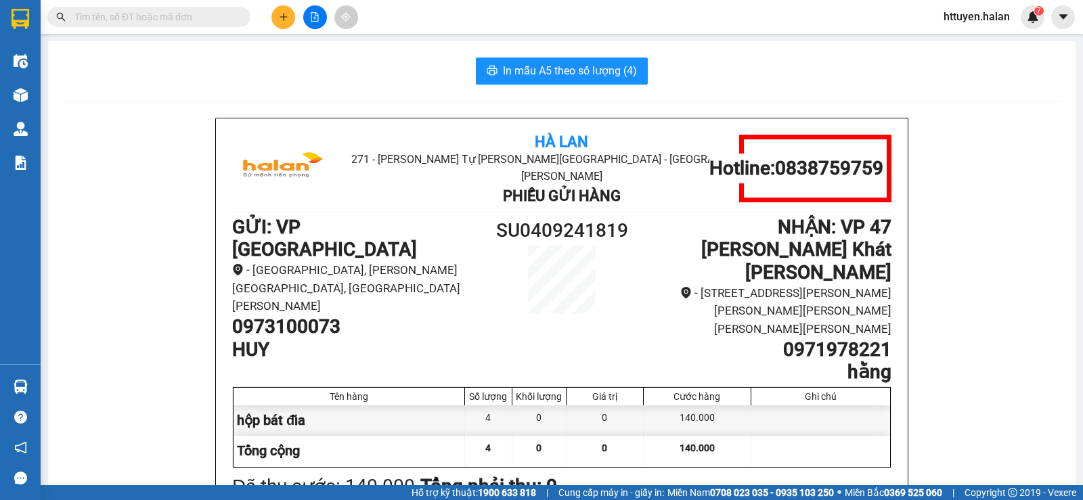
click at [122, 17] on input "text" at bounding box center [154, 16] width 160 height 15
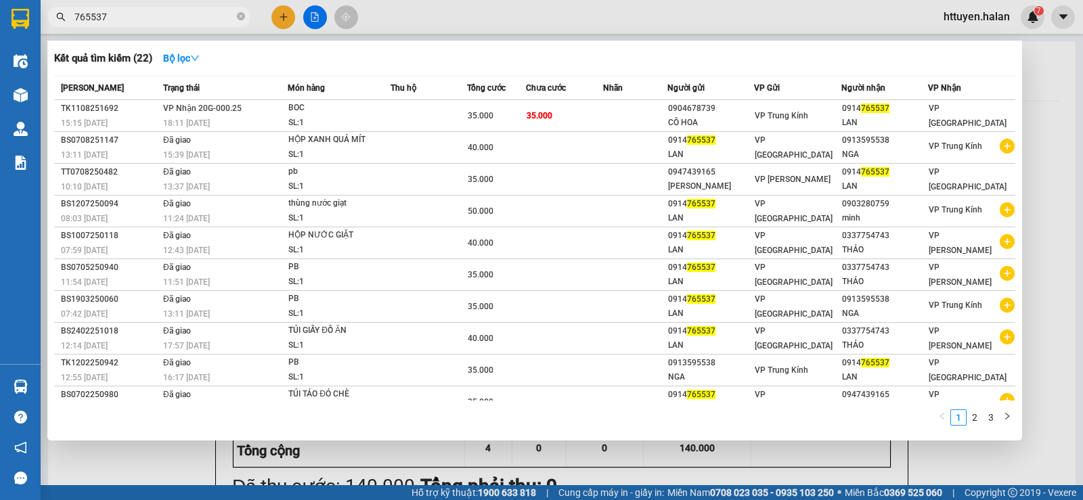
type input "765537"
click at [278, 16] on div at bounding box center [541, 250] width 1083 height 500
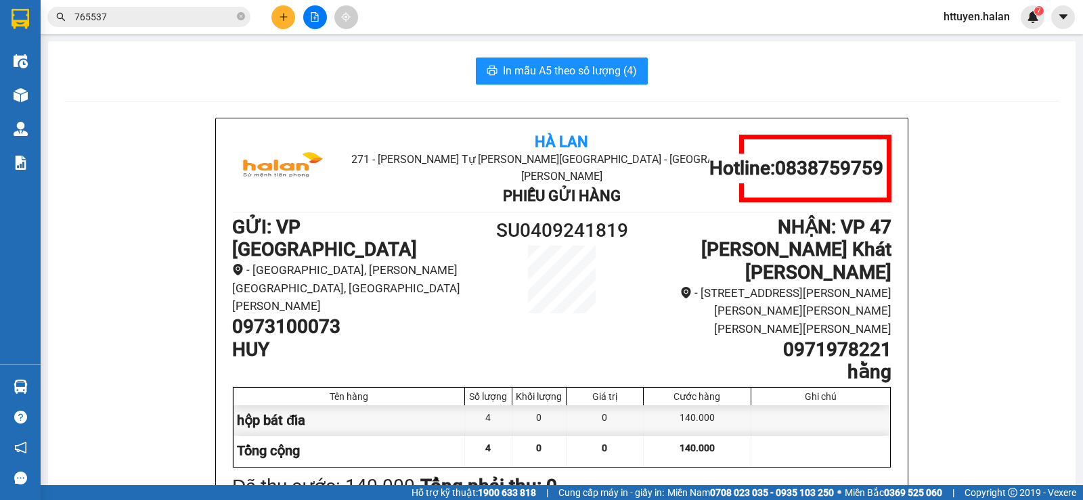
click at [278, 16] on button at bounding box center [283, 17] width 24 height 24
click at [278, 16] on body "Kết quả tìm kiếm ( 22 ) Bộ lọc Mã ĐH Trạng thái Món hàng Thu hộ Tổng cước Chưa …" at bounding box center [541, 250] width 1083 height 500
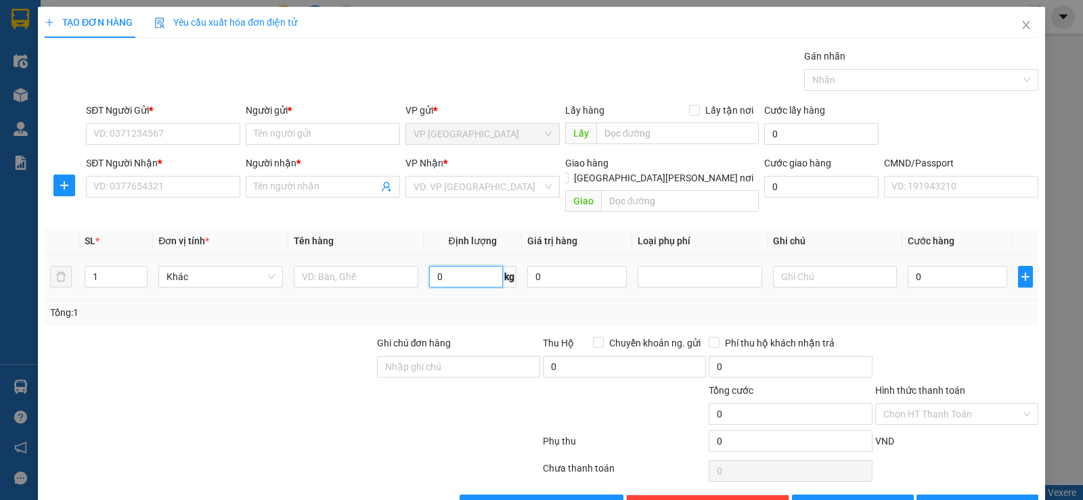
click at [468, 266] on input "0" at bounding box center [466, 277] width 74 height 22
type input "14"
click at [378, 267] on input "text" at bounding box center [356, 277] width 125 height 22
type input "bọc trăng"
click at [787, 266] on input "text" at bounding box center [835, 277] width 125 height 22
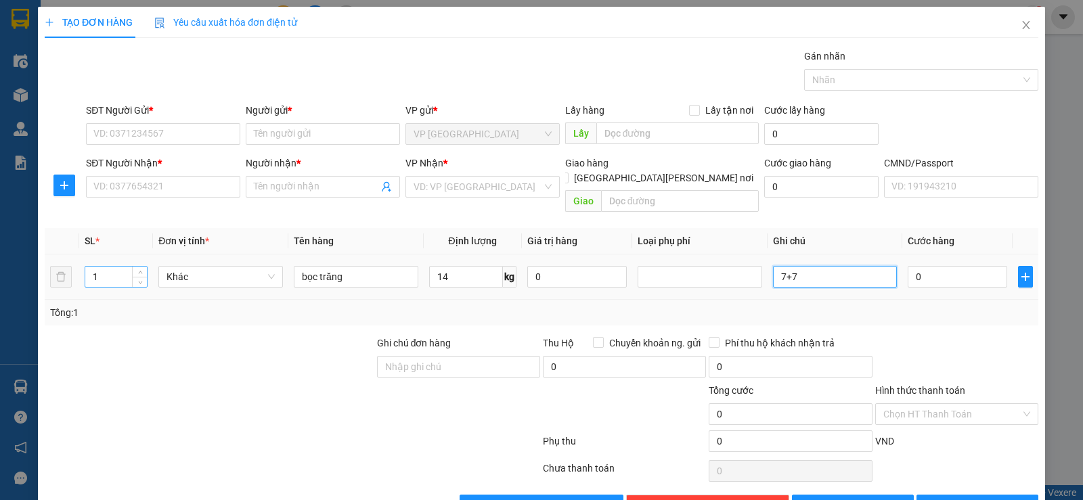
type input "7+7"
click at [115, 267] on input "1" at bounding box center [116, 277] width 62 height 20
click at [115, 267] on input "number" at bounding box center [116, 277] width 62 height 20
type input "1"
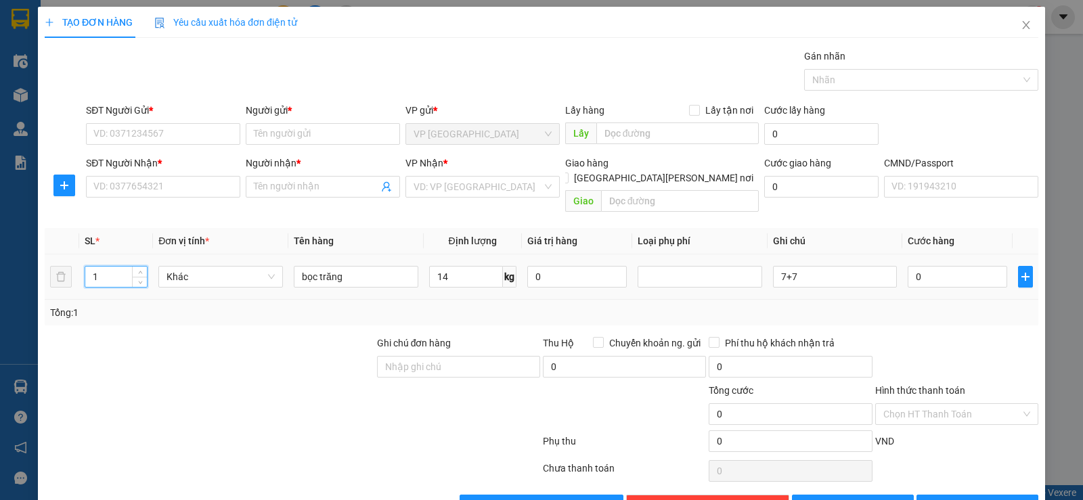
scroll to position [28, 0]
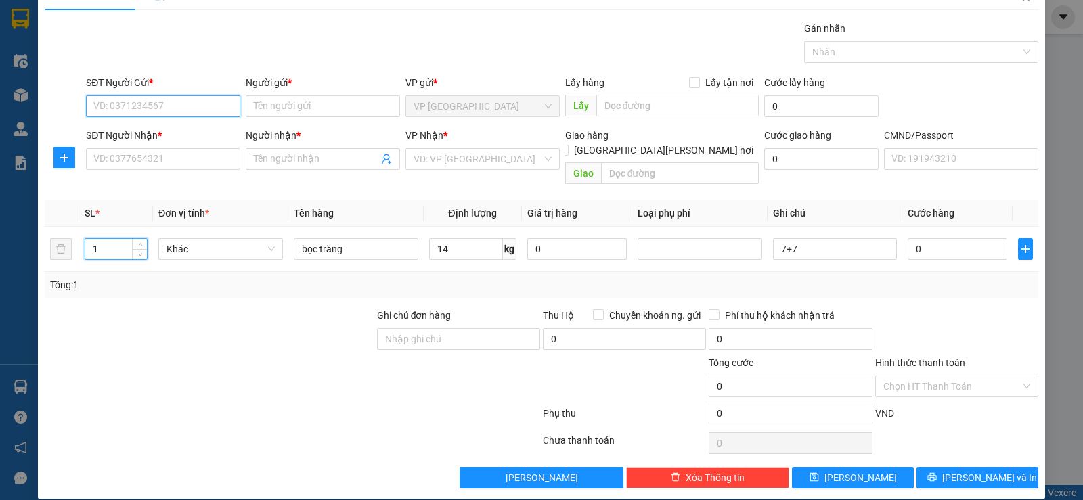
click at [209, 105] on input "SĐT Người Gửi *" at bounding box center [163, 106] width 154 height 22
type input "0336761972"
click at [158, 133] on div "0336761972 - SƠN" at bounding box center [161, 133] width 137 height 15
type input "SƠN"
type input "0336761972"
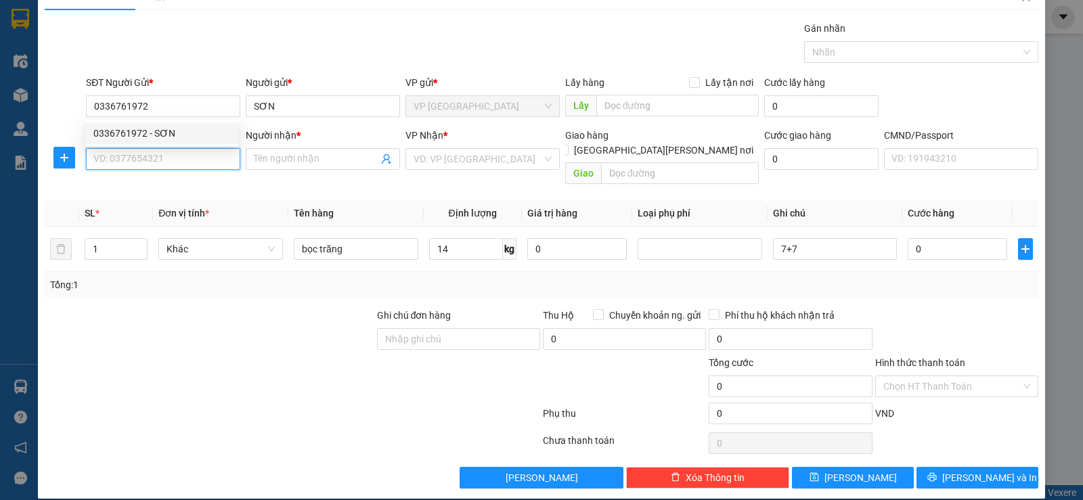
click at [167, 158] on input "SĐT Người Nhận *" at bounding box center [163, 159] width 154 height 22
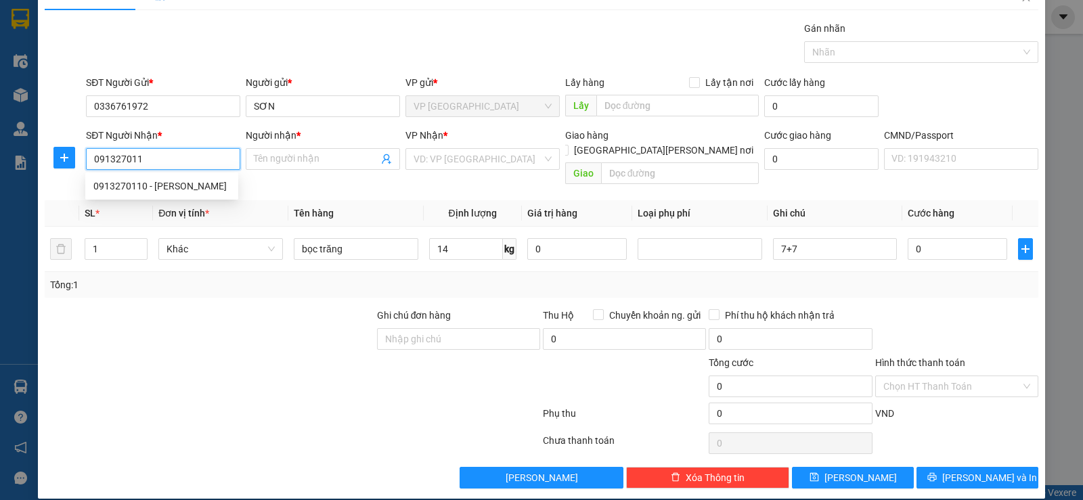
type input "0913270110"
click at [165, 181] on div "0913270110 - LƯỢNG" at bounding box center [161, 186] width 137 height 15
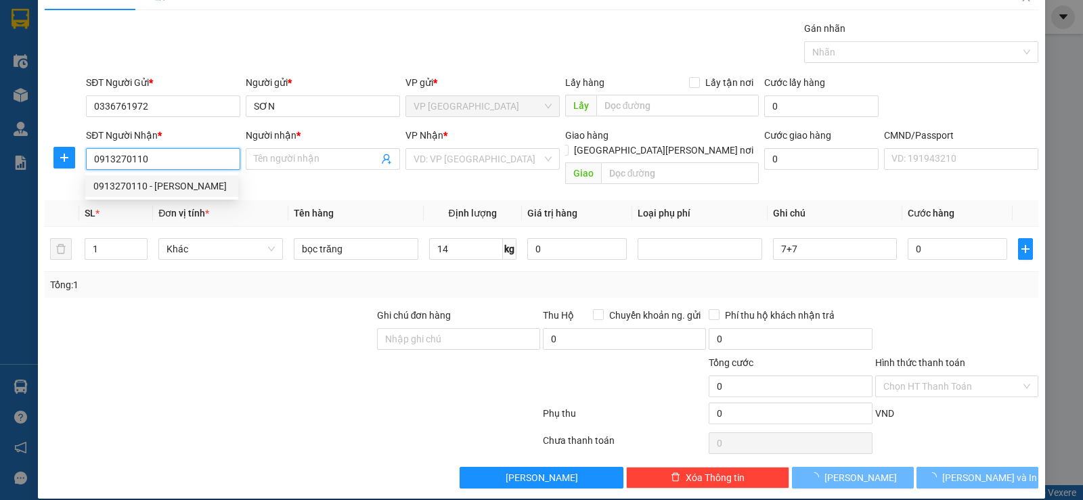
type input "LƯỢNG"
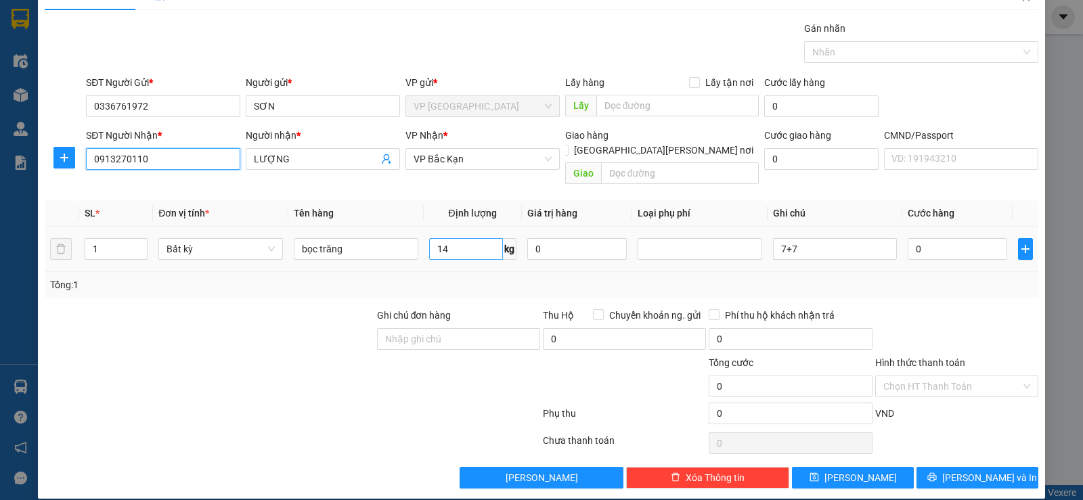
type input "0913270110"
click at [458, 238] on input "14" at bounding box center [466, 249] width 74 height 22
type input "50.000"
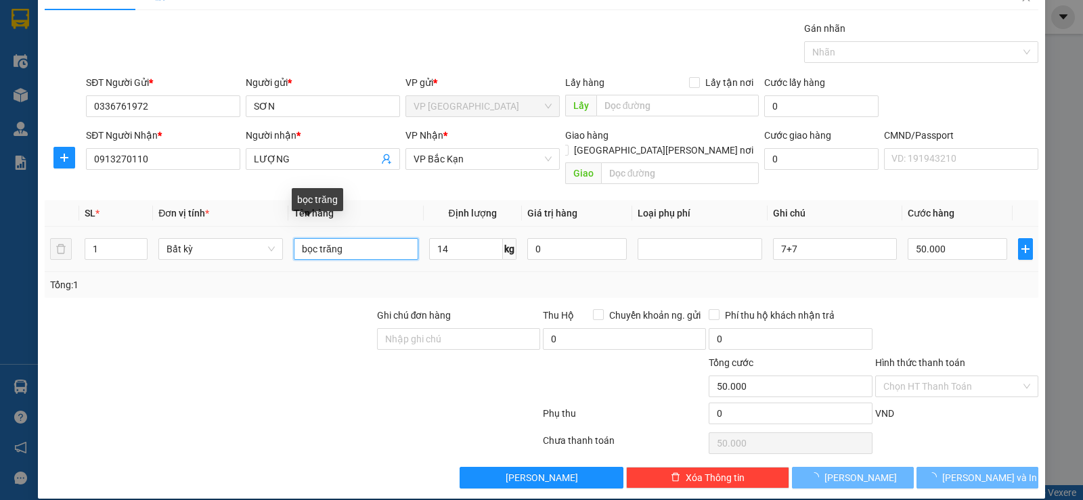
click at [385, 238] on input "bọc trăng" at bounding box center [356, 249] width 125 height 22
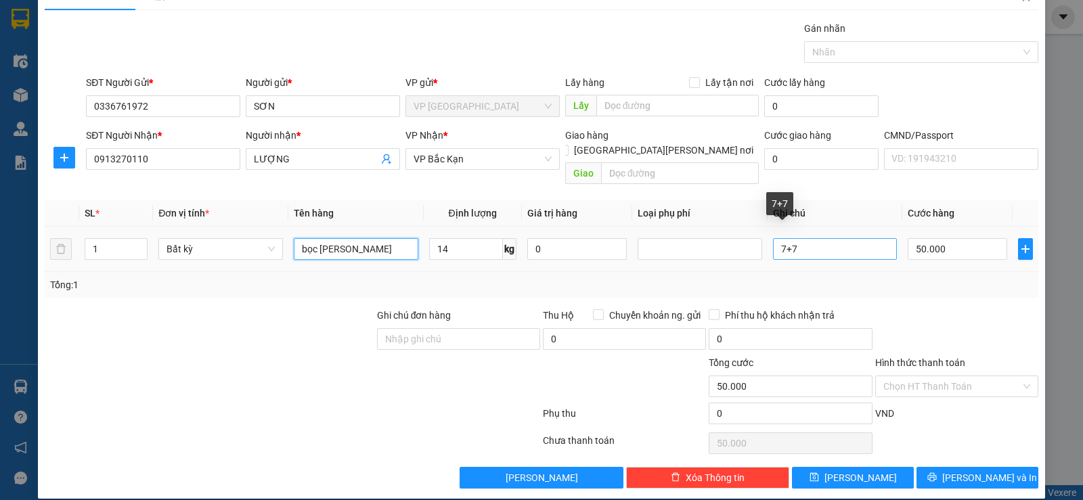
type input "bọc trăng báo"
click at [814, 238] on input "7+7" at bounding box center [835, 249] width 125 height 22
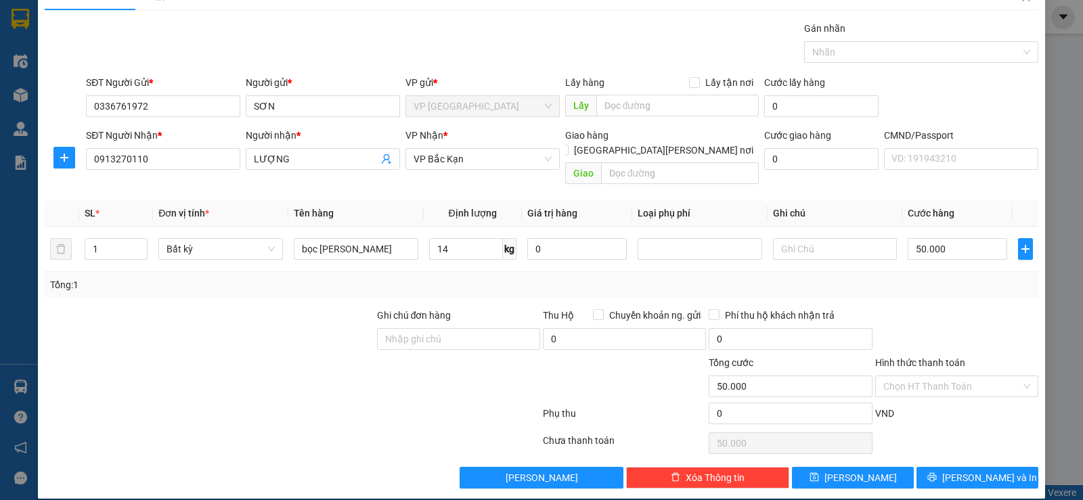
click at [925, 357] on label "Hình thức thanh toán" at bounding box center [920, 362] width 90 height 11
click at [925, 376] on input "Hình thức thanh toán" at bounding box center [951, 386] width 137 height 20
click at [1064, 211] on div "TẠO ĐƠN HÀNG Yêu cầu xuất hóa đơn điện tử Transit Pickup Surcharge Ids Transit …" at bounding box center [541, 250] width 1083 height 500
click at [927, 467] on button "Lưu và In" at bounding box center [978, 478] width 122 height 22
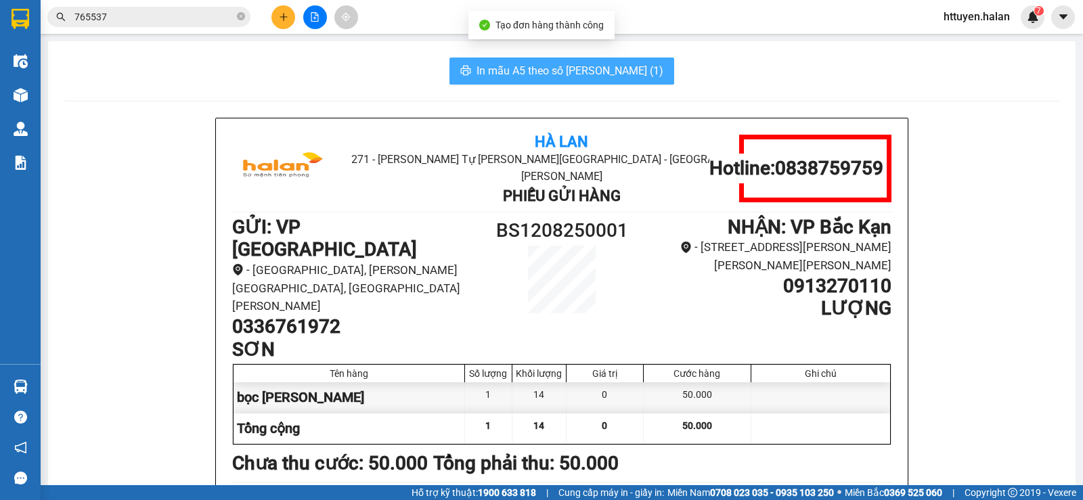
click at [556, 71] on span "In mẫu A5 theo số lượng (1)" at bounding box center [570, 70] width 187 height 17
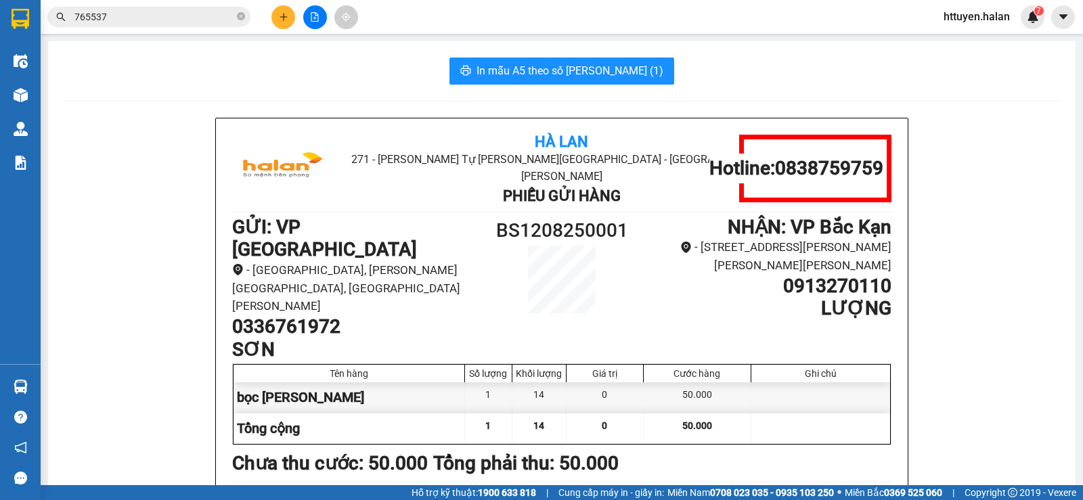
click at [223, 23] on input "765537" at bounding box center [154, 16] width 160 height 15
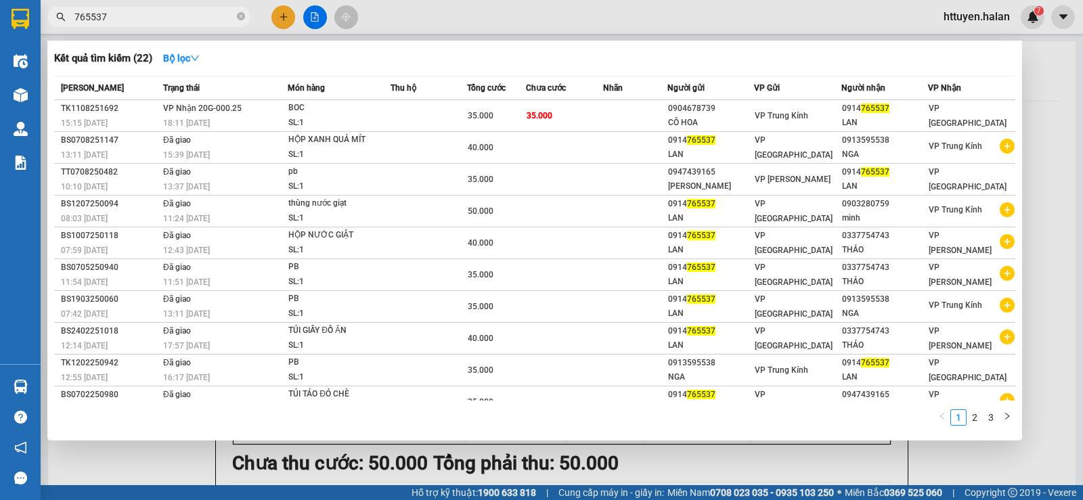
click at [223, 23] on input "765537" at bounding box center [154, 16] width 160 height 15
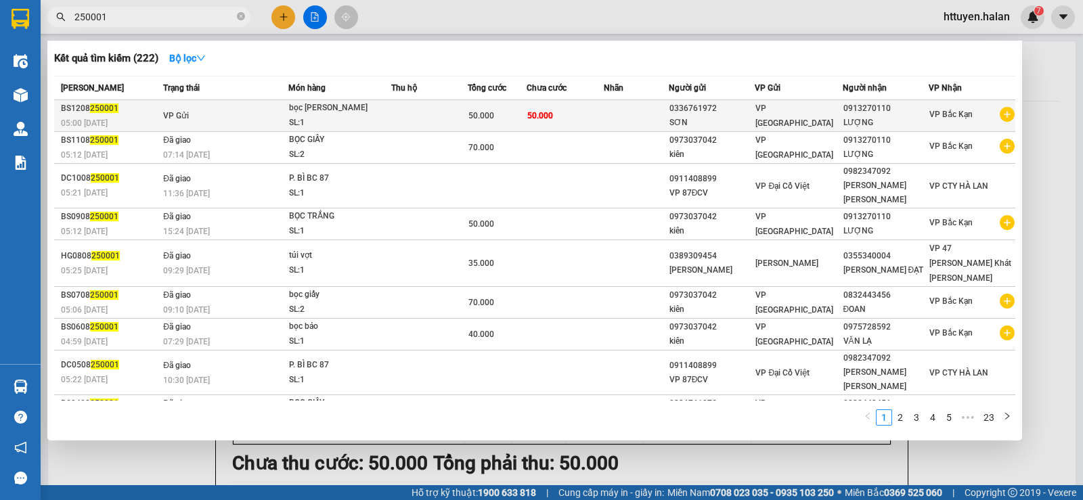
type input "250001"
click at [320, 108] on div "bọc trăng báo" at bounding box center [340, 108] width 102 height 15
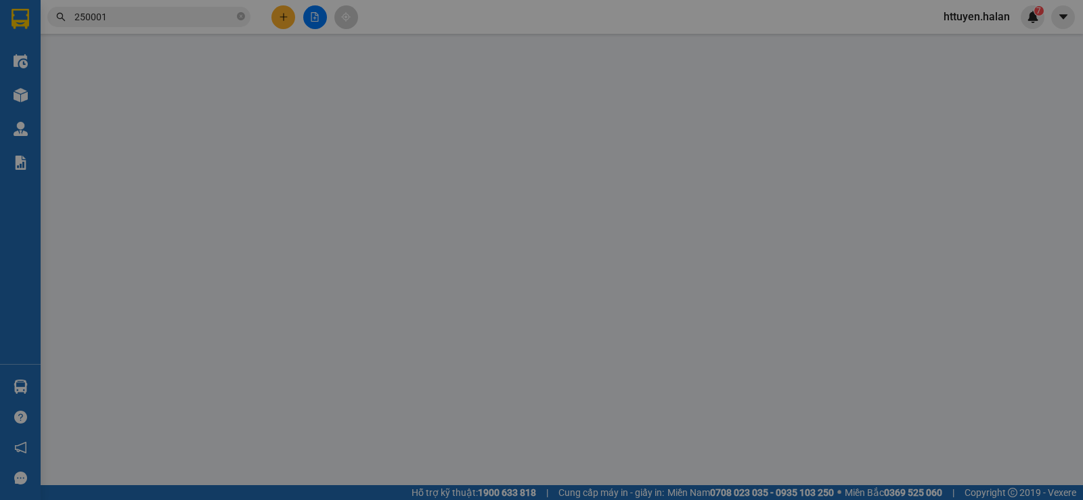
type input "0336761972"
type input "0913270110"
type input "50.000"
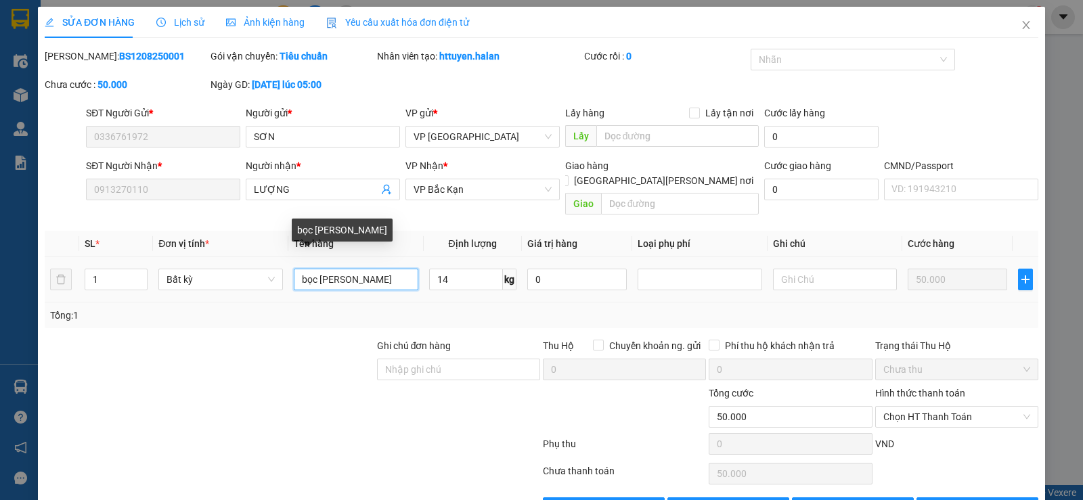
click at [328, 269] on input "bọc trăng báo" at bounding box center [356, 280] width 125 height 22
click at [345, 269] on input "bọc trăsng báo" at bounding box center [356, 280] width 125 height 22
click at [367, 269] on input "bọc trăngs báo" at bounding box center [356, 280] width 125 height 22
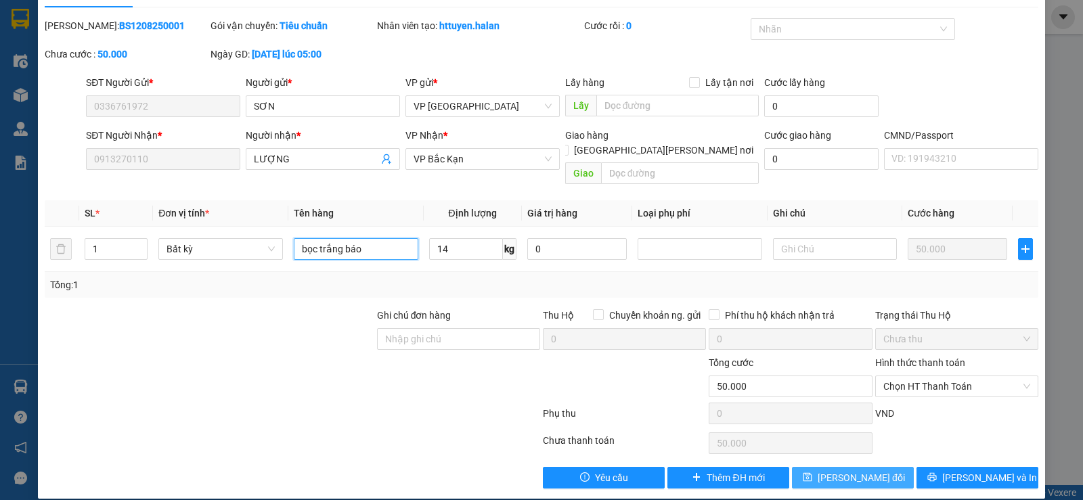
type input "bọc trắng báo"
click at [846, 470] on span "Lưu thay đổi" at bounding box center [861, 477] width 87 height 15
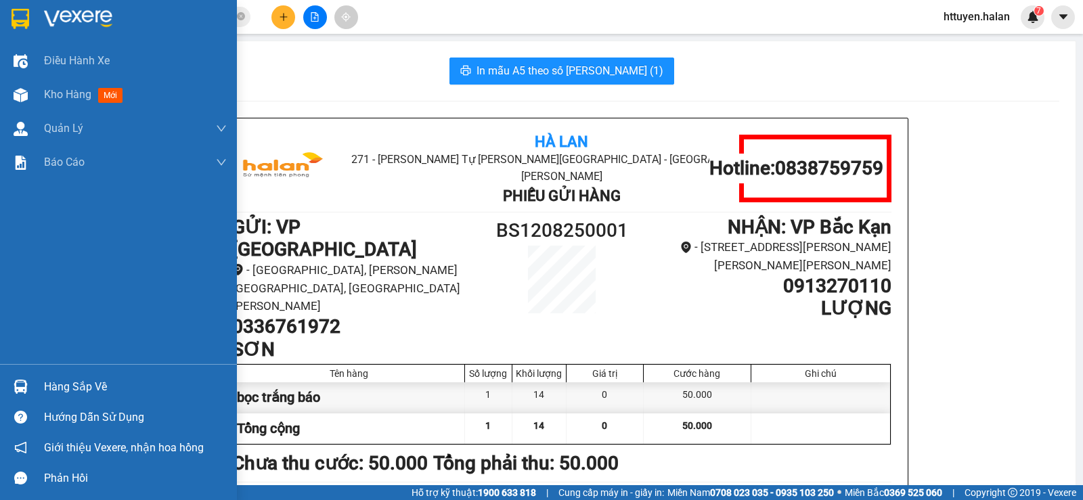
click at [83, 385] on div "Hàng sắp về" at bounding box center [135, 387] width 183 height 20
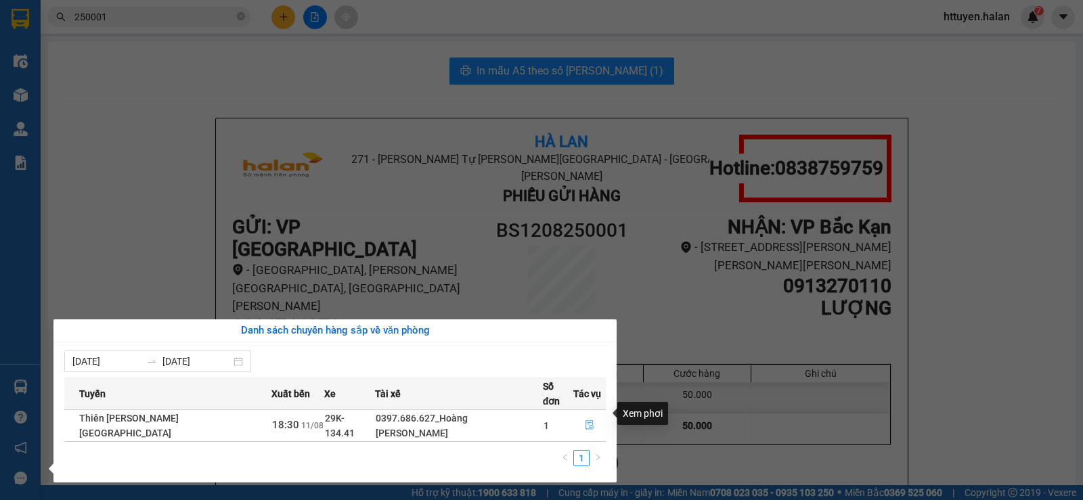
click at [586, 420] on icon "file-done" at bounding box center [589, 424] width 9 height 9
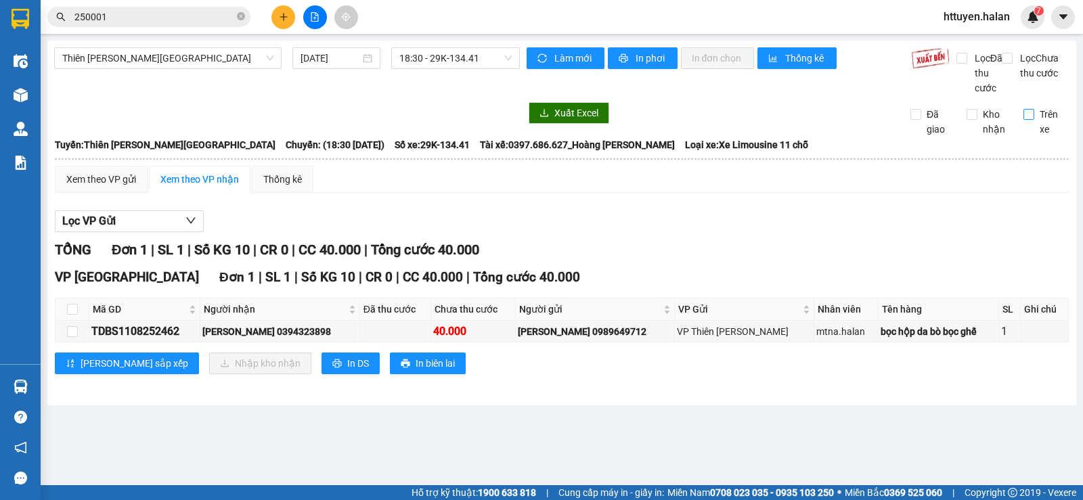
click at [1030, 120] on input "Trên xe" at bounding box center [1029, 114] width 11 height 11
checkbox input "true"
click at [164, 12] on input "250001" at bounding box center [154, 16] width 160 height 15
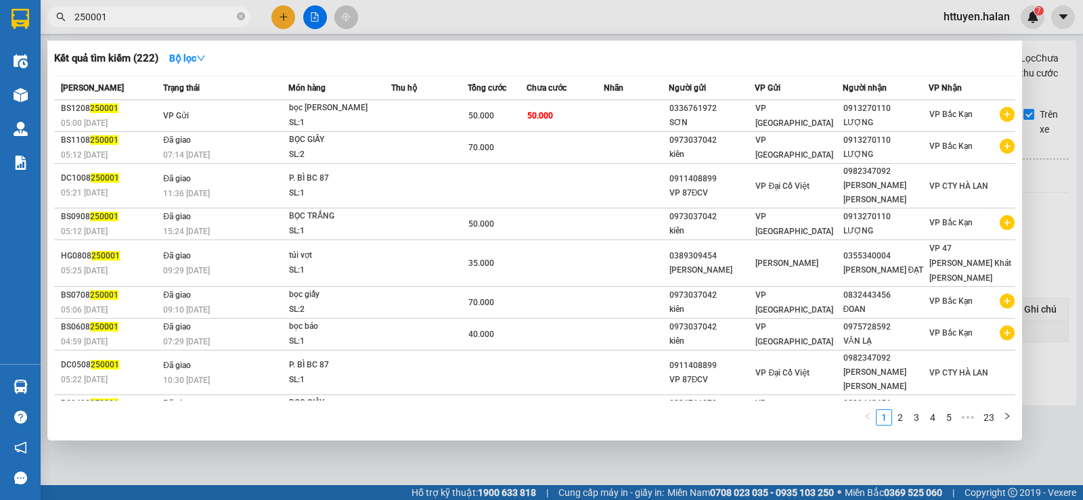
click at [164, 12] on input "250001" at bounding box center [154, 16] width 160 height 15
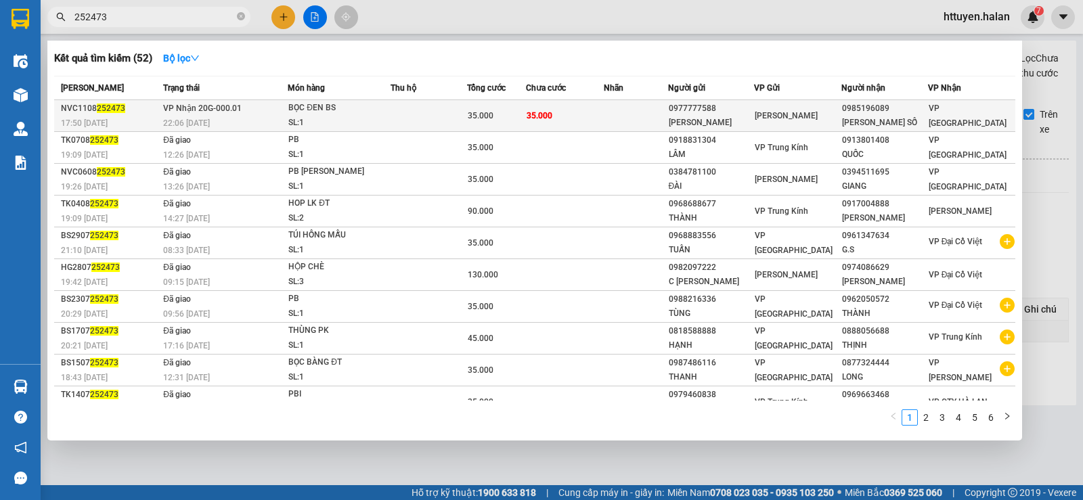
type input "252473"
click at [356, 111] on div "BỌC ĐEN BS" at bounding box center [339, 108] width 102 height 15
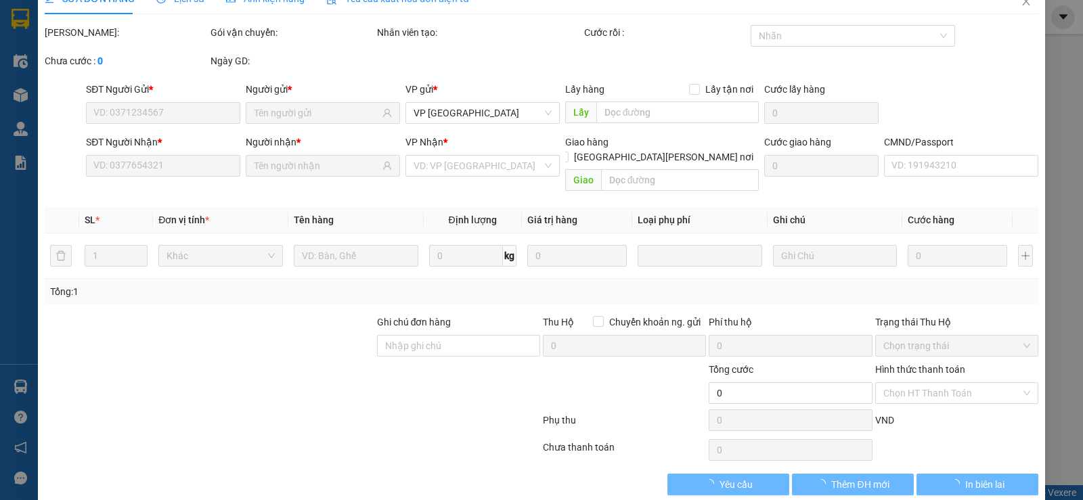
type input "0977777588"
type input "QUANG MINH"
type input "0985196089"
type input "HIỀN BIỂN SỐ"
type input "35.000"
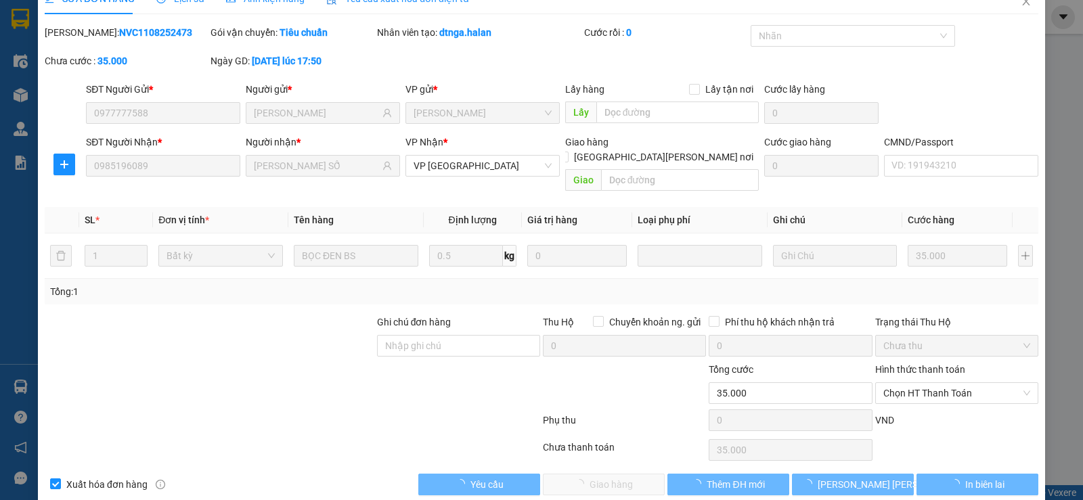
scroll to position [30, 0]
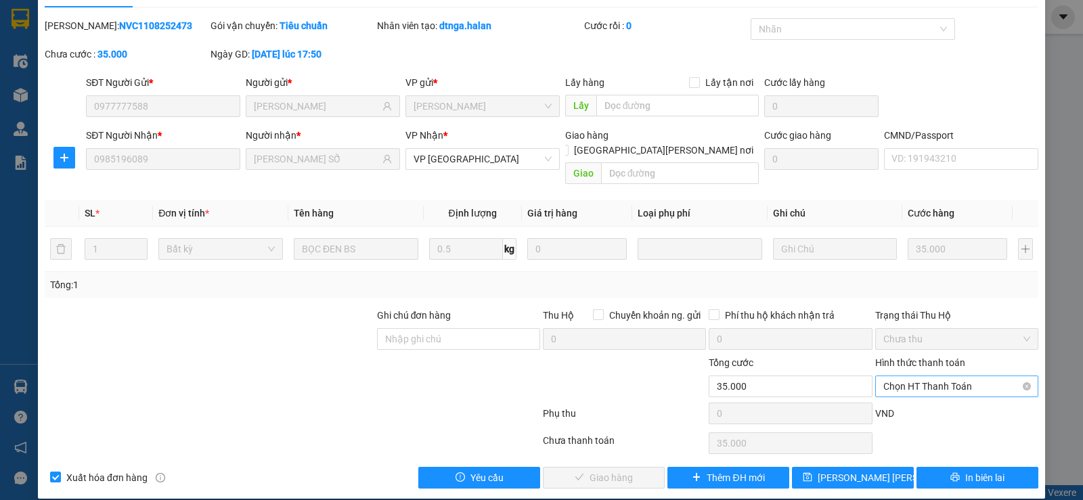
click at [929, 376] on span "Chọn HT Thanh Toán" at bounding box center [956, 386] width 147 height 20
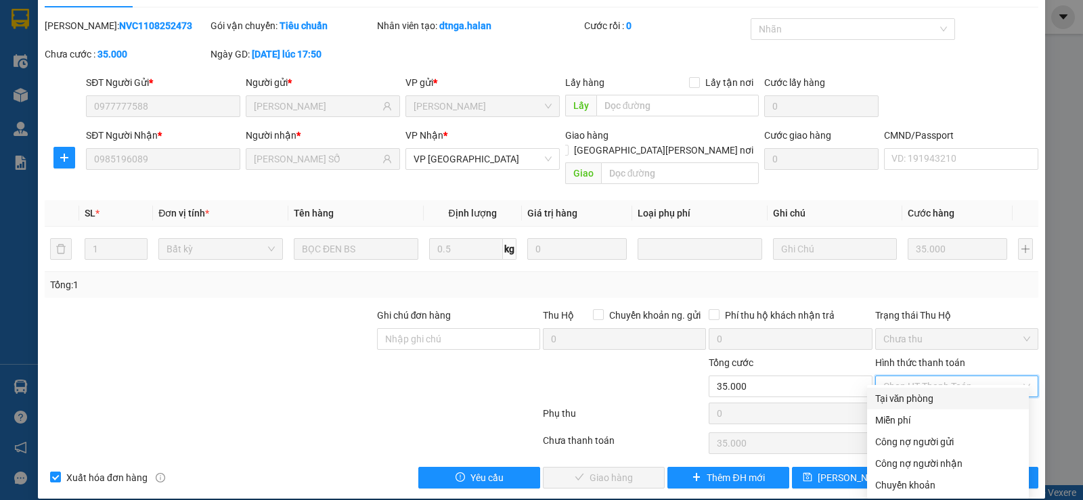
click at [898, 393] on div "Tại văn phòng" at bounding box center [948, 398] width 146 height 15
type input "0"
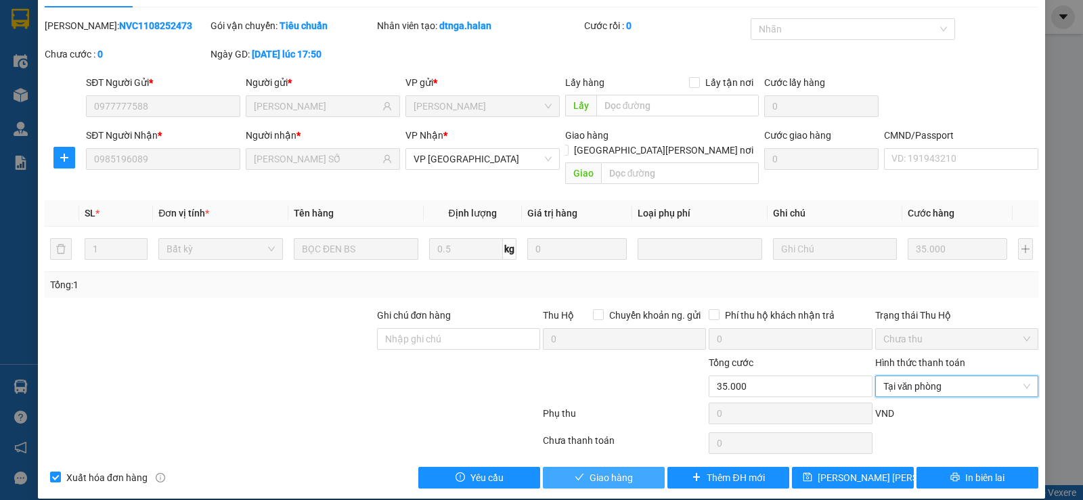
click at [639, 467] on button "Giao hàng" at bounding box center [604, 478] width 122 height 22
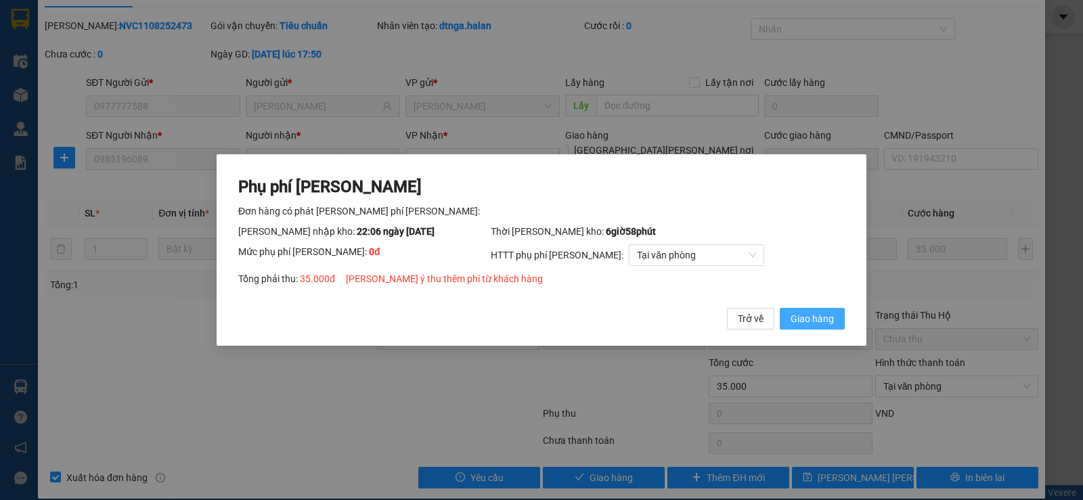
click at [806, 311] on span "Giao hàng" at bounding box center [812, 318] width 43 height 15
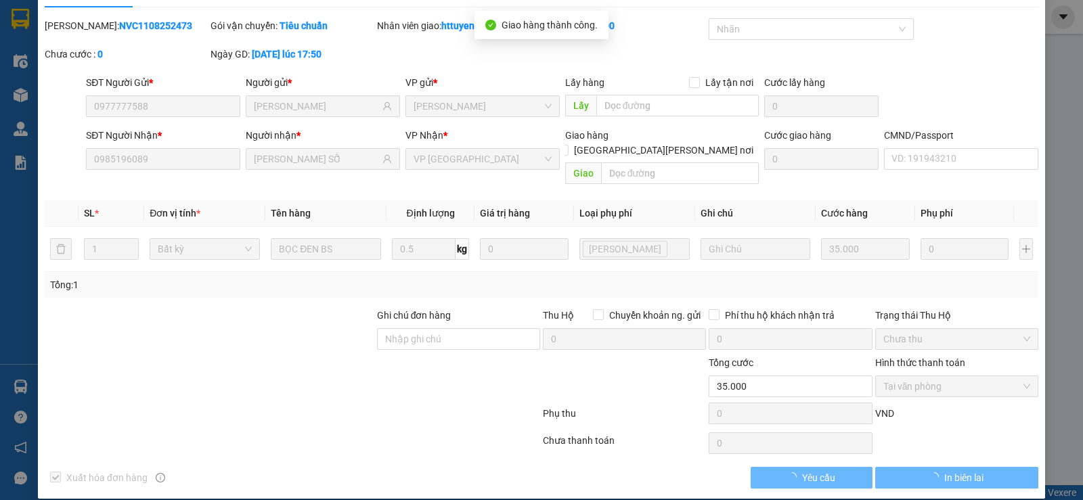
scroll to position [0, 0]
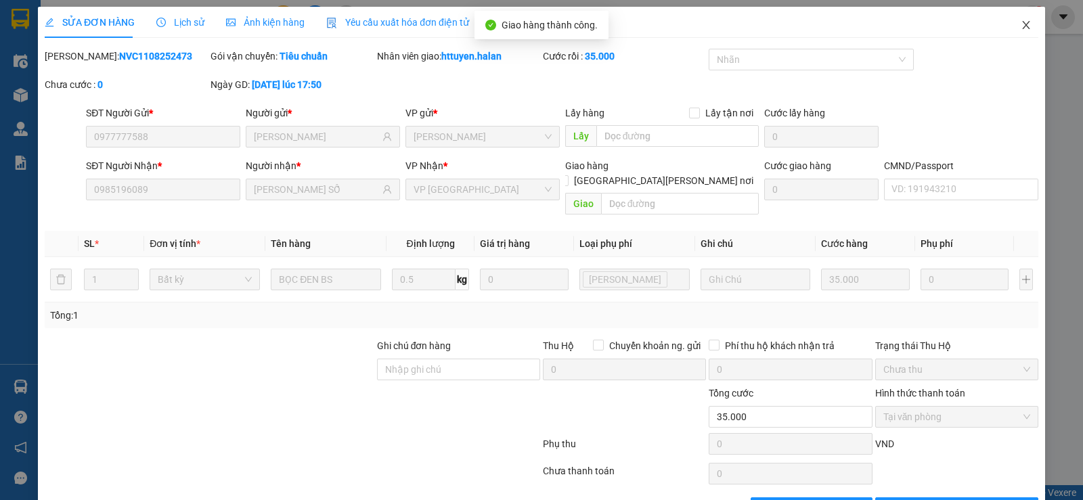
click at [1021, 23] on icon "close" at bounding box center [1026, 25] width 11 height 11
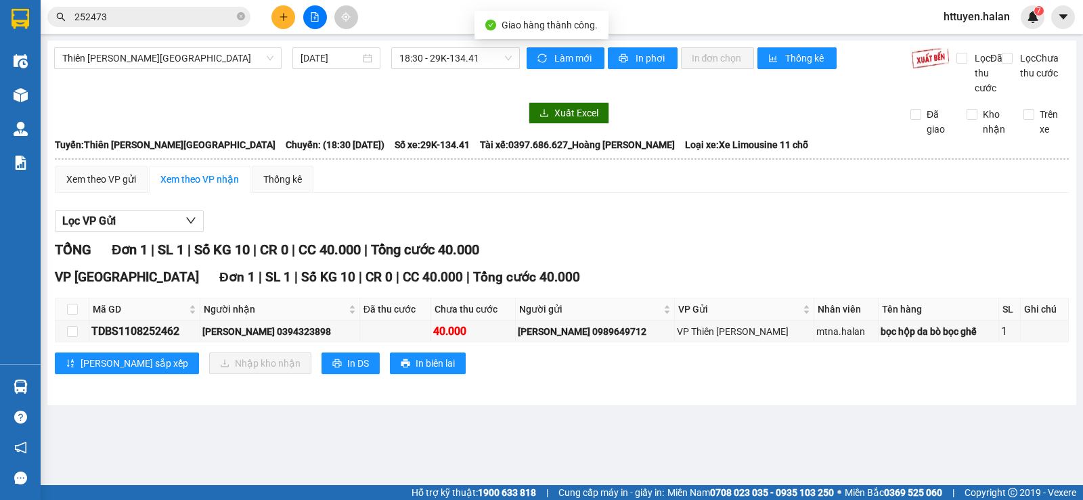
click at [217, 18] on input "252473" at bounding box center [154, 16] width 160 height 15
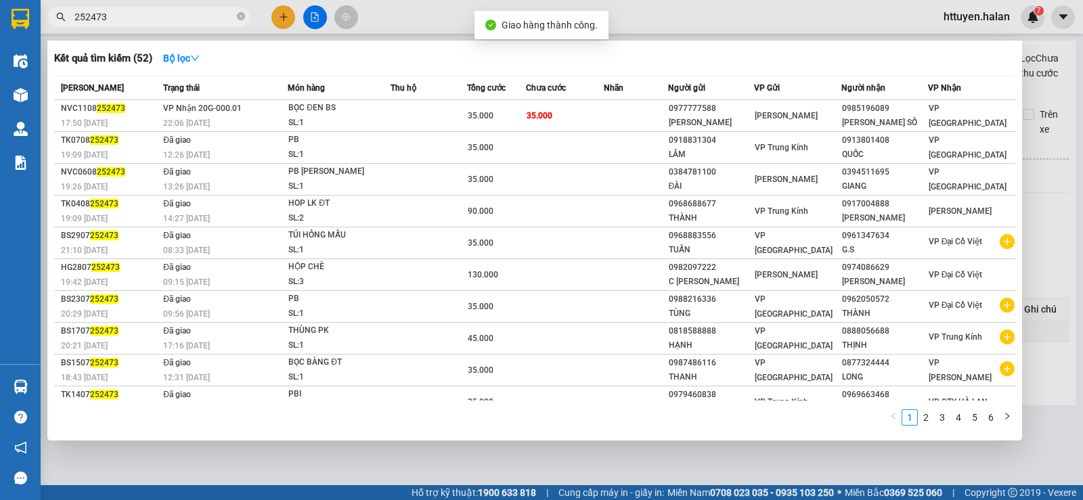
click at [217, 18] on input "252473" at bounding box center [154, 16] width 160 height 15
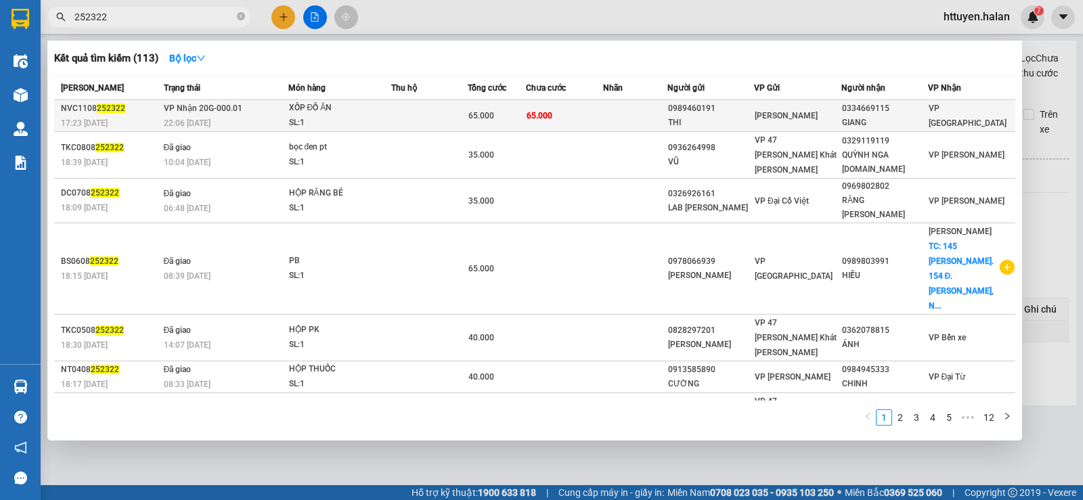
type input "252322"
click at [355, 118] on div "SL: 1" at bounding box center [340, 123] width 102 height 15
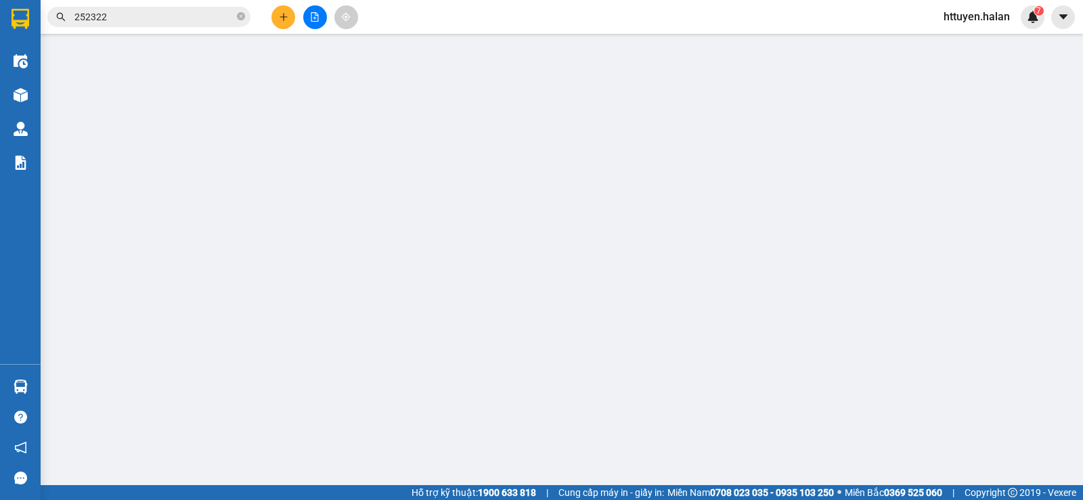
type input "0989460191"
type input "THI"
type input "0334669115"
type input "GIANG"
type input "65.000"
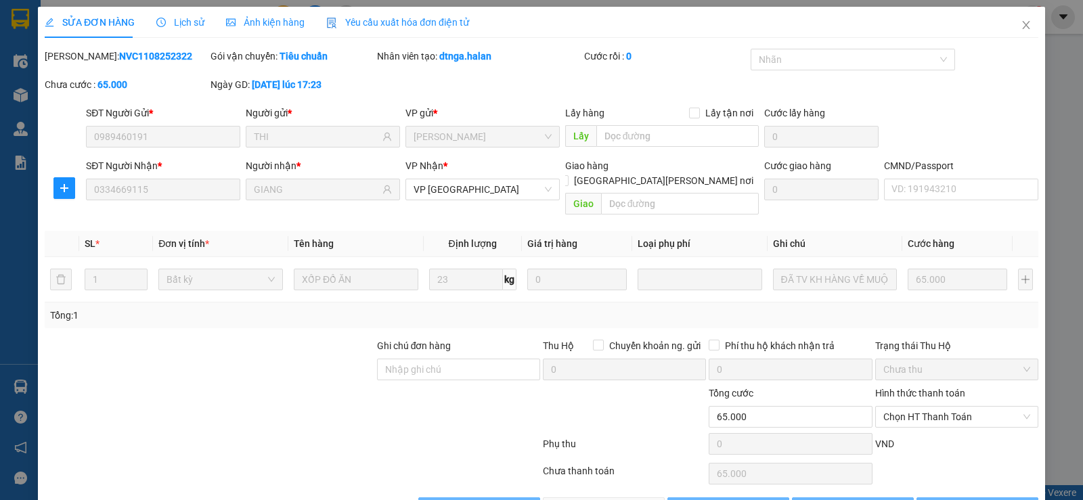
scroll to position [24, 0]
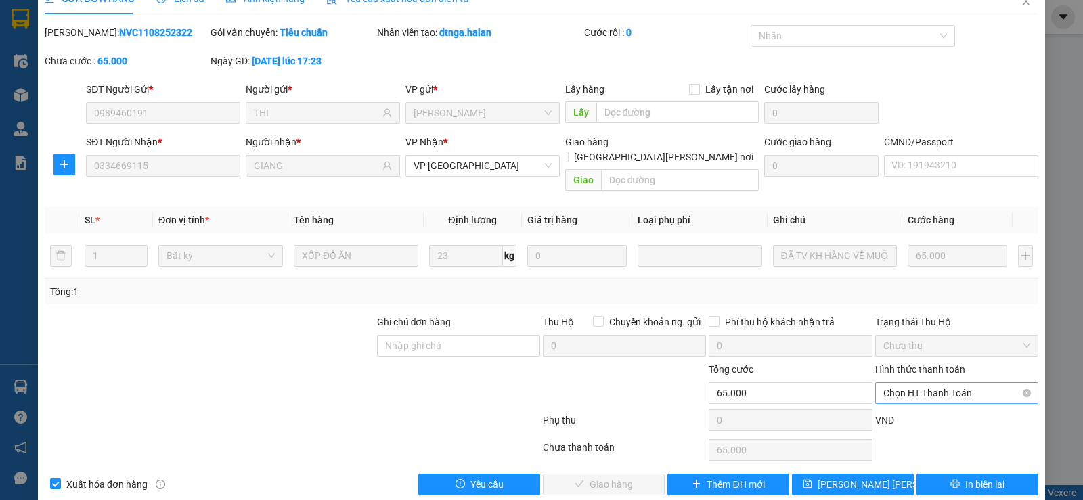
click at [913, 383] on span "Chọn HT Thanh Toán" at bounding box center [956, 393] width 147 height 20
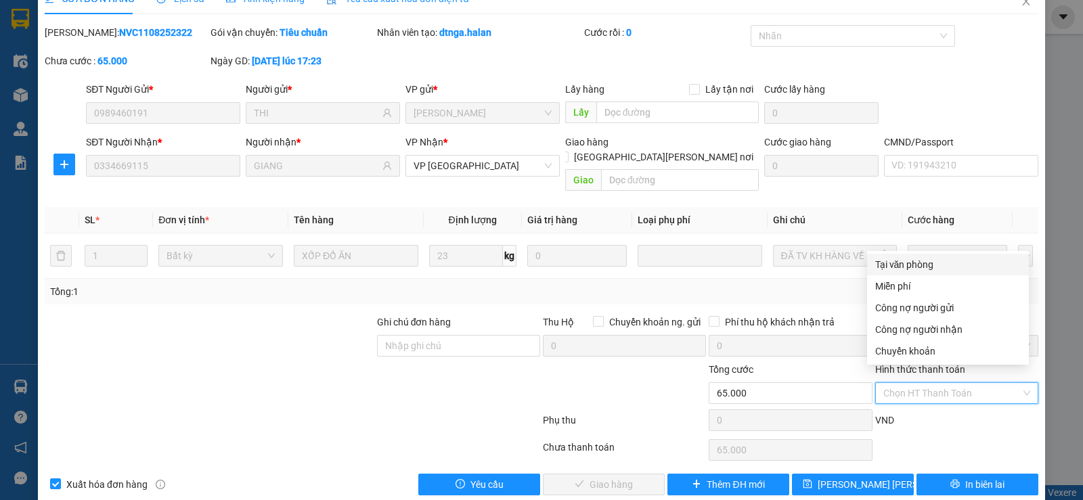
click at [896, 265] on div "Tại văn phòng" at bounding box center [948, 264] width 146 height 15
type input "0"
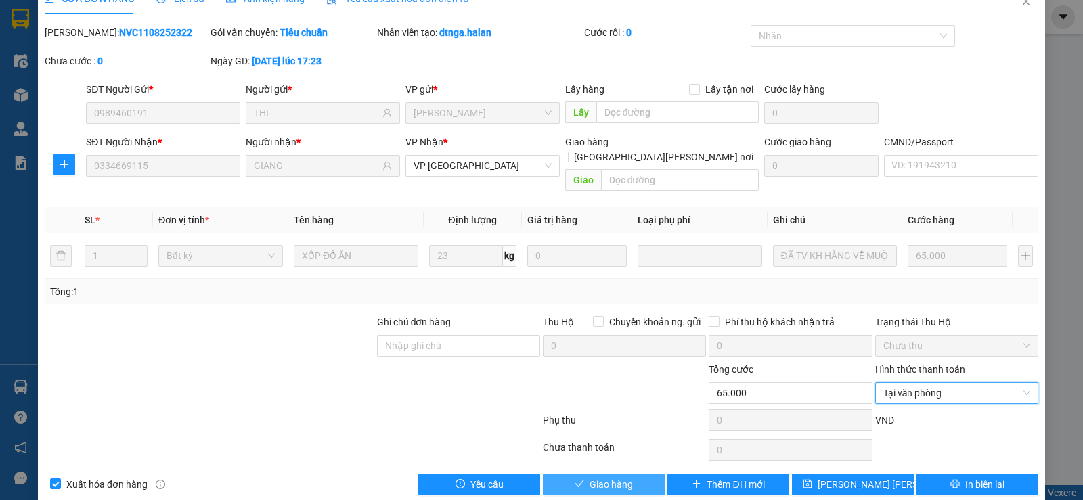
click at [625, 477] on span "Giao hàng" at bounding box center [611, 484] width 43 height 15
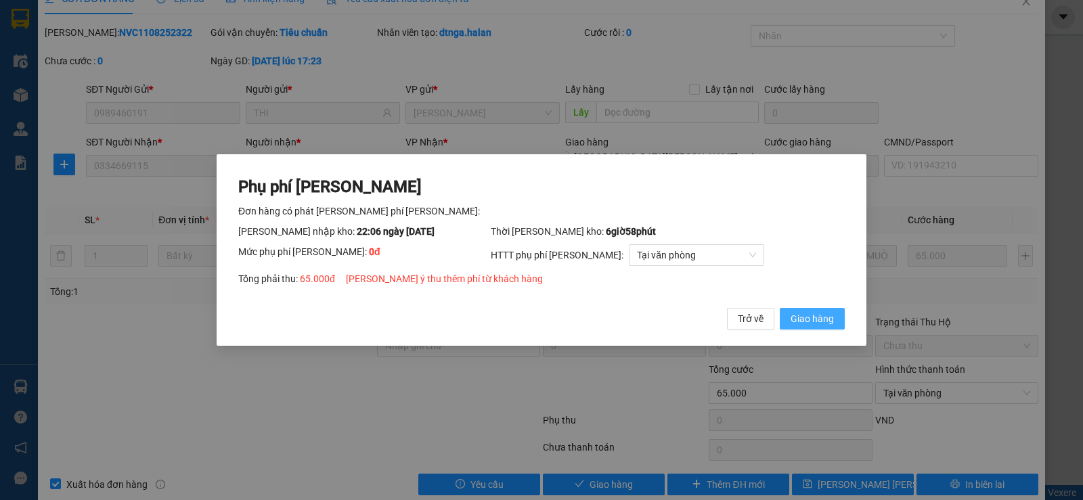
click at [798, 321] on span "Giao hàng" at bounding box center [812, 318] width 43 height 15
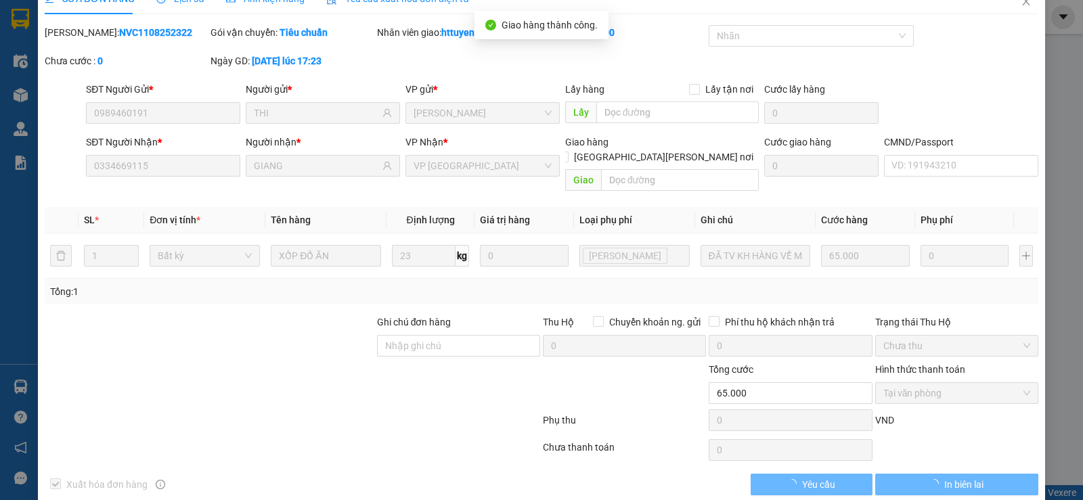
scroll to position [0, 0]
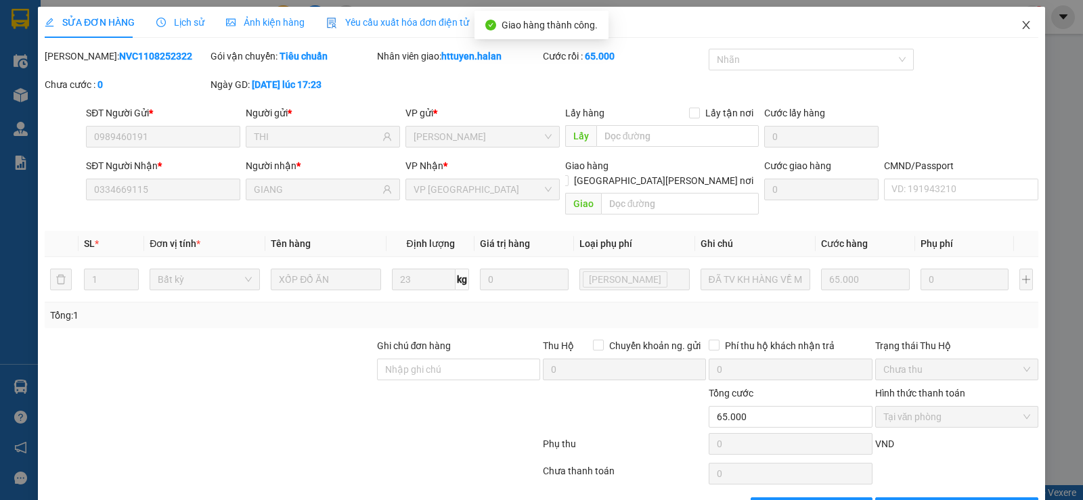
click at [1021, 21] on icon "close" at bounding box center [1026, 25] width 11 height 11
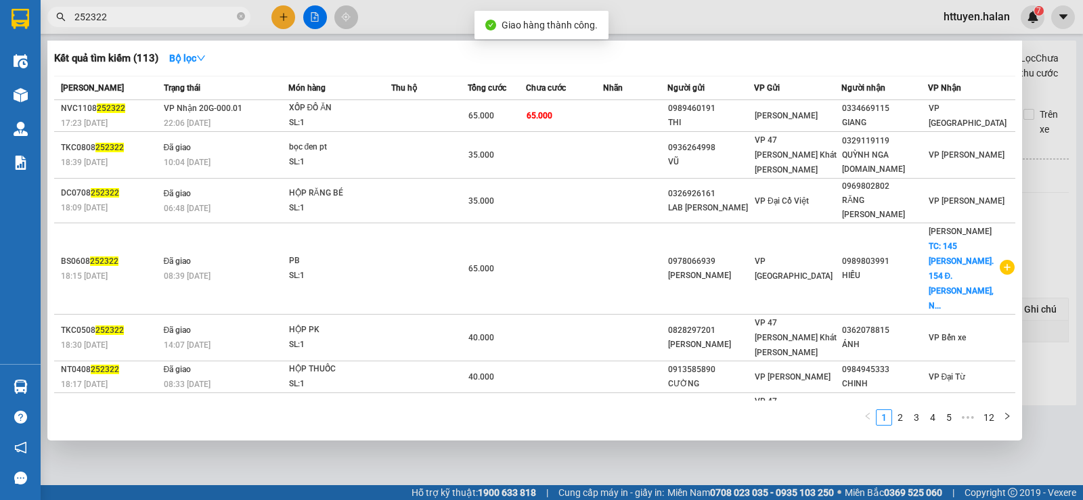
click at [225, 14] on input "252322" at bounding box center [154, 16] width 160 height 15
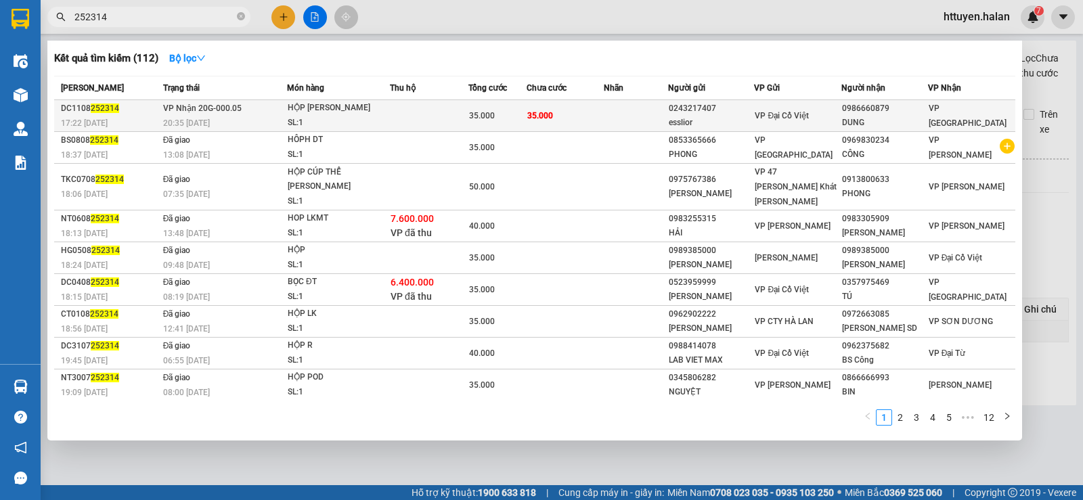
type input "252314"
click at [332, 108] on div "HỘP TRẮNG NK" at bounding box center [339, 108] width 102 height 15
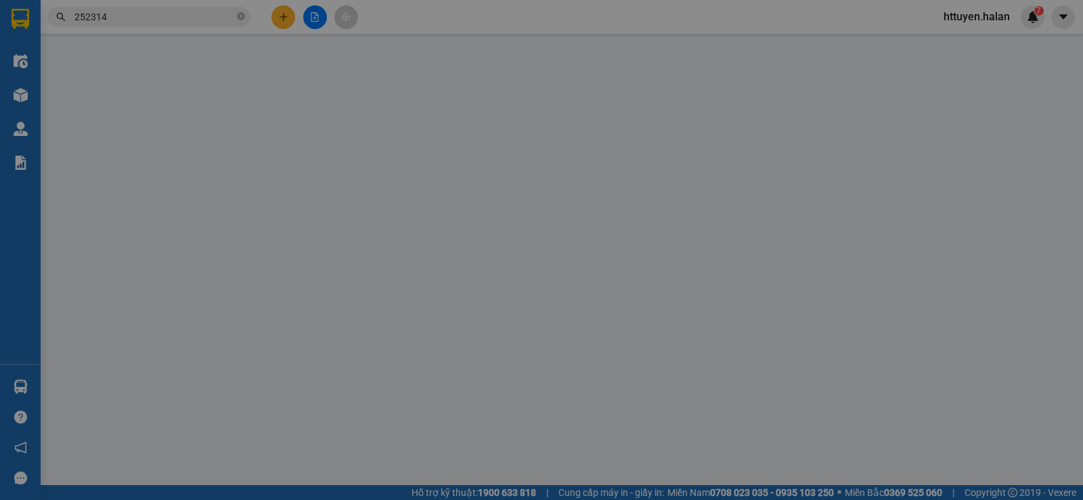
type input "0243217407"
type input "esslior"
type input "0986660879"
type input "DUNG"
type input "35.000"
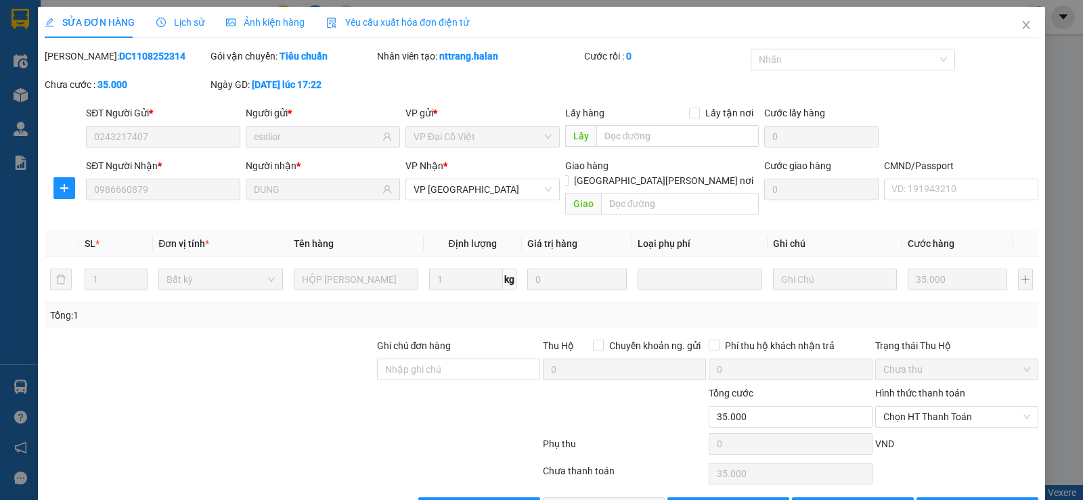
scroll to position [30, 0]
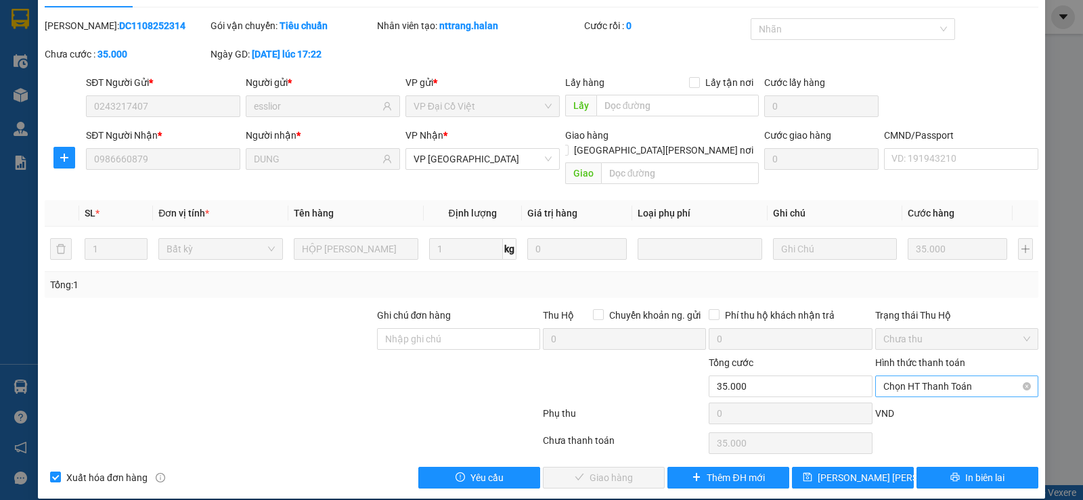
click at [883, 376] on span "Chọn HT Thanh Toán" at bounding box center [956, 386] width 147 height 20
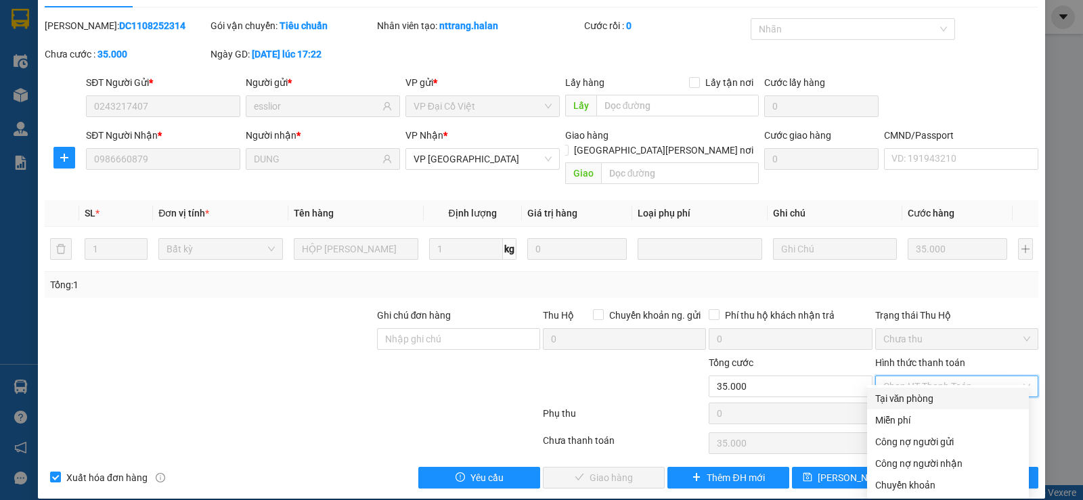
click at [881, 395] on div "Tại văn phòng" at bounding box center [948, 398] width 146 height 15
type input "0"
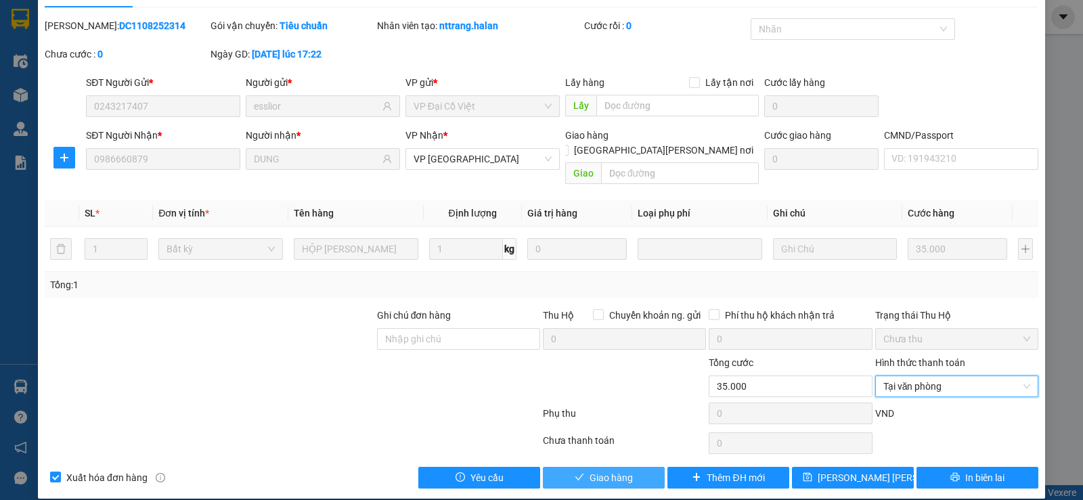
click at [635, 467] on button "Giao hàng" at bounding box center [604, 478] width 122 height 22
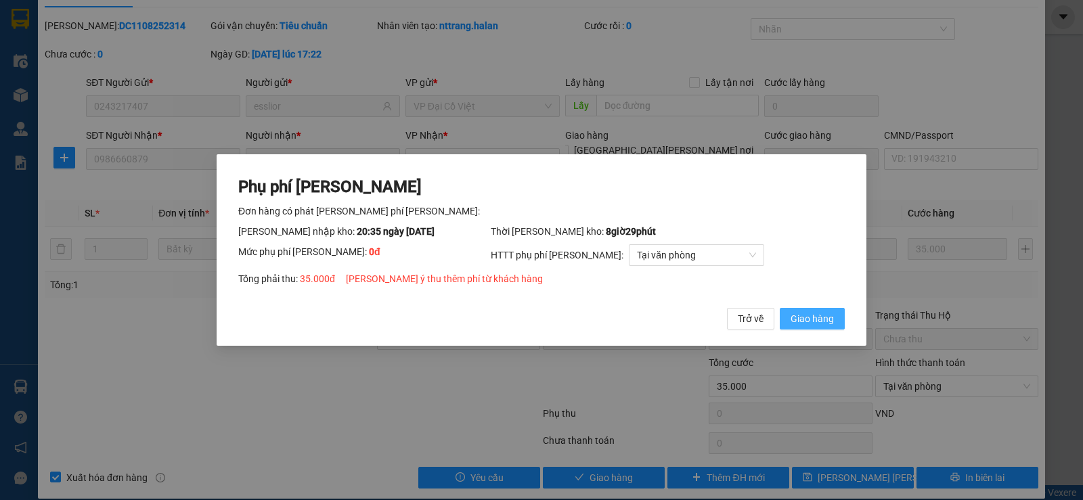
click at [791, 321] on span "Giao hàng" at bounding box center [812, 318] width 43 height 15
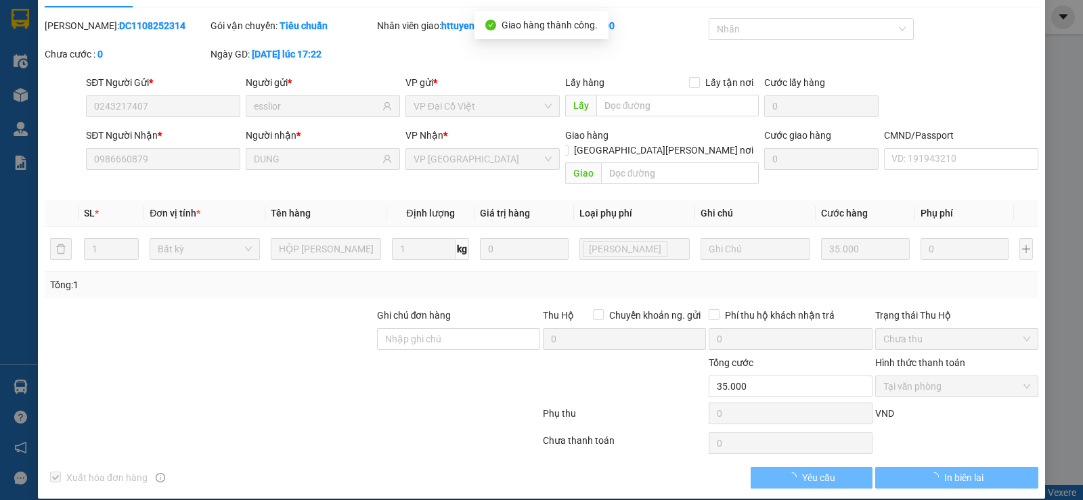
scroll to position [0, 0]
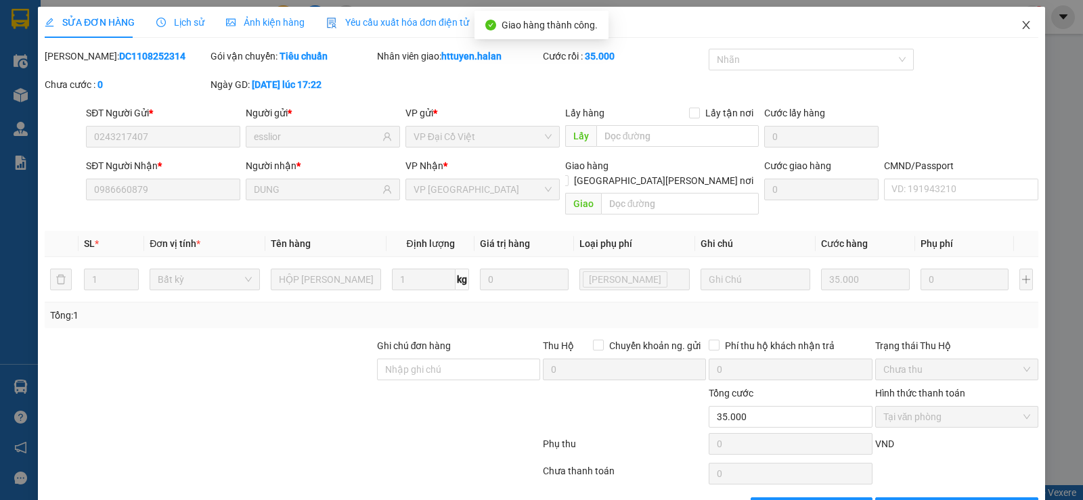
click at [1022, 26] on icon "close" at bounding box center [1026, 25] width 11 height 11
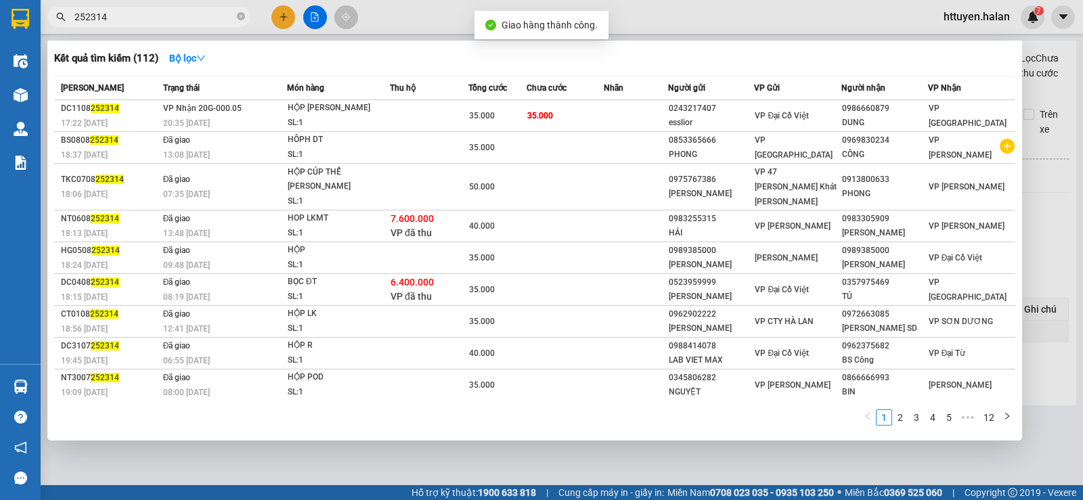
click at [214, 12] on input "252314" at bounding box center [154, 16] width 160 height 15
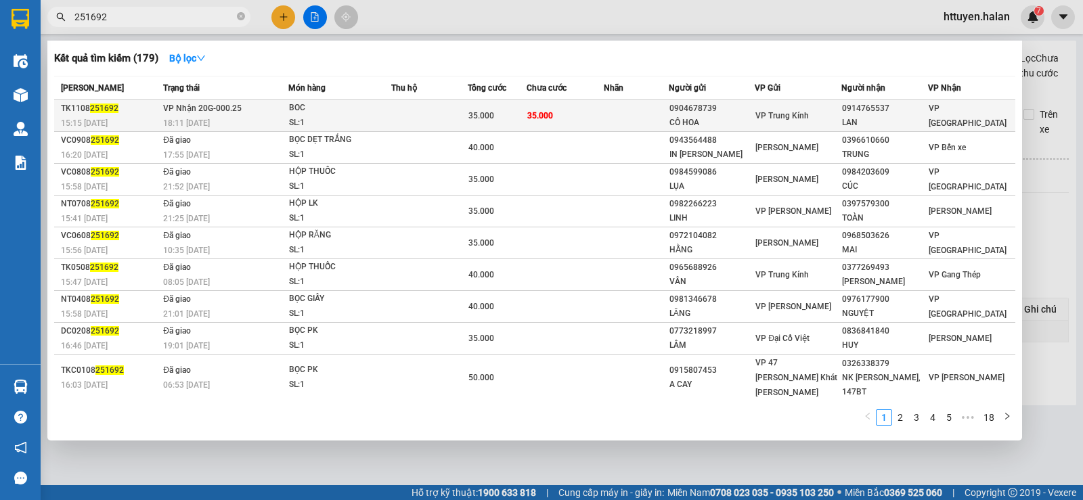
type input "251692"
click at [244, 116] on div "18:11 - 11/08" at bounding box center [225, 123] width 125 height 15
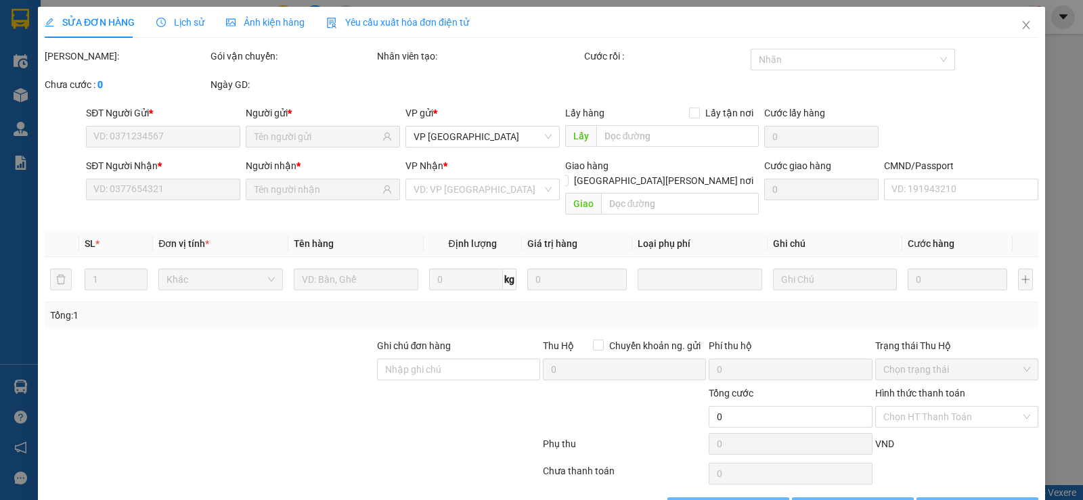
type input "0904678739"
type input "CÔ HOA"
type input "0914765537"
type input "LAN"
type input "35.000"
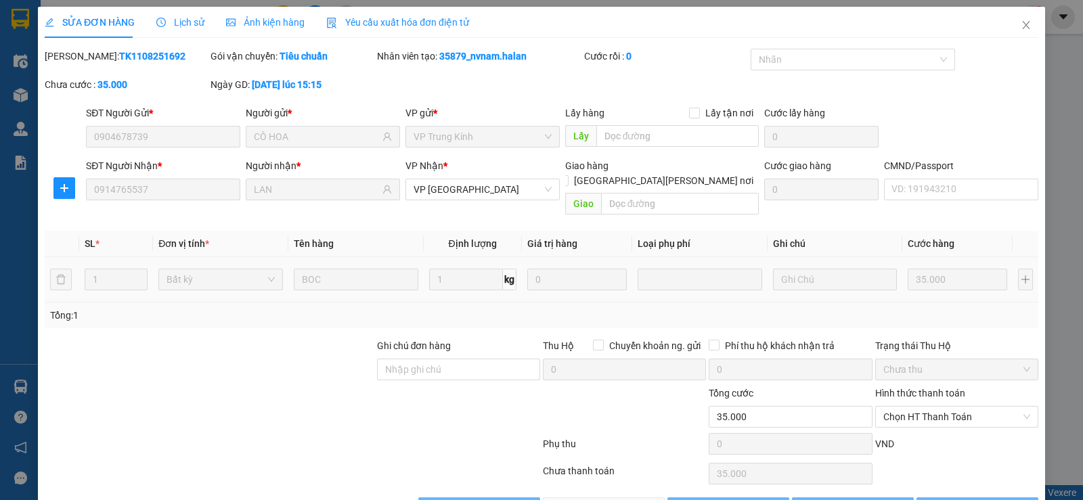
scroll to position [30, 0]
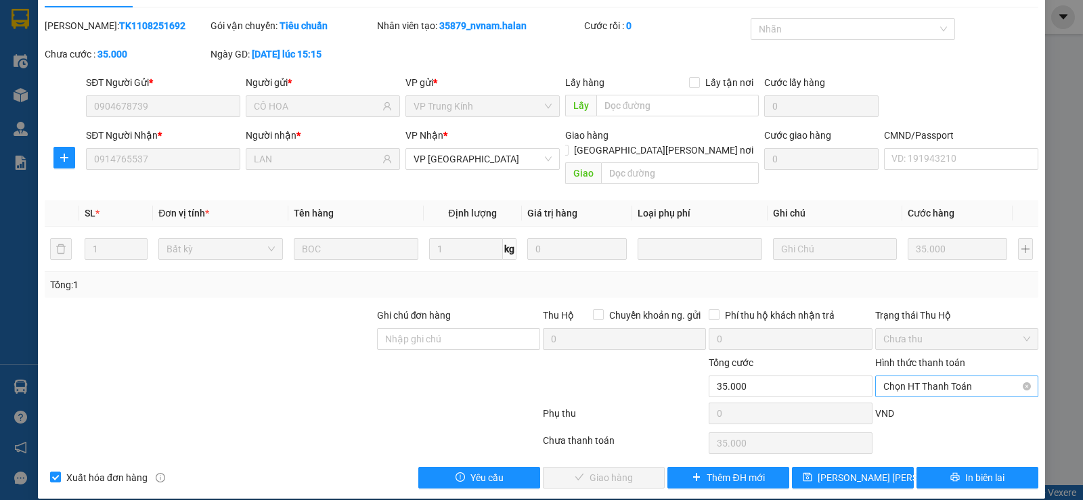
click at [895, 376] on span "Chọn HT Thanh Toán" at bounding box center [956, 386] width 147 height 20
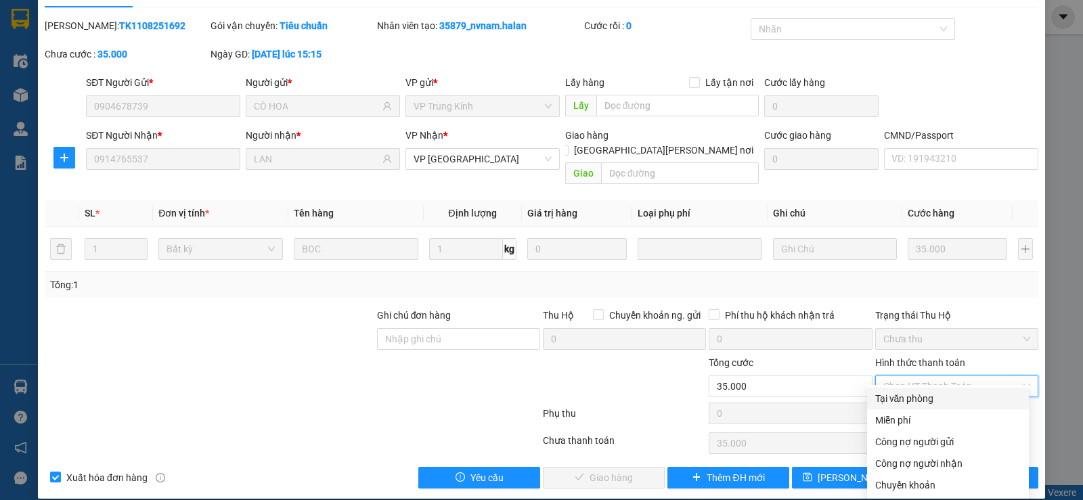
click at [888, 397] on div "Tại văn phòng" at bounding box center [948, 398] width 146 height 15
type input "0"
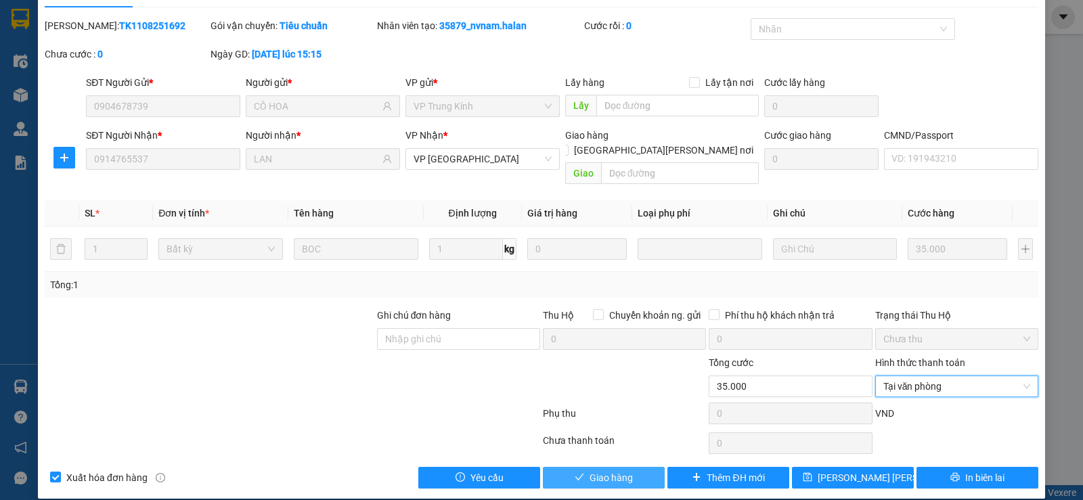
click at [607, 470] on span "Giao hàng" at bounding box center [611, 477] width 43 height 15
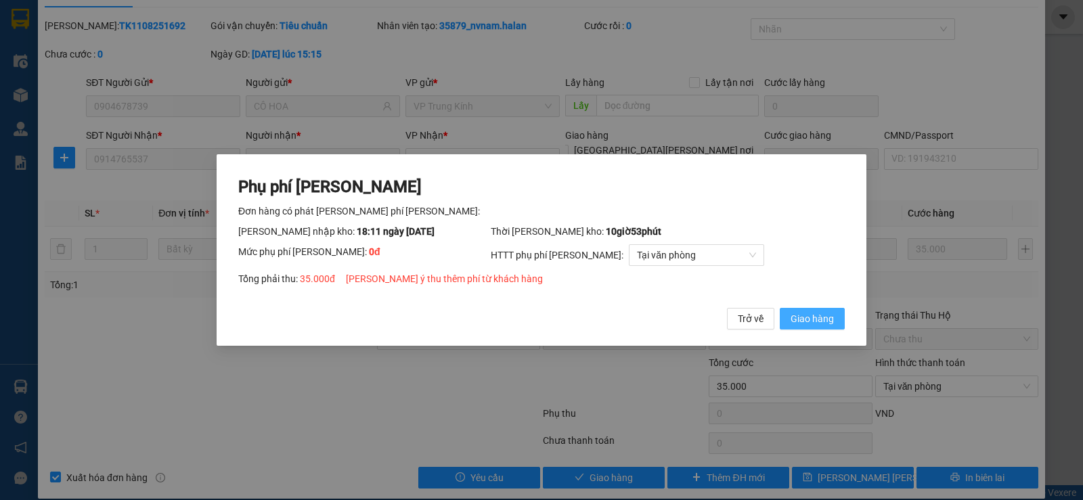
click at [800, 318] on span "Giao hàng" at bounding box center [812, 318] width 43 height 15
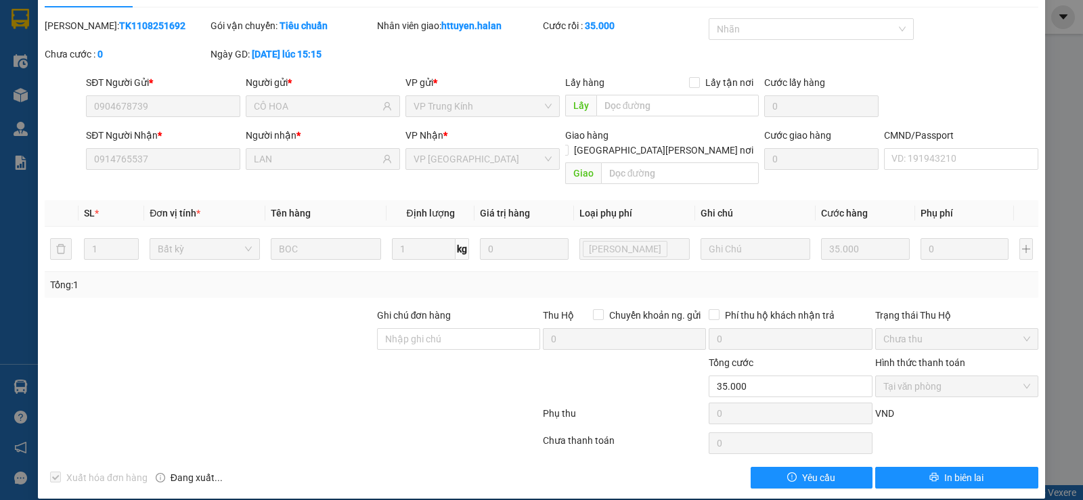
scroll to position [0, 0]
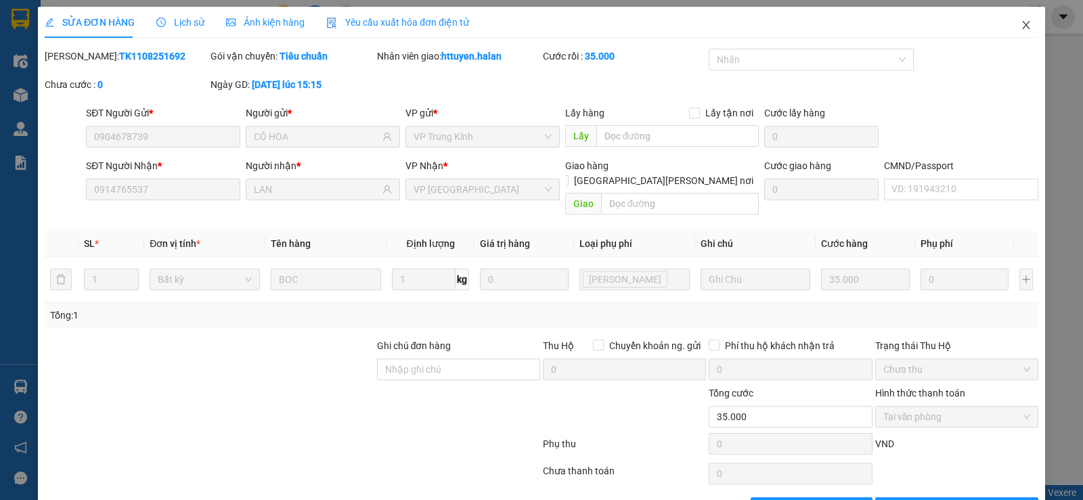
click at [1021, 25] on icon "close" at bounding box center [1026, 25] width 11 height 11
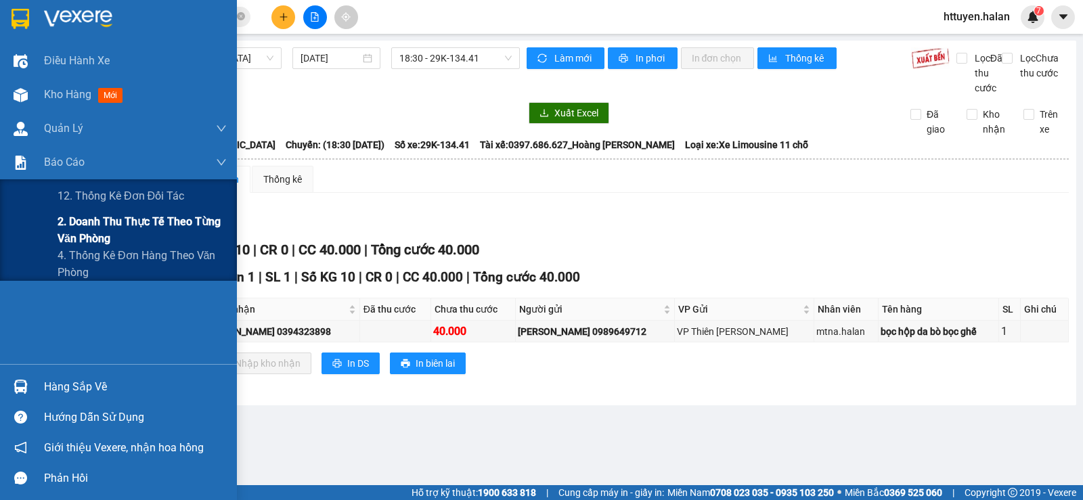
click at [79, 221] on span "2. Doanh thu thực tế theo từng văn phòng" at bounding box center [142, 230] width 169 height 34
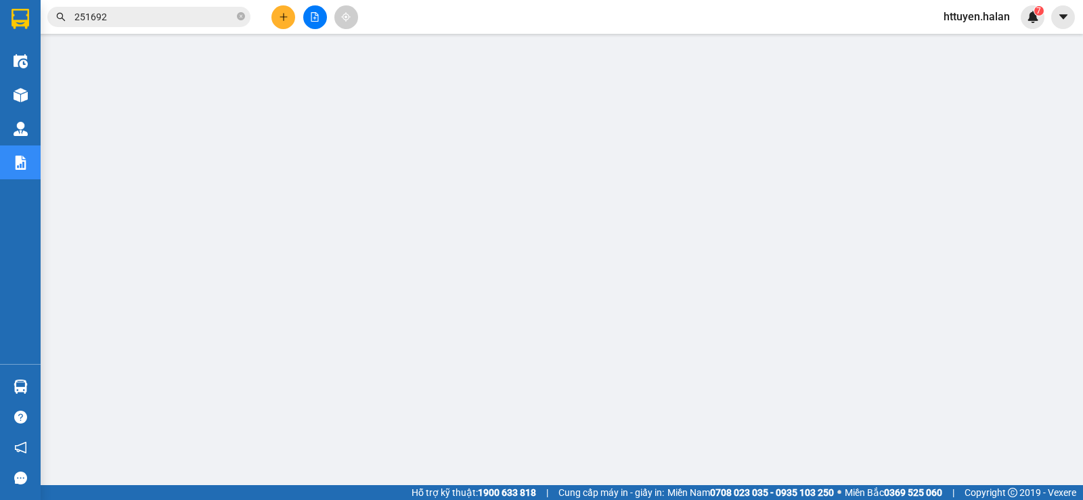
click at [116, 13] on input "251692" at bounding box center [154, 16] width 160 height 15
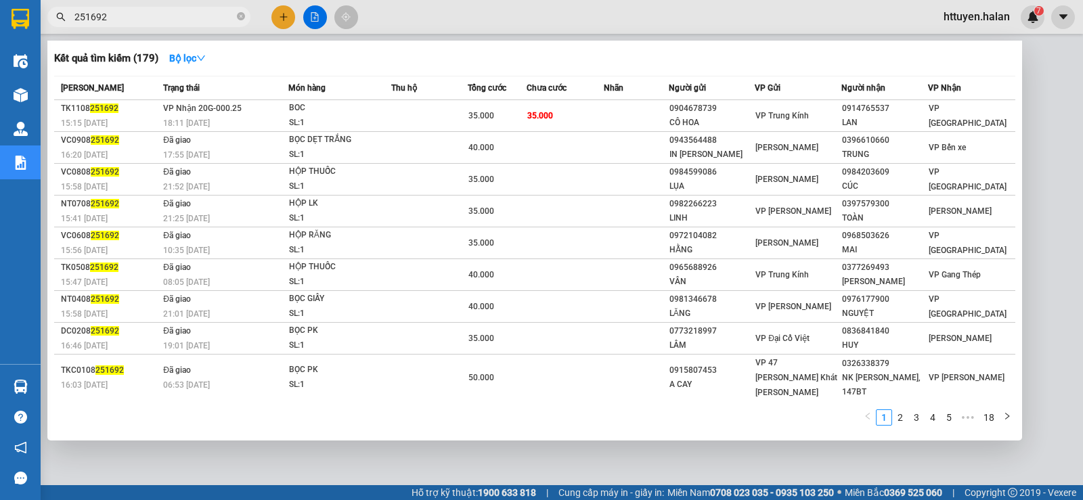
click at [116, 13] on input "251692" at bounding box center [154, 16] width 160 height 15
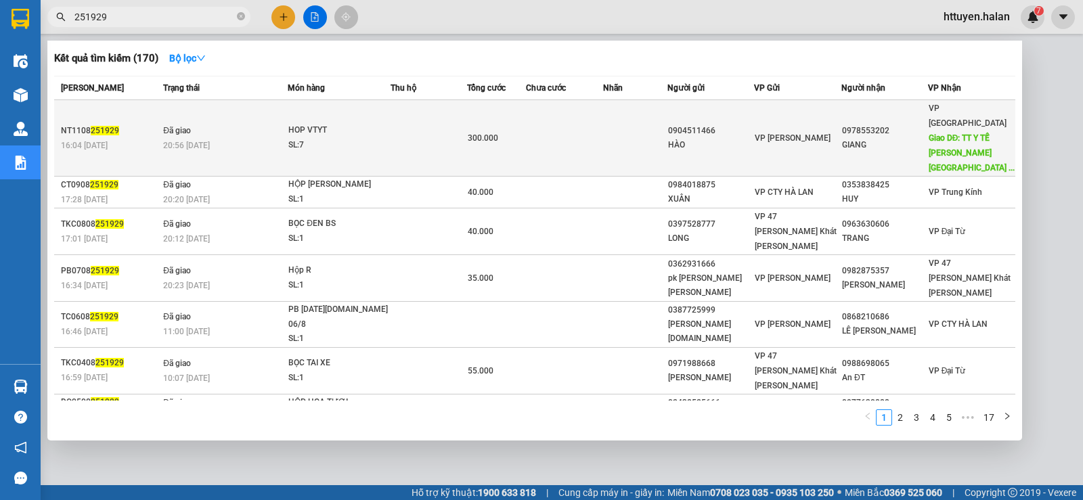
type input "251929"
click at [215, 114] on td "Đã giao 20:56 - 11/08" at bounding box center [224, 138] width 128 height 76
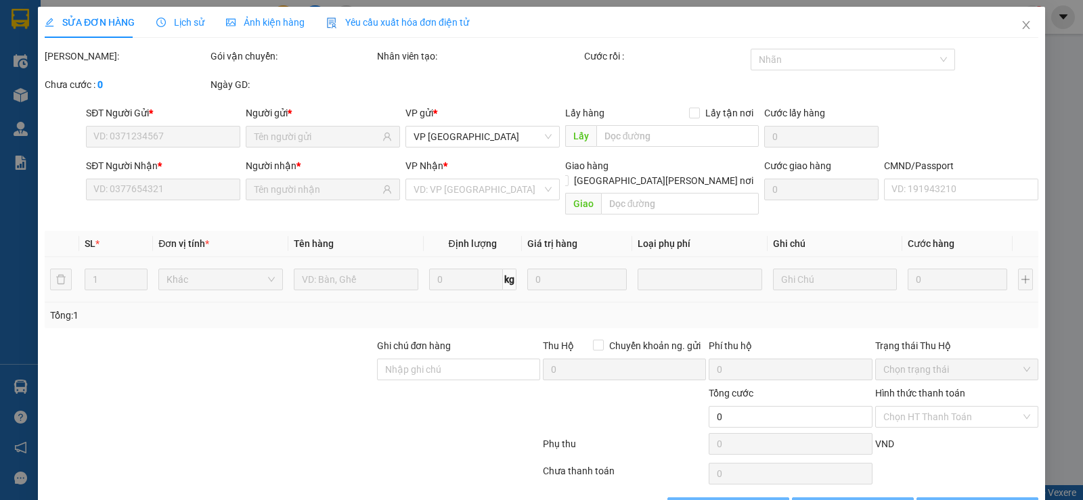
type input "0904511466"
type input "HÀO"
type input "0978553202"
type input "GIANG"
type input "TT Y TẾ THÀNH PHỐ TN PDP"
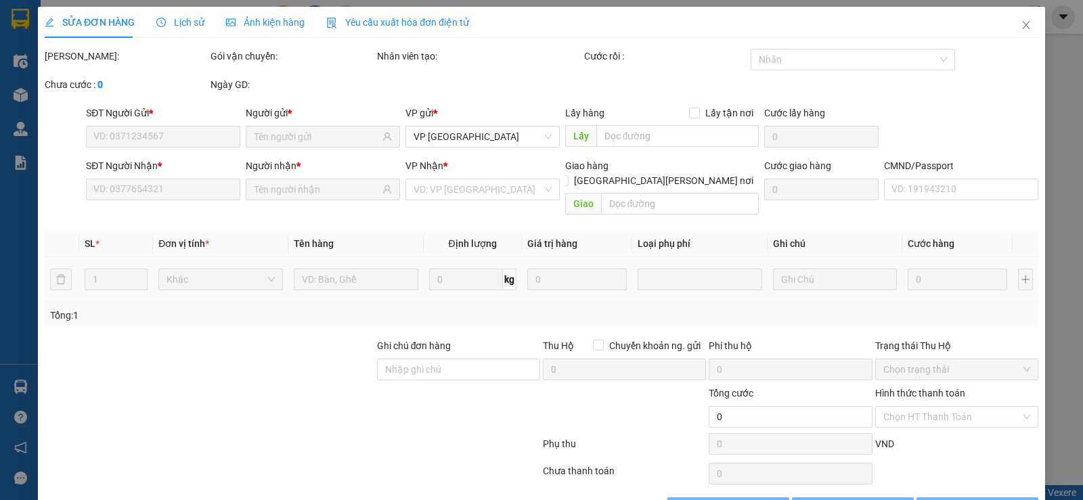
type input "55.000"
type input "300.000"
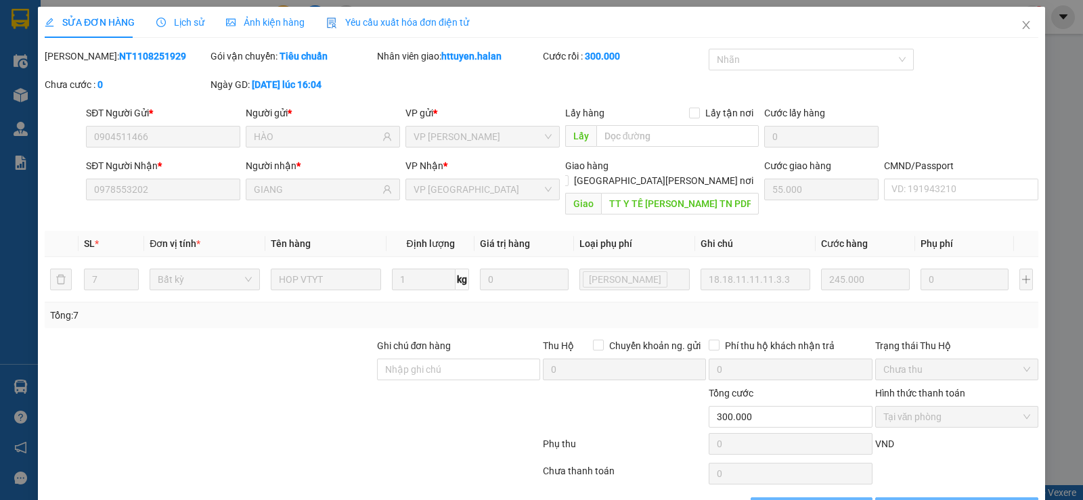
scroll to position [30, 0]
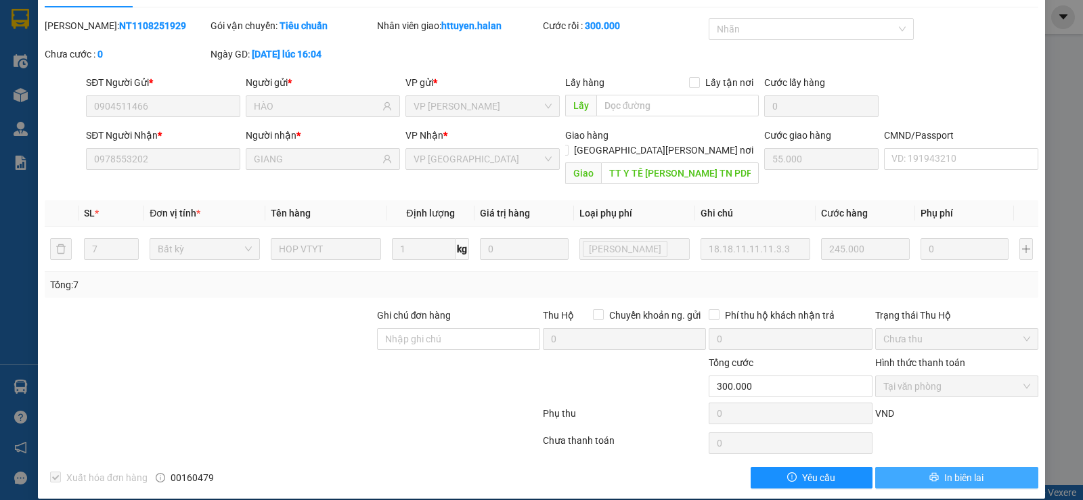
click at [950, 470] on span "In biên lai" at bounding box center [963, 477] width 39 height 15
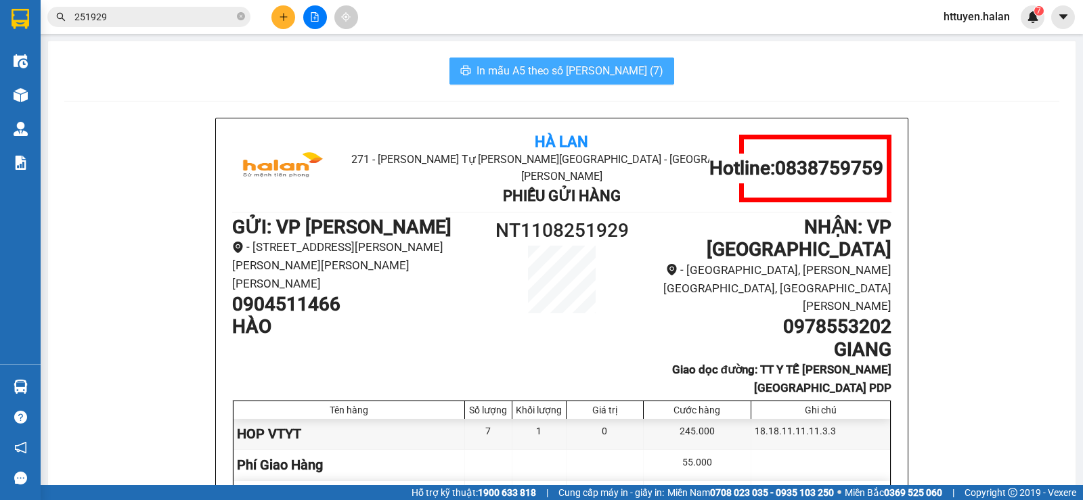
click at [571, 74] on span "In mẫu A5 theo số lượng (7)" at bounding box center [570, 70] width 187 height 17
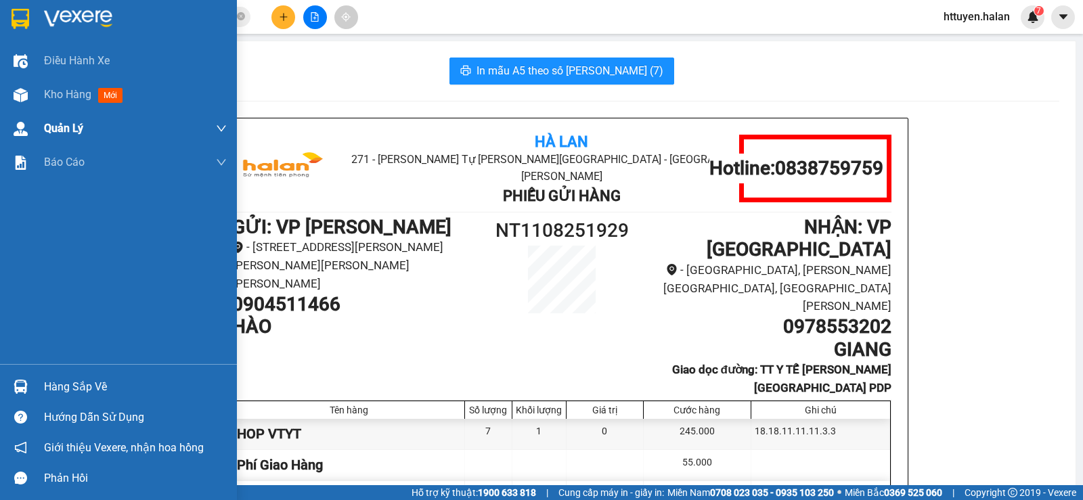
drag, startPoint x: 104, startPoint y: 91, endPoint x: 234, endPoint y: 117, distance: 132.6
click at [105, 93] on span "mới" at bounding box center [110, 95] width 24 height 15
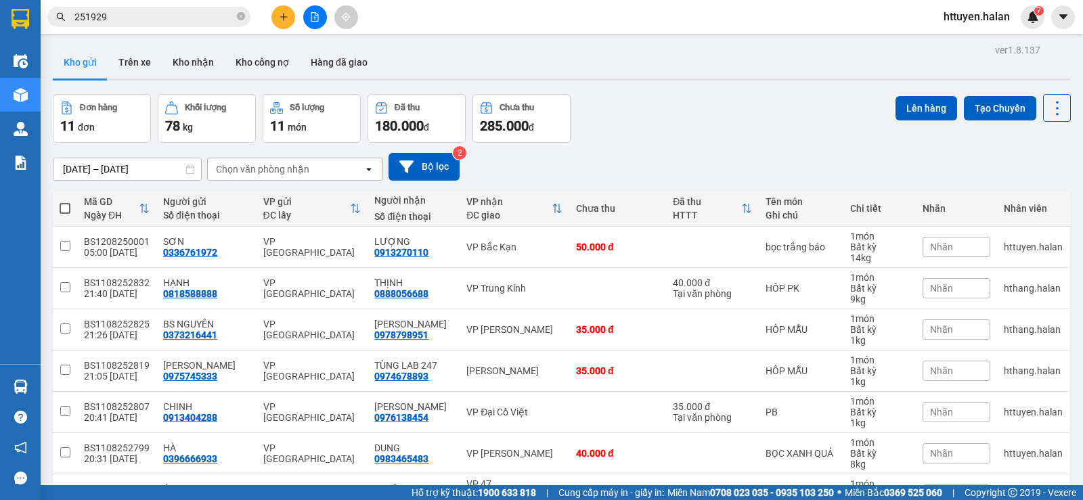
click at [328, 167] on div "Chọn văn phòng nhận" at bounding box center [286, 169] width 156 height 22
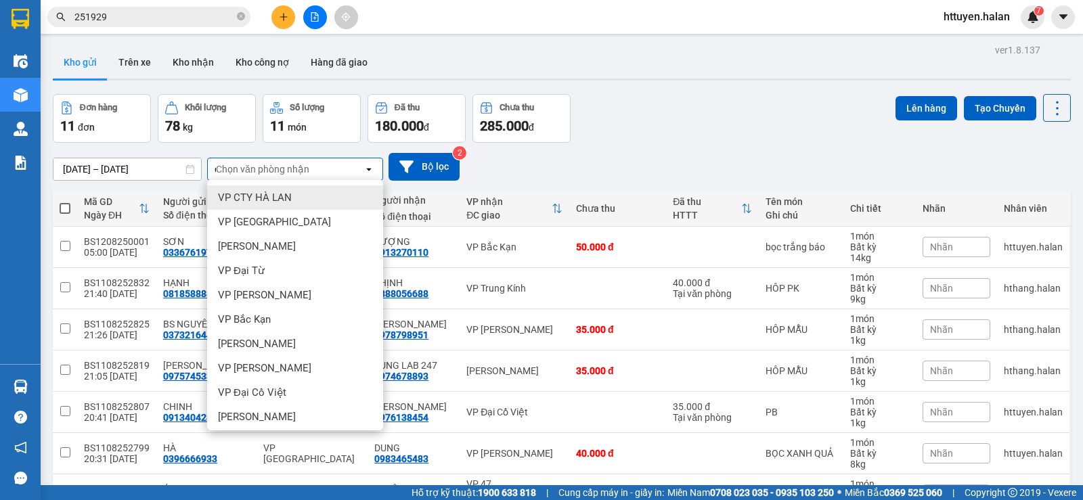
type input "d"
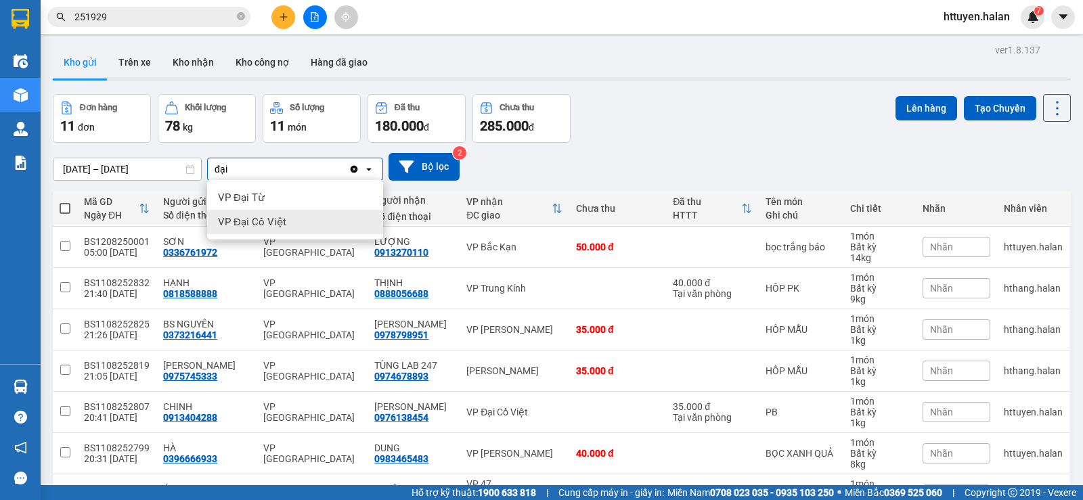
type input "đại"
click at [301, 217] on div "VP Đại Cồ Việt" at bounding box center [295, 222] width 176 height 24
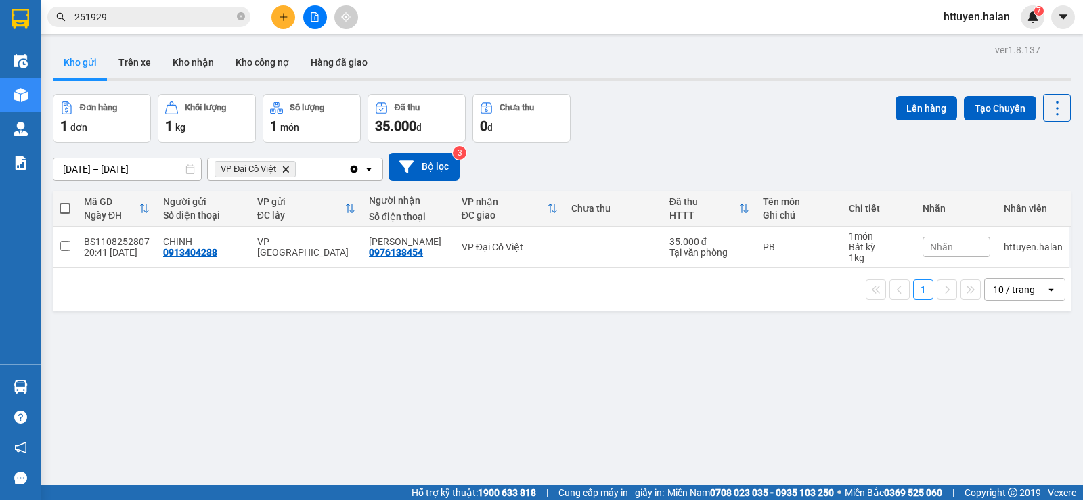
drag, startPoint x: 66, startPoint y: 209, endPoint x: 137, endPoint y: 209, distance: 71.1
click at [70, 209] on span at bounding box center [65, 208] width 11 height 11
click at [65, 202] on input "checkbox" at bounding box center [65, 202] width 0 height 0
checkbox input "true"
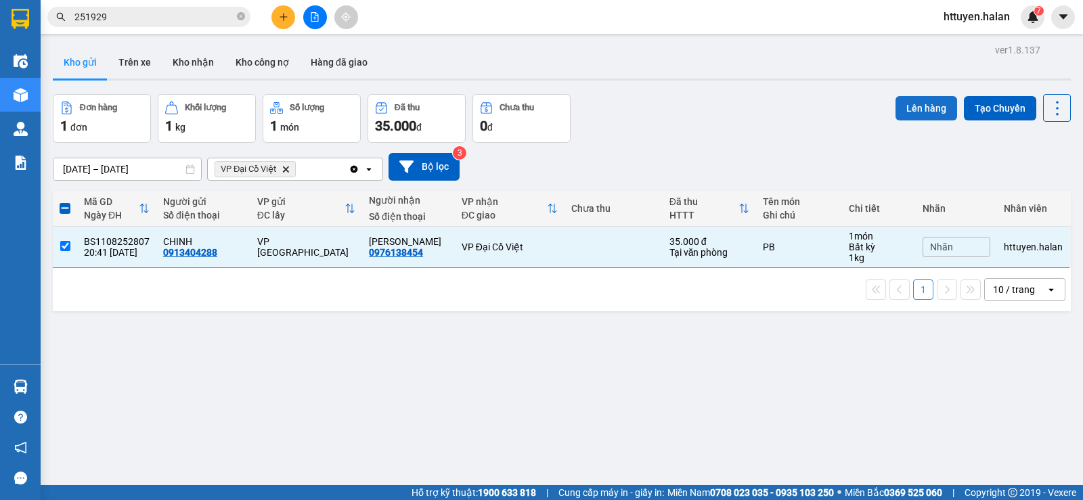
click at [896, 110] on button "Lên hàng" at bounding box center [927, 108] width 62 height 24
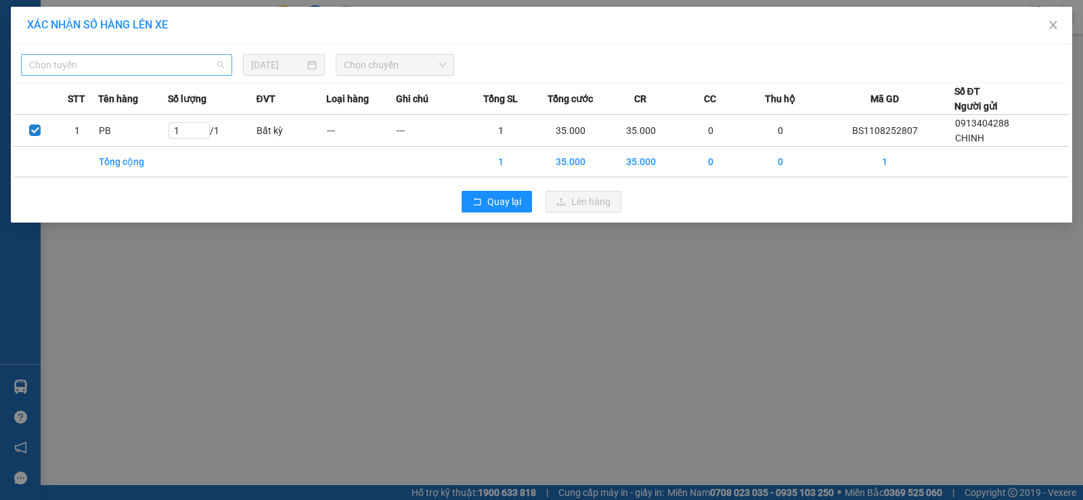
click at [160, 65] on span "Chọn tuyến" at bounding box center [126, 65] width 195 height 20
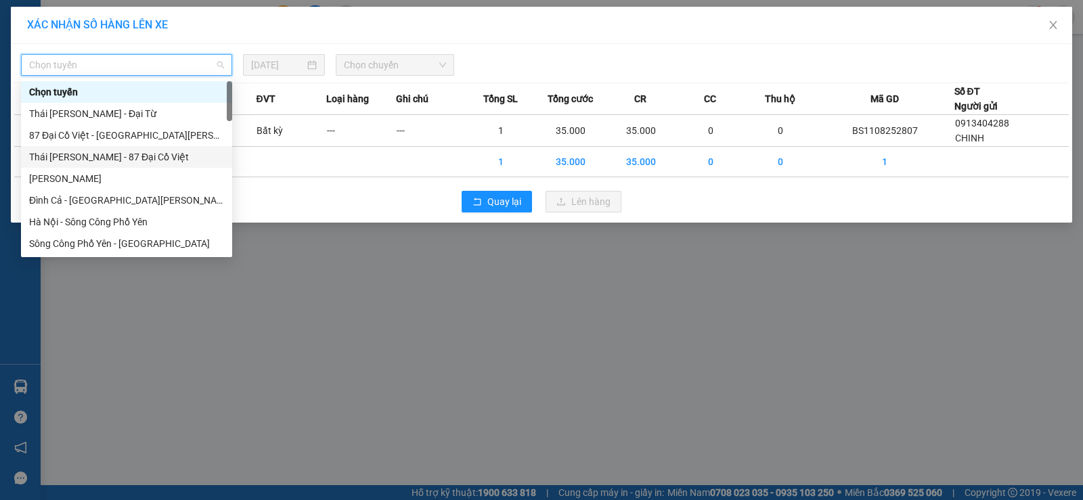
click at [139, 152] on div "Thái Nguyên - 87 Đại Cồ Việt" at bounding box center [126, 157] width 195 height 15
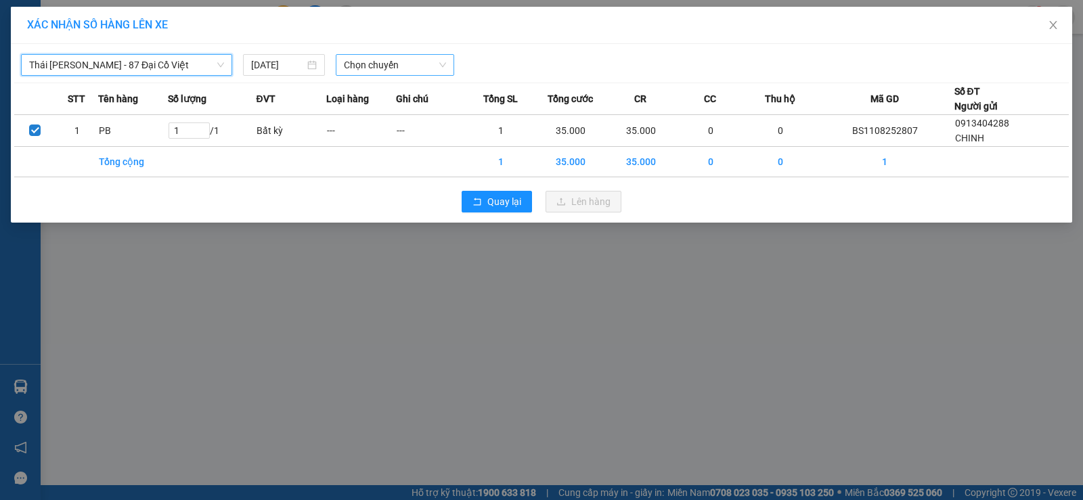
click at [361, 65] on span "Chọn chuyến" at bounding box center [395, 65] width 102 height 20
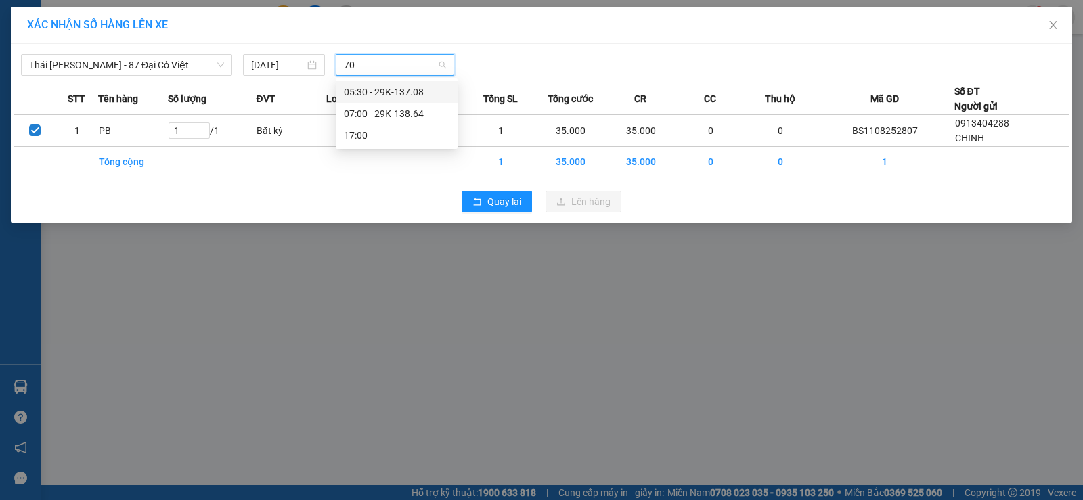
type input "708"
click at [363, 89] on div "05:30 - 29K-137.08" at bounding box center [397, 92] width 106 height 15
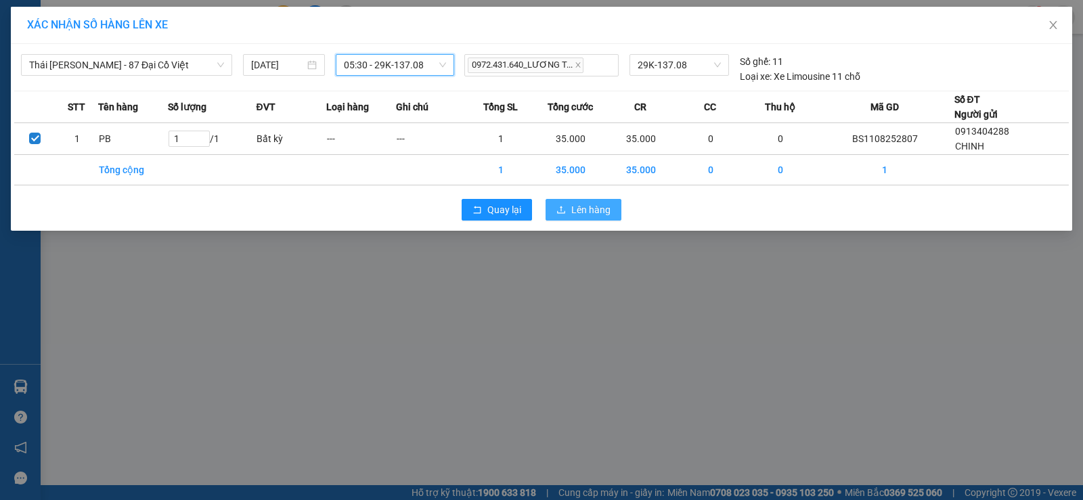
click at [584, 211] on span "Lên hàng" at bounding box center [590, 209] width 39 height 15
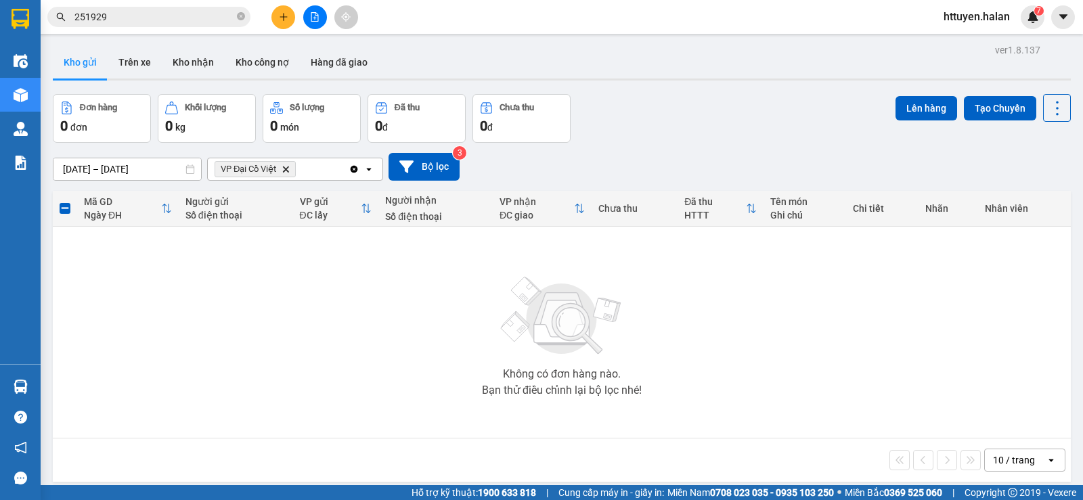
click at [287, 171] on icon "Delete" at bounding box center [286, 169] width 8 height 8
click at [276, 169] on div "Chọn văn phòng nhận" at bounding box center [262, 169] width 93 height 14
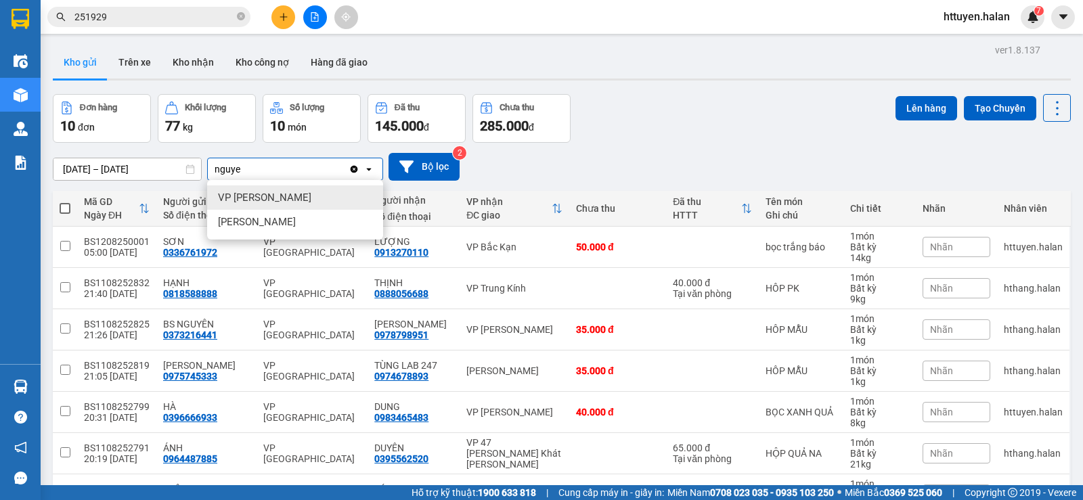
type input "nguye"
click at [300, 195] on div "VP [PERSON_NAME]" at bounding box center [295, 197] width 176 height 24
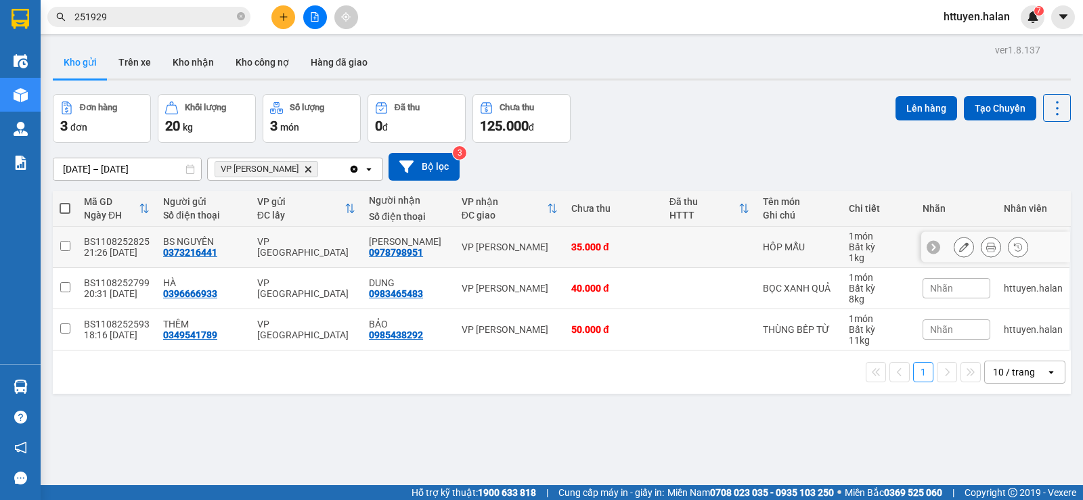
click at [66, 242] on input "checkbox" at bounding box center [65, 246] width 10 height 10
checkbox input "true"
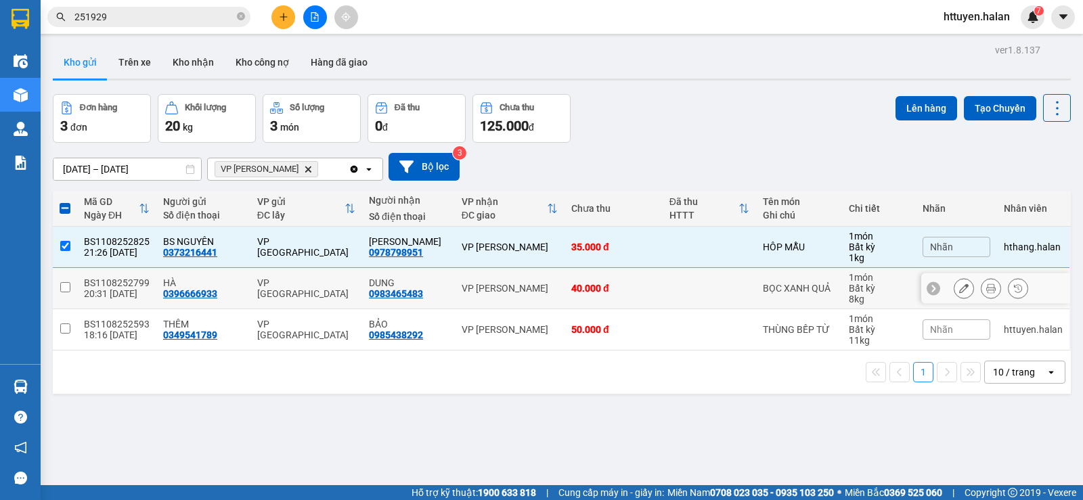
click at [68, 284] on input "checkbox" at bounding box center [65, 287] width 10 height 10
checkbox input "true"
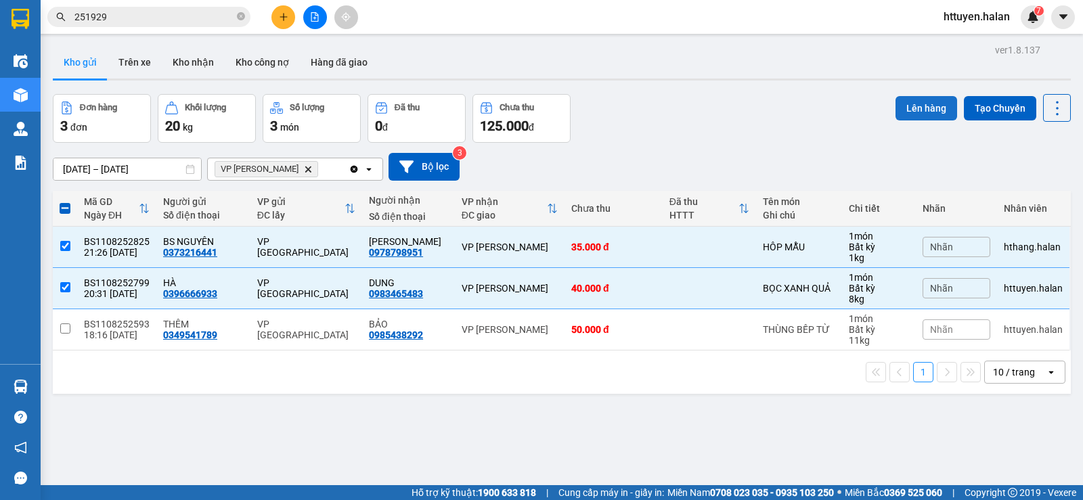
click at [900, 103] on button "Lên hàng" at bounding box center [927, 108] width 62 height 24
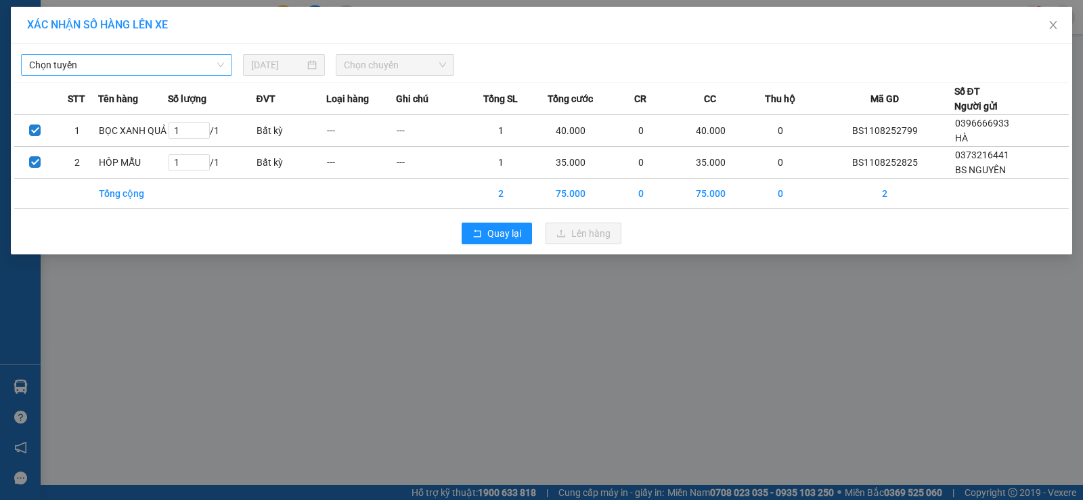
click at [152, 62] on span "Chọn tuyến" at bounding box center [126, 65] width 195 height 20
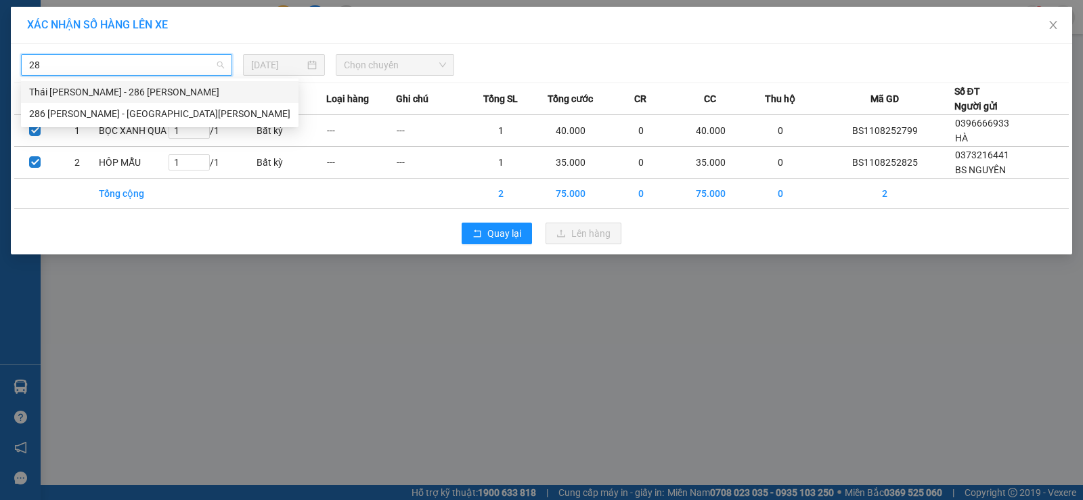
type input "286"
click at [152, 91] on div "Thái Nguyên - 286 Nguyễn Trãi" at bounding box center [159, 92] width 261 height 15
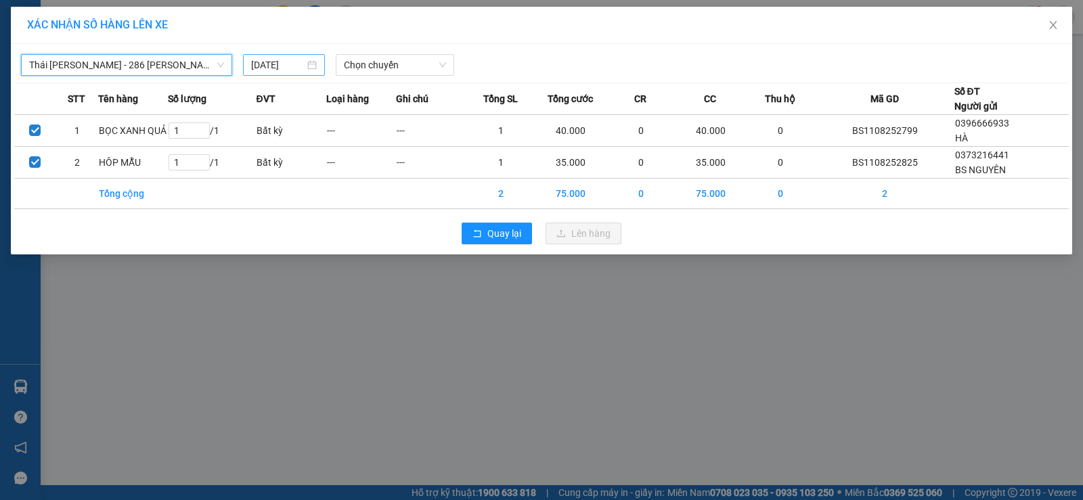
click at [286, 63] on input "11/08/2025" at bounding box center [277, 65] width 53 height 15
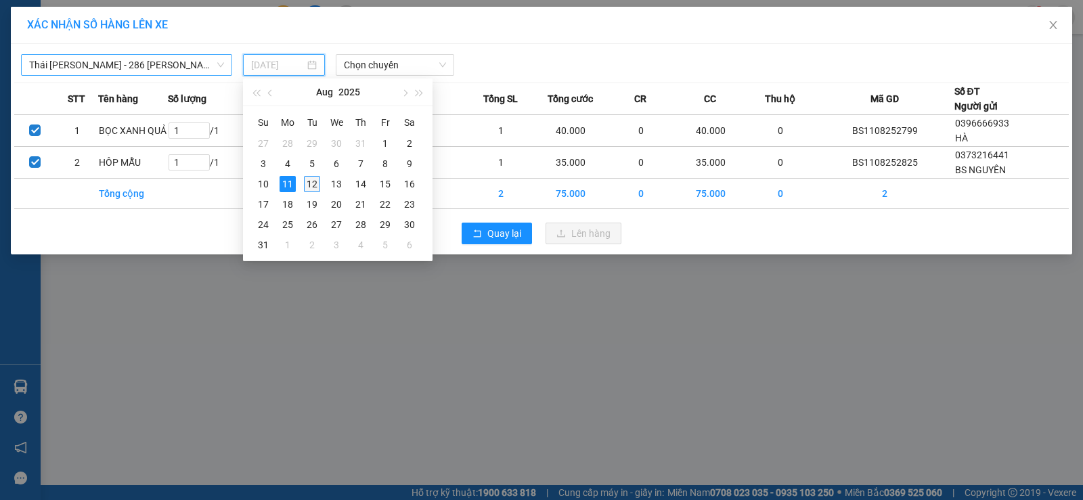
click at [314, 181] on div "12" at bounding box center [312, 184] width 16 height 16
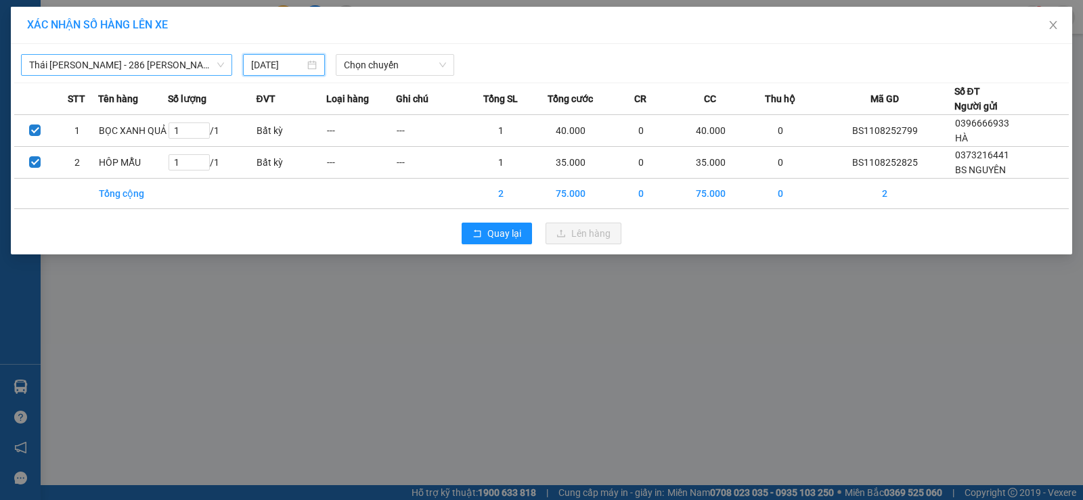
type input "12/08/2025"
click at [374, 70] on span "Chọn chuyến" at bounding box center [395, 65] width 102 height 20
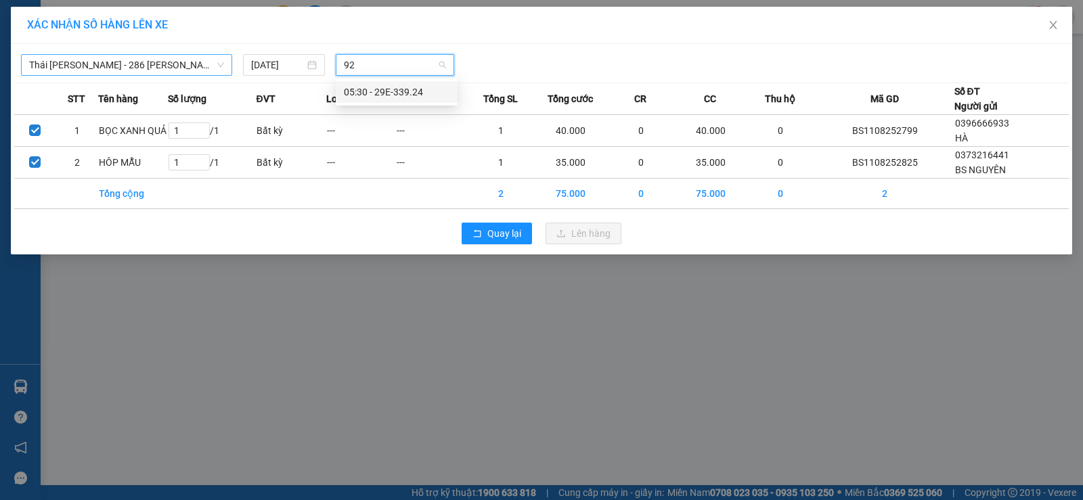
type input "924"
click at [380, 91] on div "05:30 - 29E-339.24" at bounding box center [397, 92] width 106 height 15
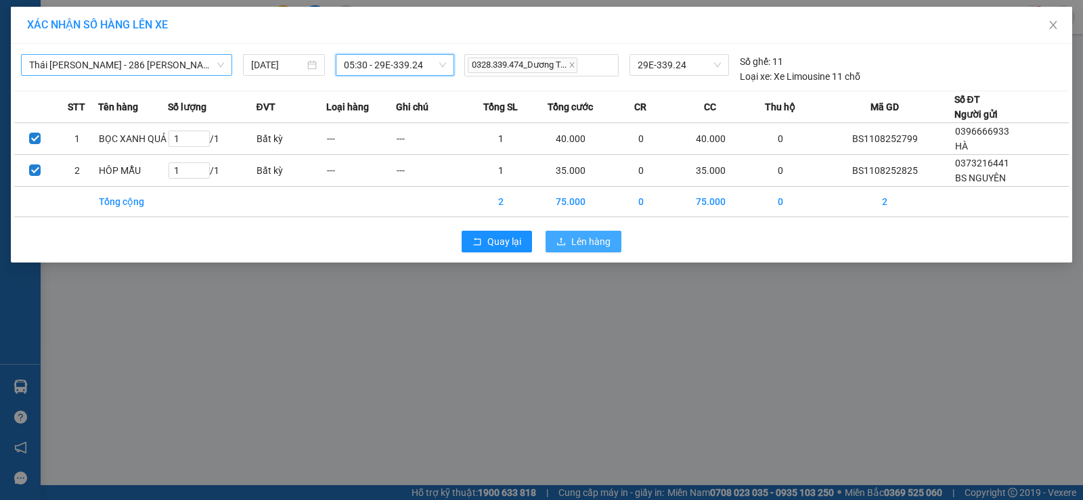
click at [577, 242] on span "Lên hàng" at bounding box center [590, 241] width 39 height 15
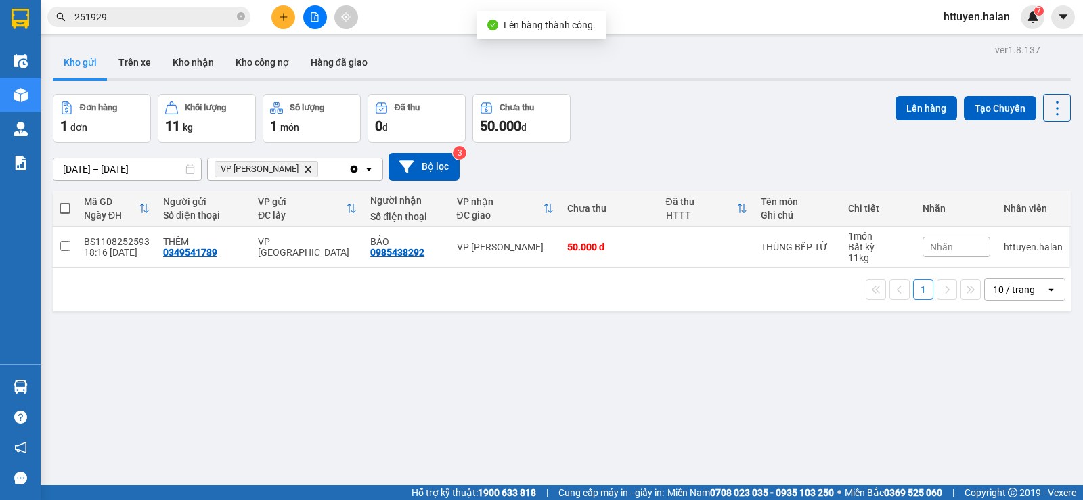
click at [356, 169] on icon "Clear all" at bounding box center [354, 168] width 7 height 7
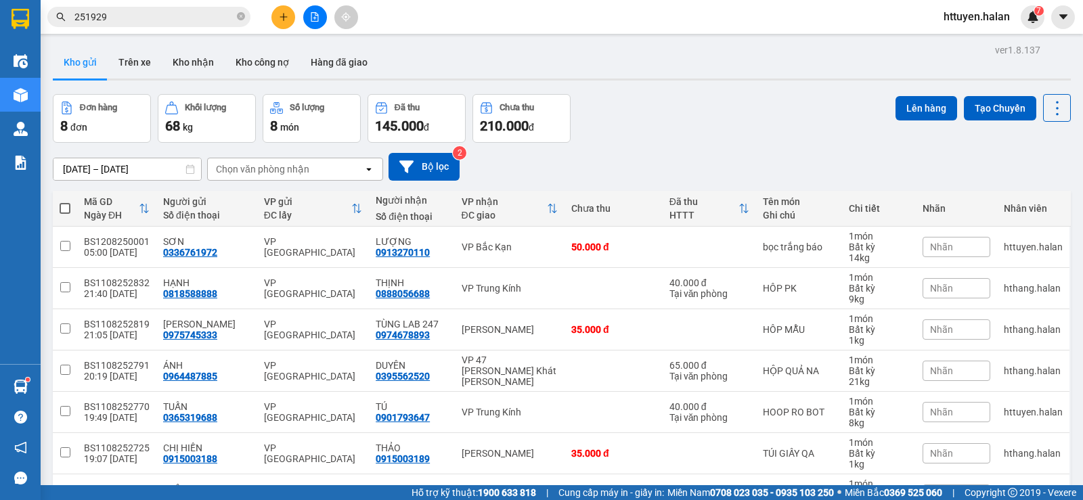
click at [272, 167] on div "Chọn văn phòng nhận" at bounding box center [262, 169] width 93 height 14
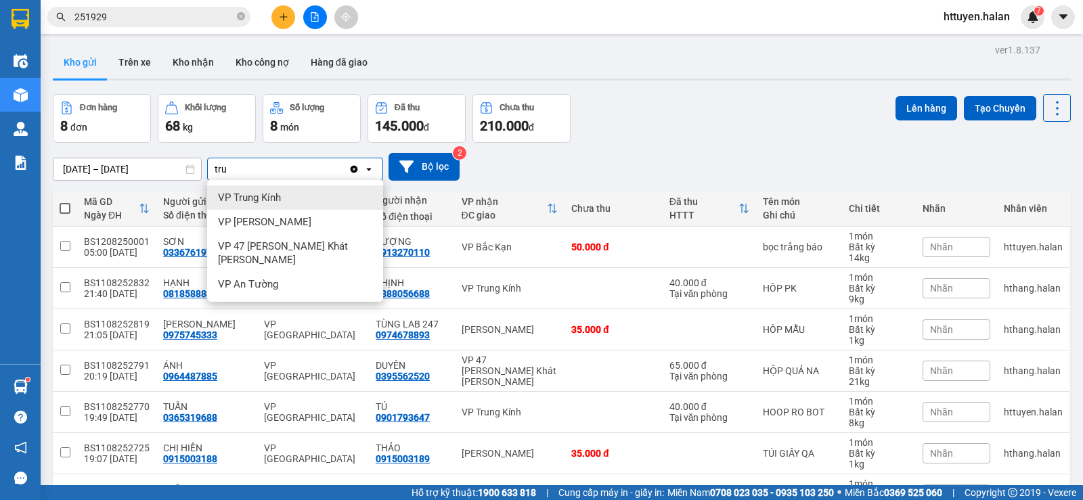
type input "tru"
click at [263, 196] on span "VP Trung Kính" at bounding box center [249, 198] width 63 height 14
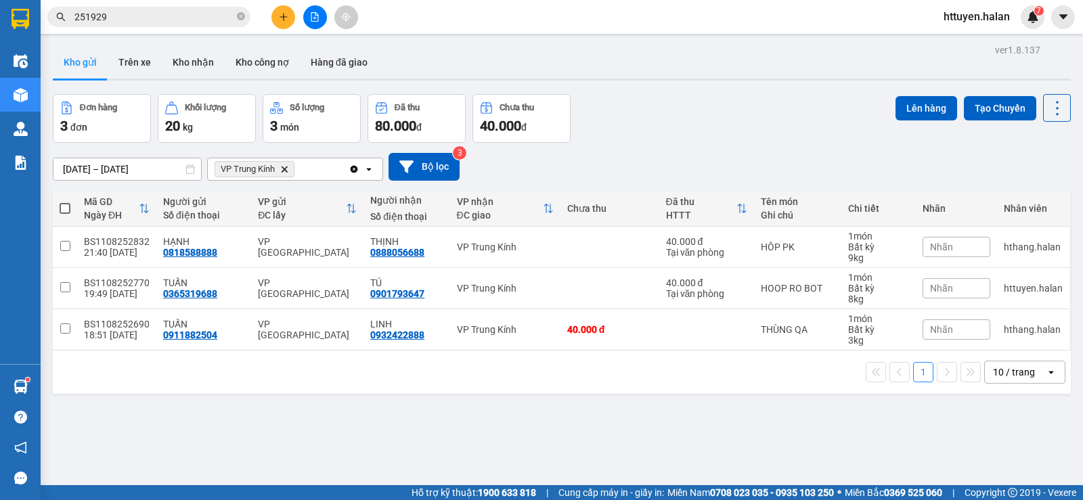
click at [64, 204] on span at bounding box center [65, 208] width 11 height 11
click at [65, 202] on input "checkbox" at bounding box center [65, 202] width 0 height 0
checkbox input "true"
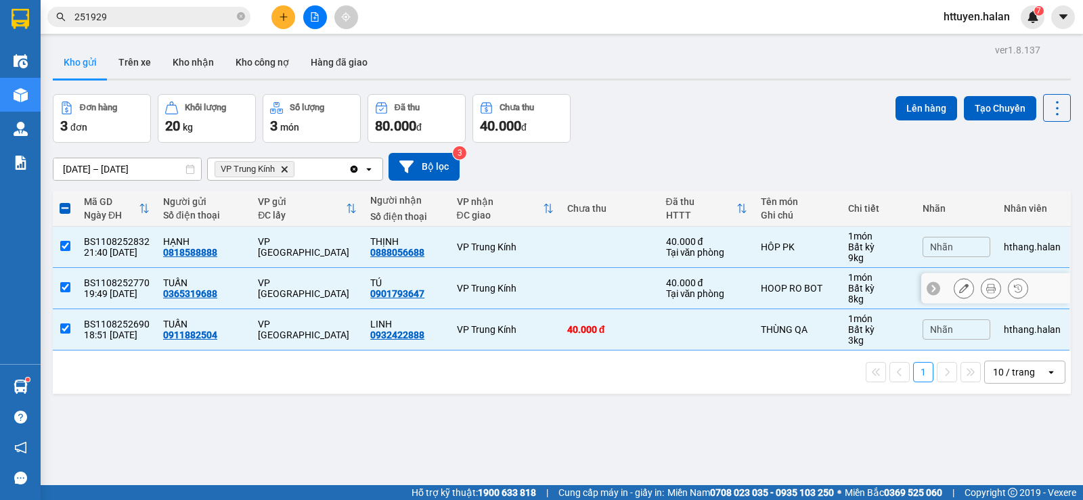
click at [65, 288] on input "checkbox" at bounding box center [65, 287] width 10 height 10
checkbox input "false"
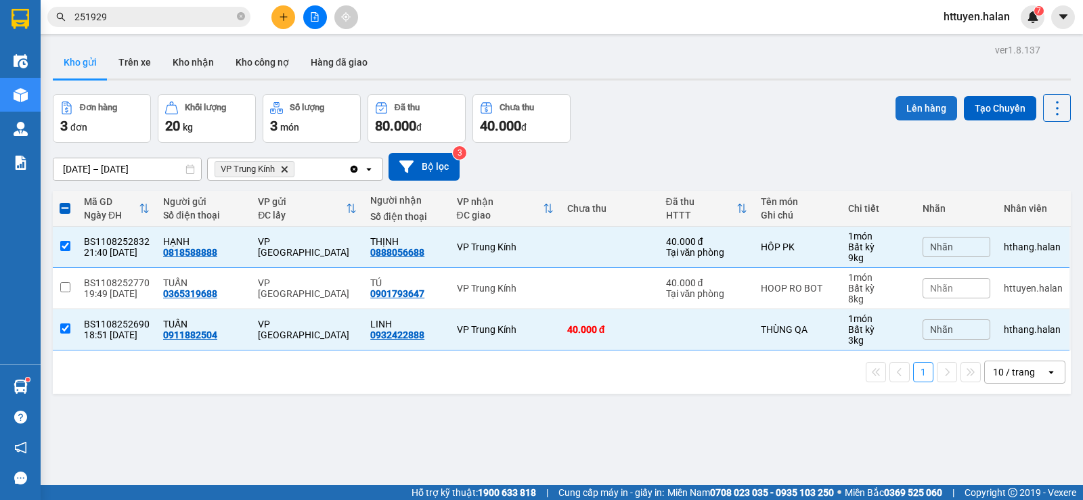
click at [906, 101] on button "Lên hàng" at bounding box center [927, 108] width 62 height 24
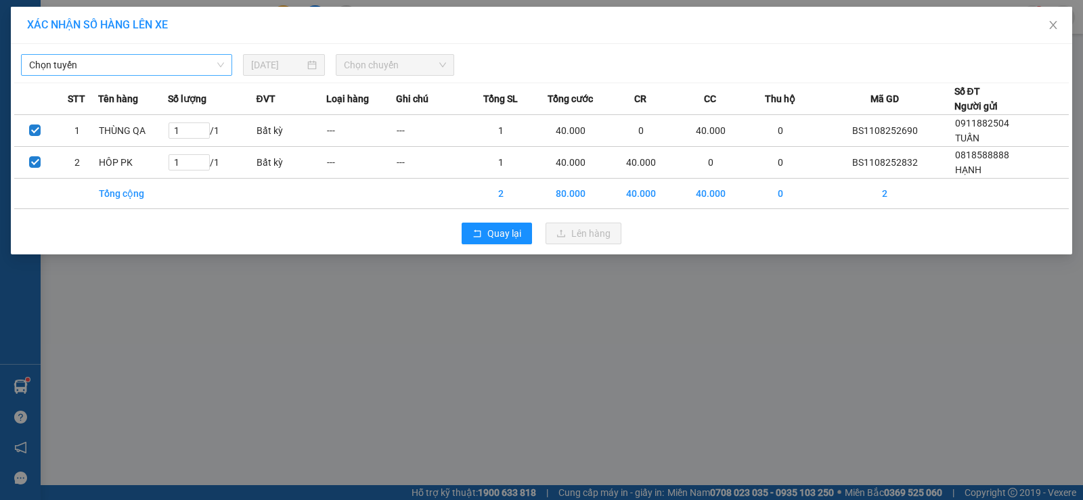
click at [158, 70] on span "Chọn tuyến" at bounding box center [126, 65] width 195 height 20
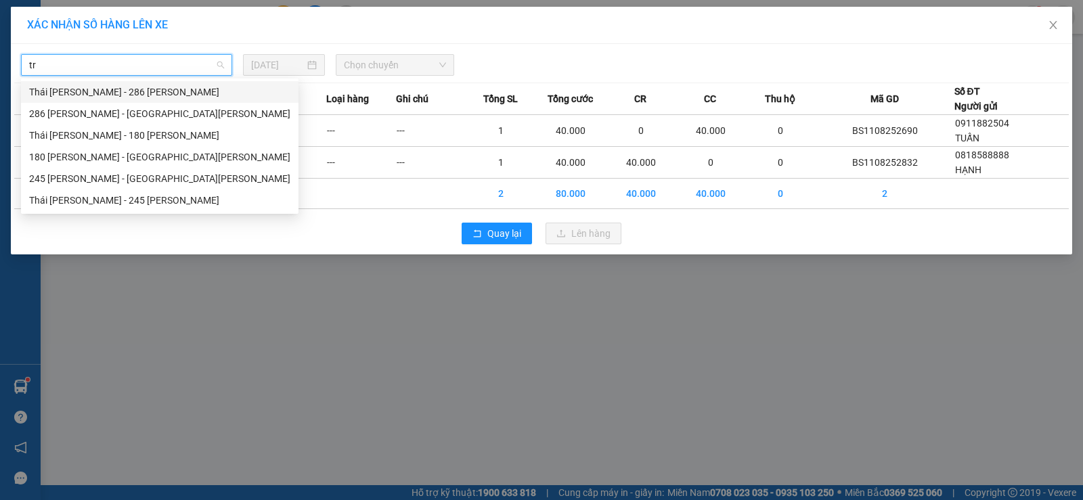
type input "tru"
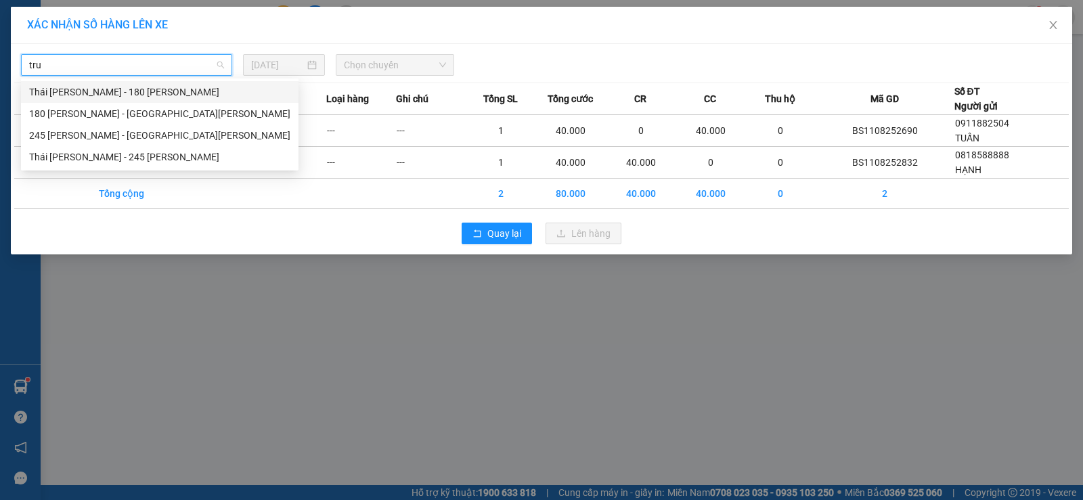
drag, startPoint x: 104, startPoint y: 89, endPoint x: 280, endPoint y: 38, distance: 183.2
click at [108, 89] on div "Thái Nguyên - 180 Trung Kính" at bounding box center [159, 92] width 261 height 15
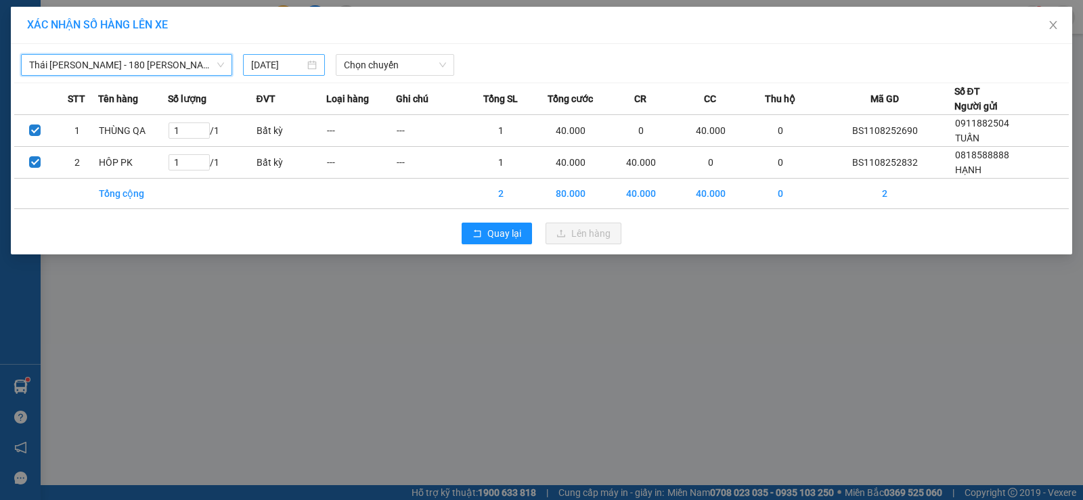
click at [280, 66] on input "11/08/2025" at bounding box center [277, 65] width 53 height 15
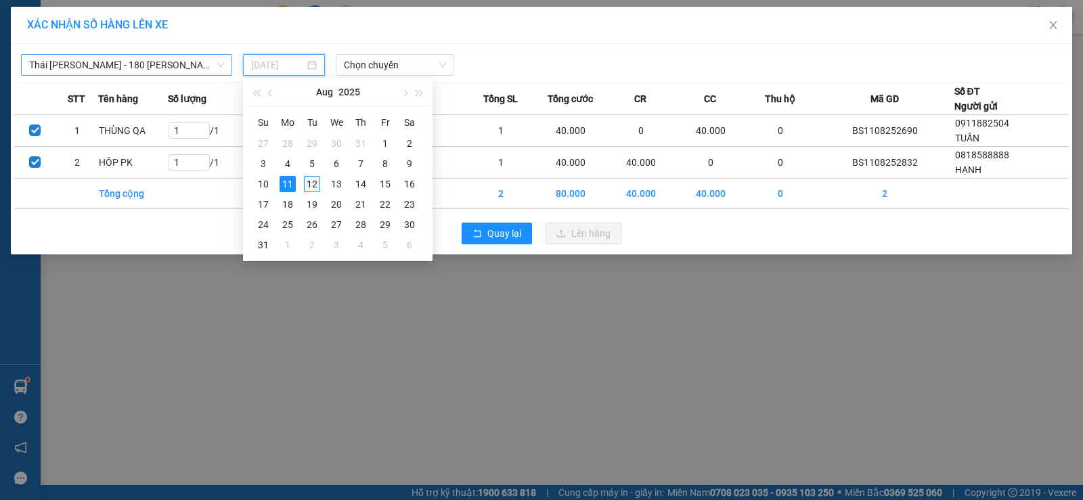
click at [305, 179] on div "12" at bounding box center [312, 184] width 16 height 16
type input "12/08/2025"
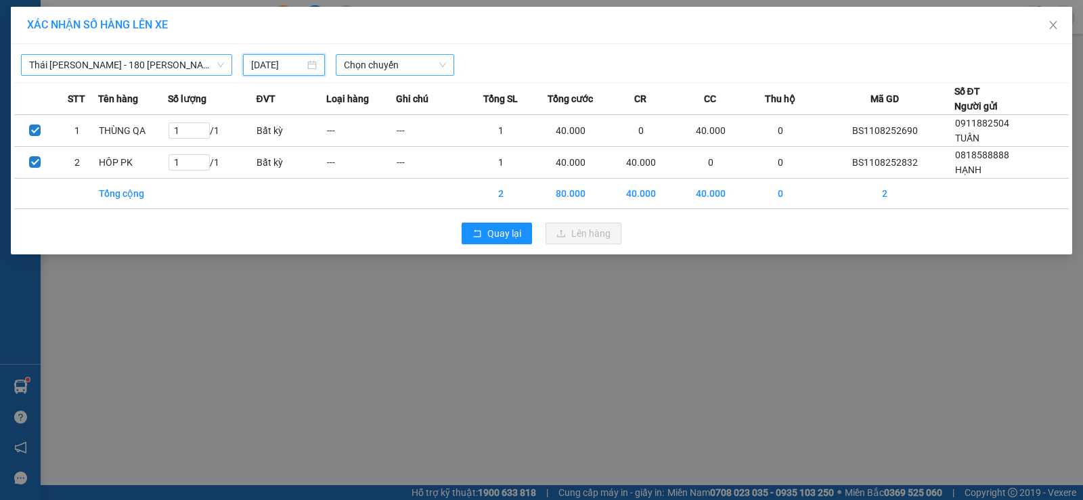
click at [355, 65] on span "Chọn chuyến" at bounding box center [395, 65] width 102 height 20
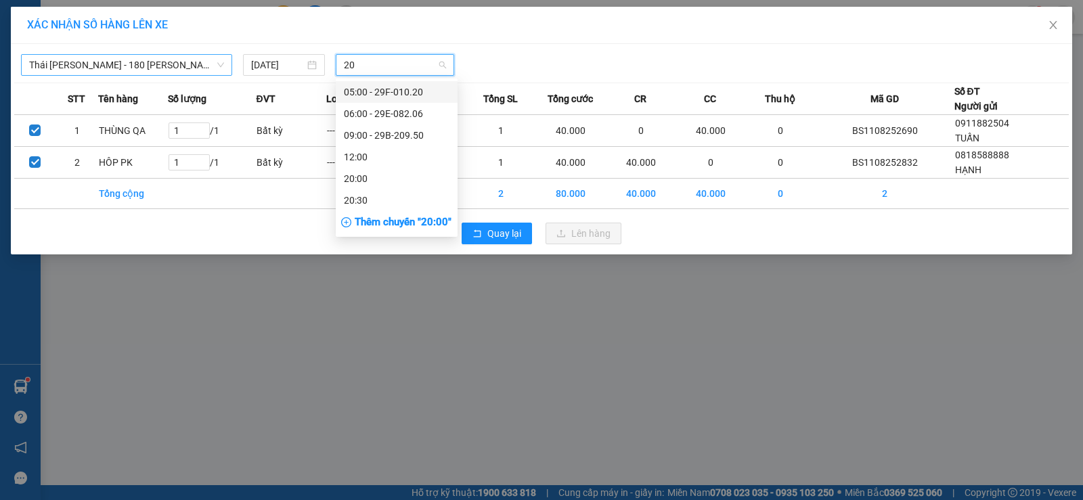
type input "206"
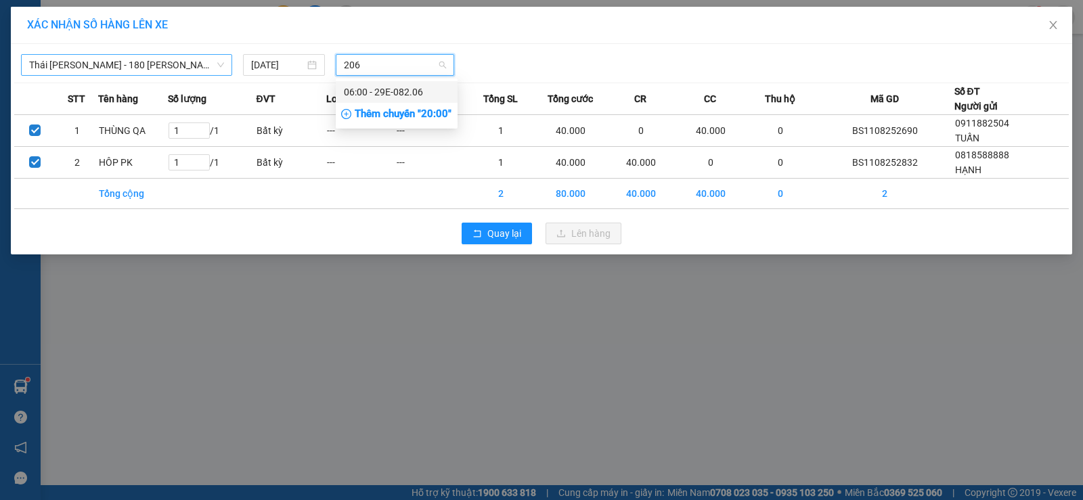
click at [355, 89] on div "06:00 - 29E-082.06" at bounding box center [397, 92] width 106 height 15
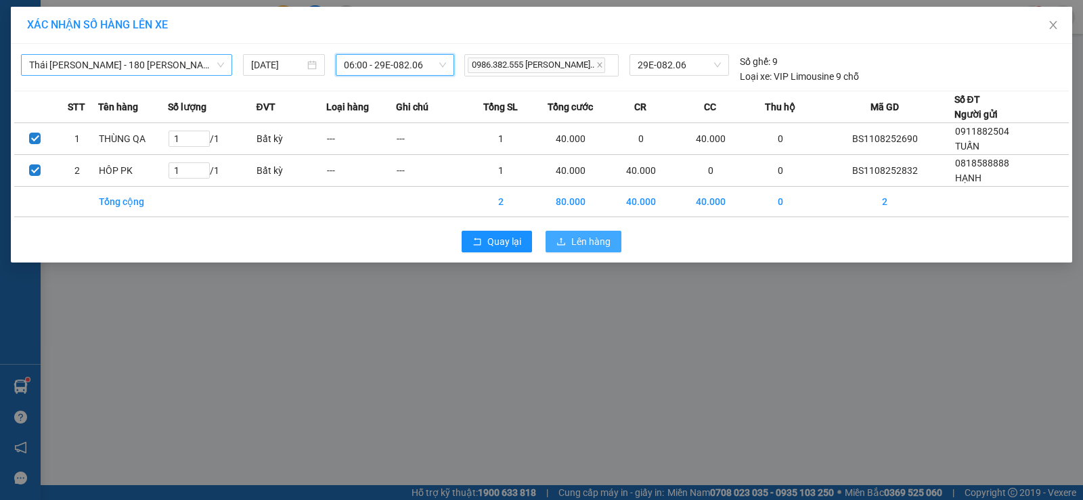
click at [584, 248] on span "Lên hàng" at bounding box center [590, 241] width 39 height 15
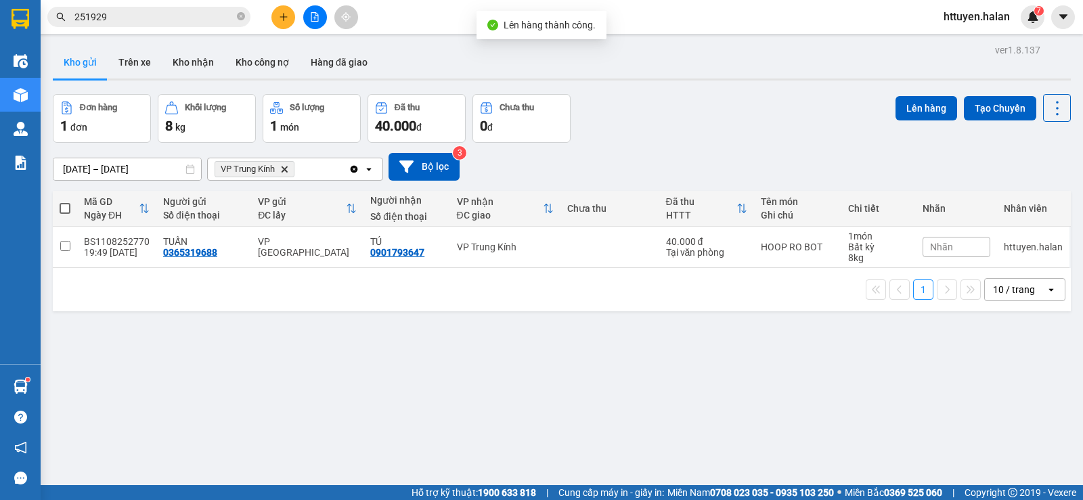
click at [355, 169] on icon "Clear all" at bounding box center [354, 169] width 11 height 11
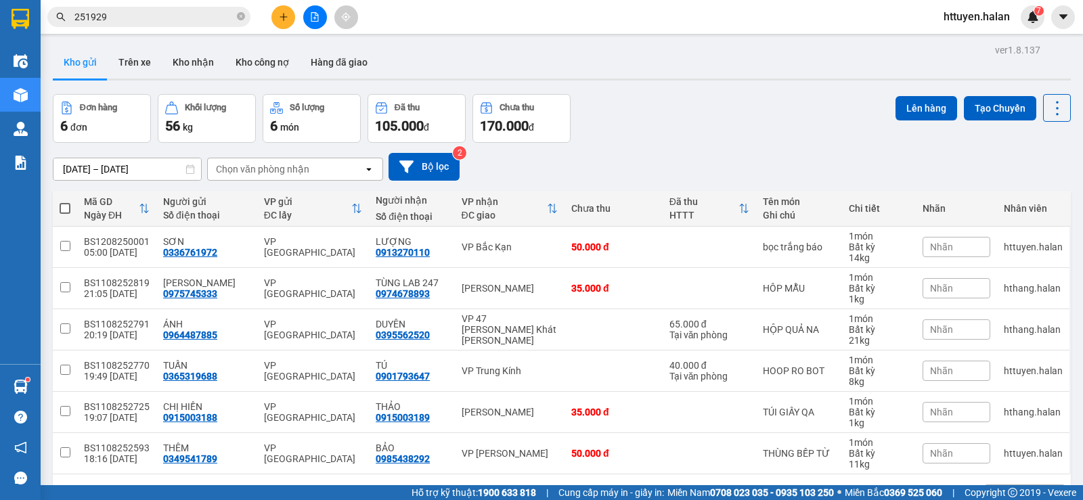
click at [194, 14] on input "251929" at bounding box center [154, 16] width 160 height 15
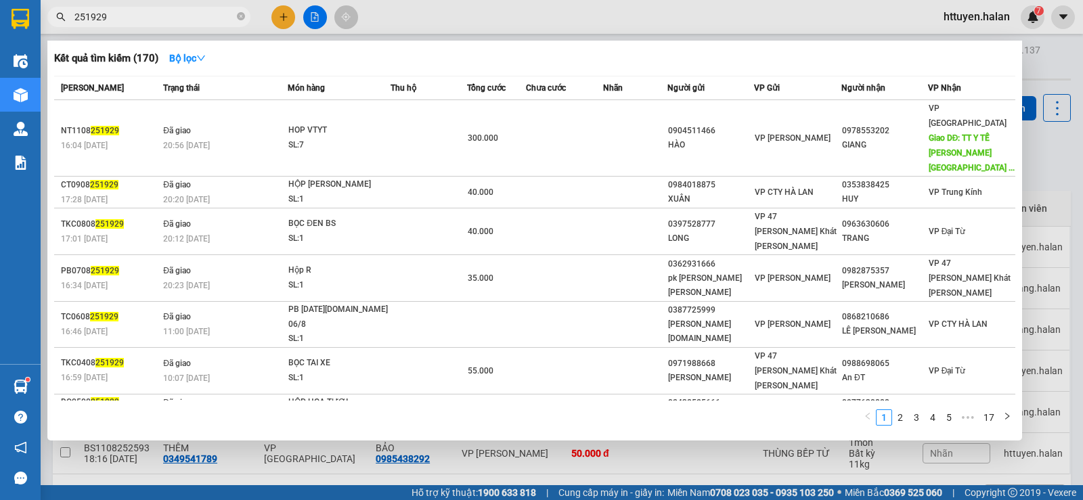
click at [194, 14] on input "251929" at bounding box center [154, 16] width 160 height 15
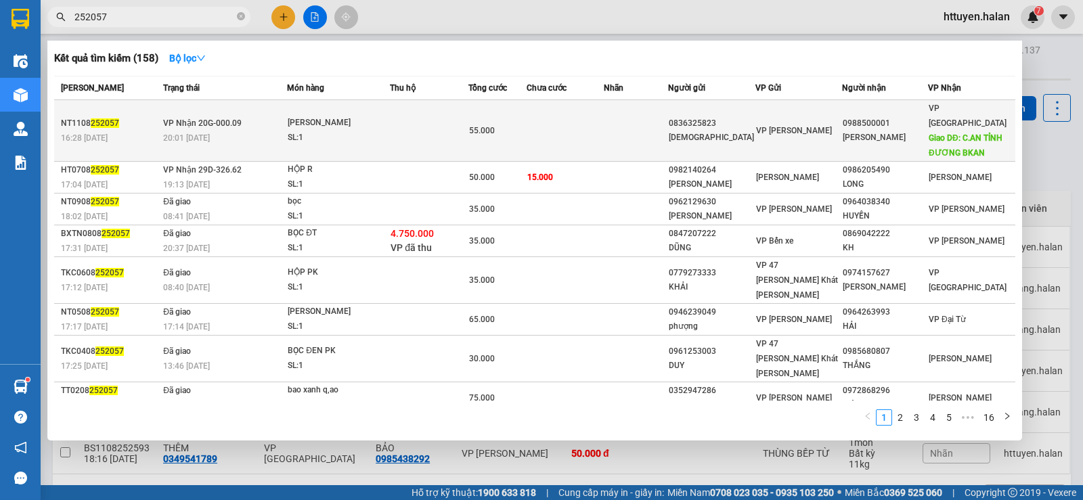
type input "252057"
click at [358, 120] on div "PB NÂU" at bounding box center [339, 123] width 102 height 15
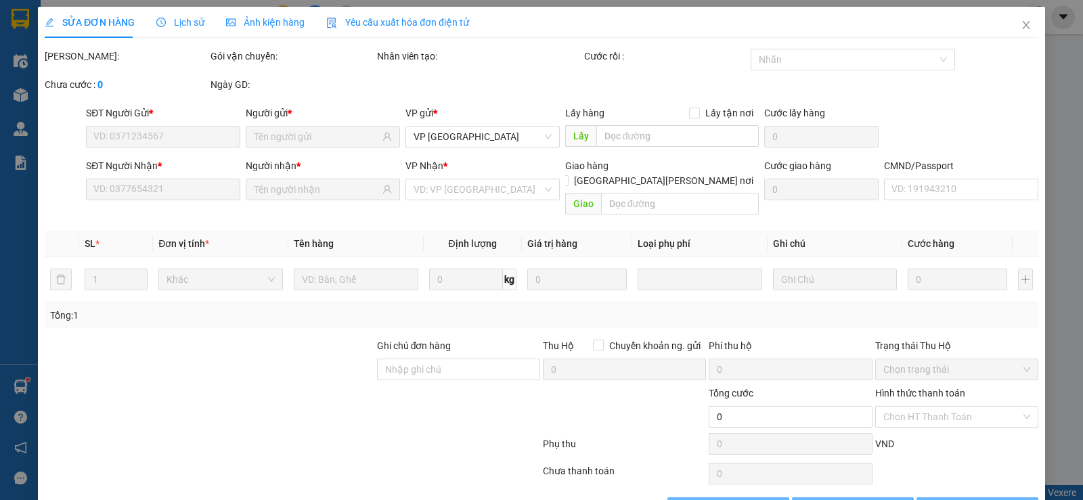
type input "0836325823"
type input "ĐẠO"
type input "0988500001"
type input "QUÝ TIẾN"
type input "C.AN TỈNH ĐƯƠNG BKAN"
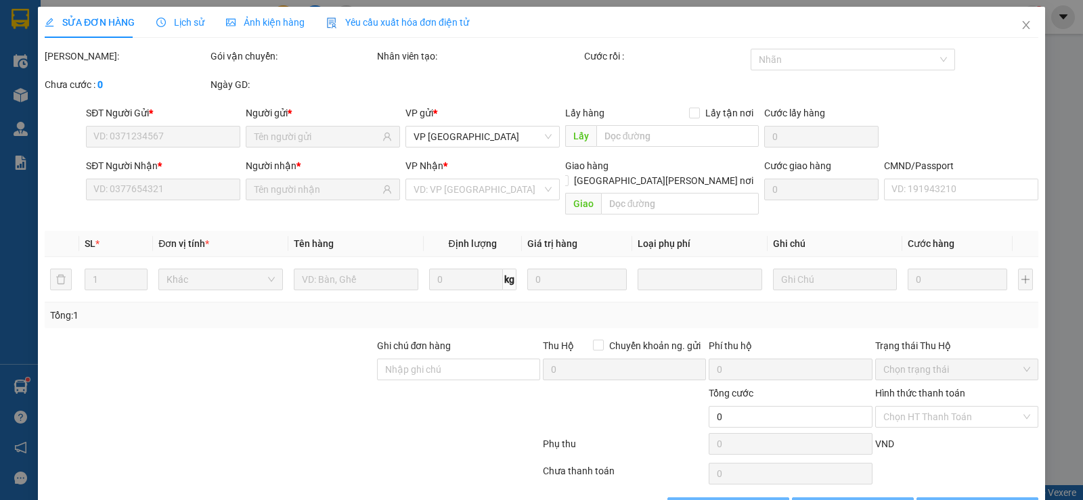
type input "20.000"
type input "55.000"
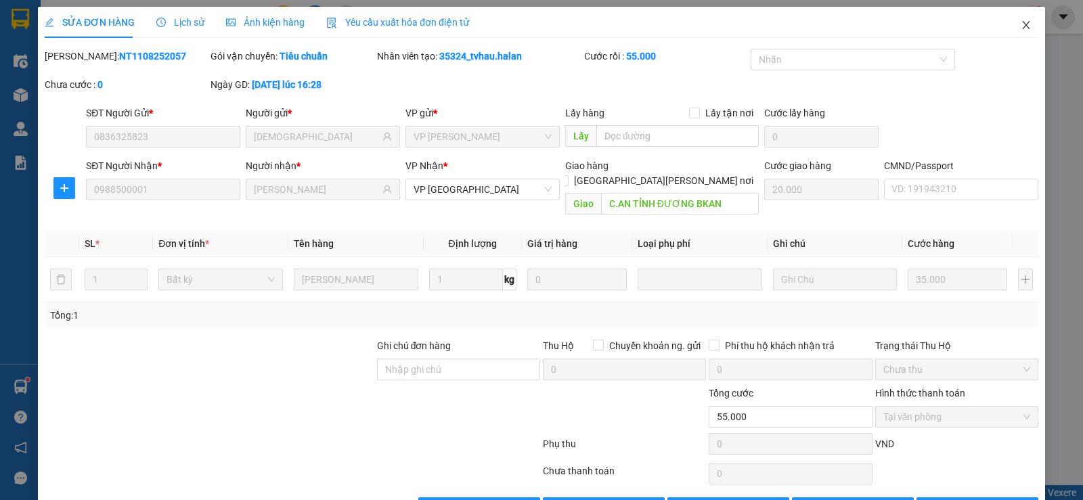
click at [1021, 26] on icon "close" at bounding box center [1026, 25] width 11 height 11
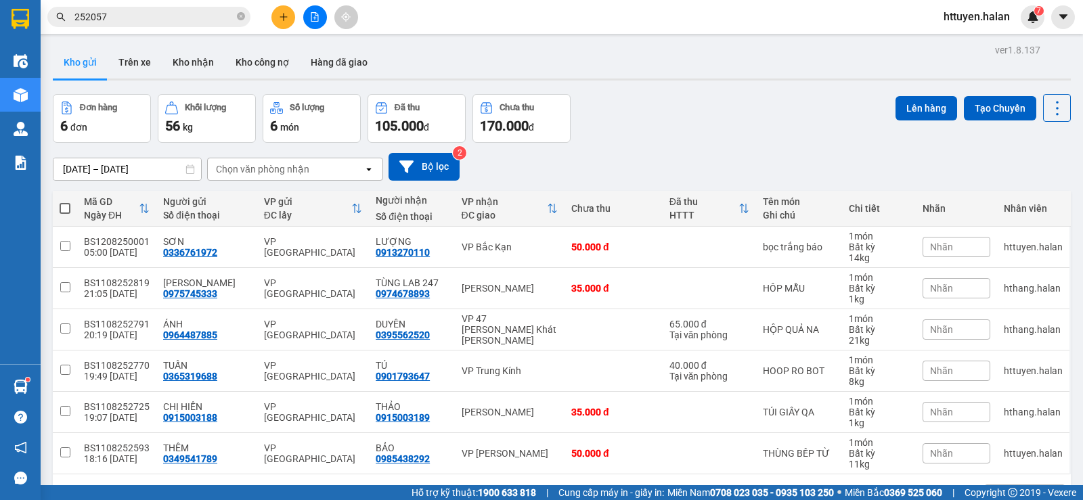
click at [293, 166] on div "Chọn văn phòng nhận" at bounding box center [262, 169] width 93 height 14
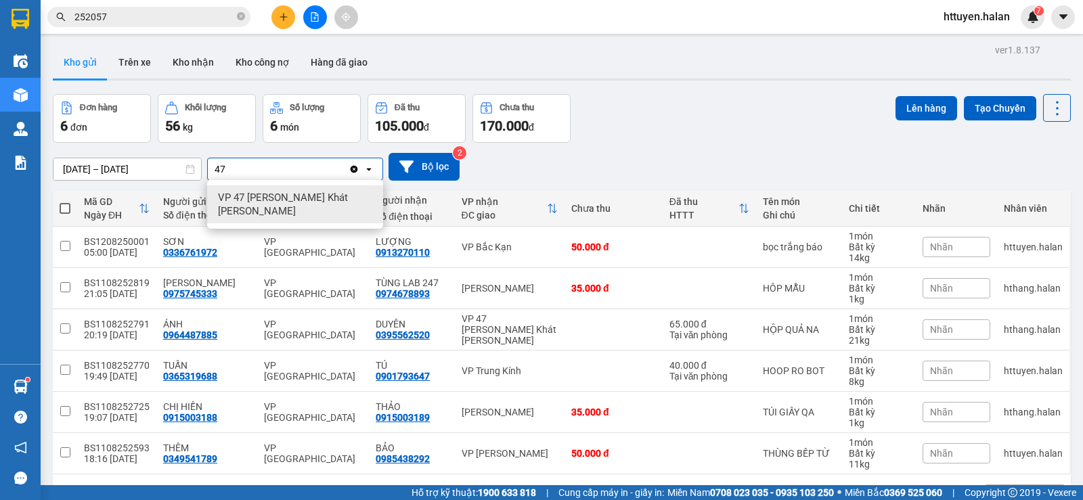
type input "47"
click at [280, 201] on span "VP 47 [PERSON_NAME]" at bounding box center [298, 204] width 160 height 27
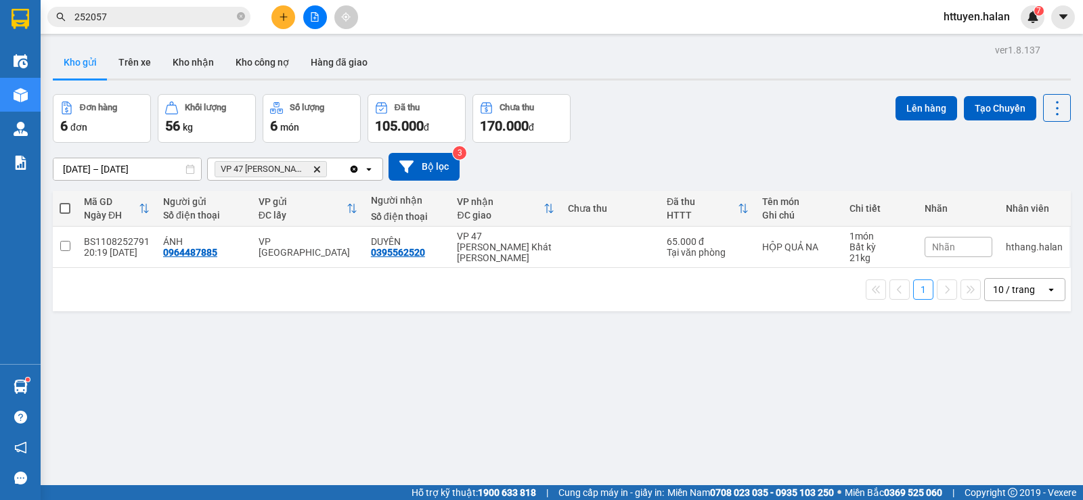
click at [62, 206] on span at bounding box center [65, 208] width 11 height 11
click at [65, 202] on input "checkbox" at bounding box center [65, 202] width 0 height 0
checkbox input "true"
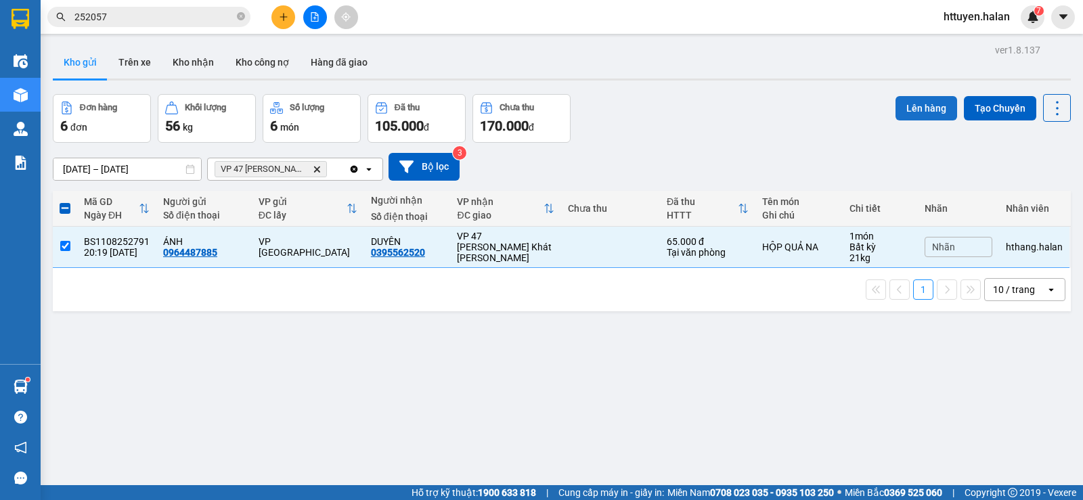
click at [896, 107] on button "Lên hàng" at bounding box center [927, 108] width 62 height 24
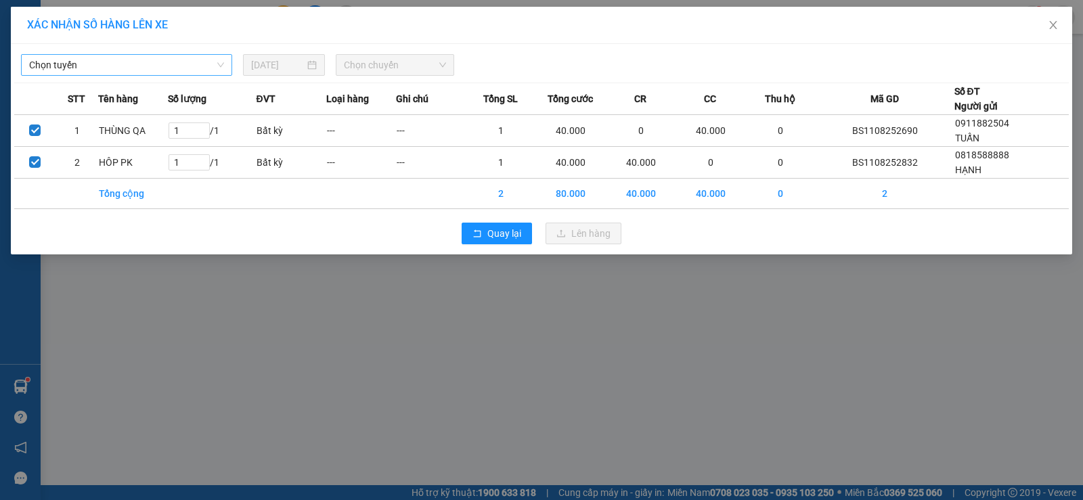
click at [110, 59] on span "Chọn tuyến" at bounding box center [126, 65] width 195 height 20
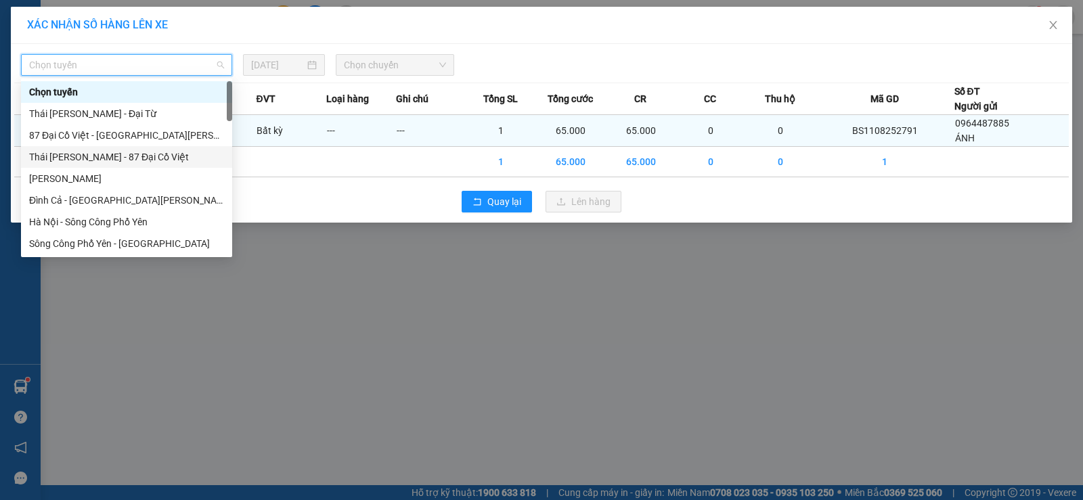
click at [115, 158] on div "Thái Nguyên - 87 Đại Cồ Việt" at bounding box center [126, 157] width 195 height 15
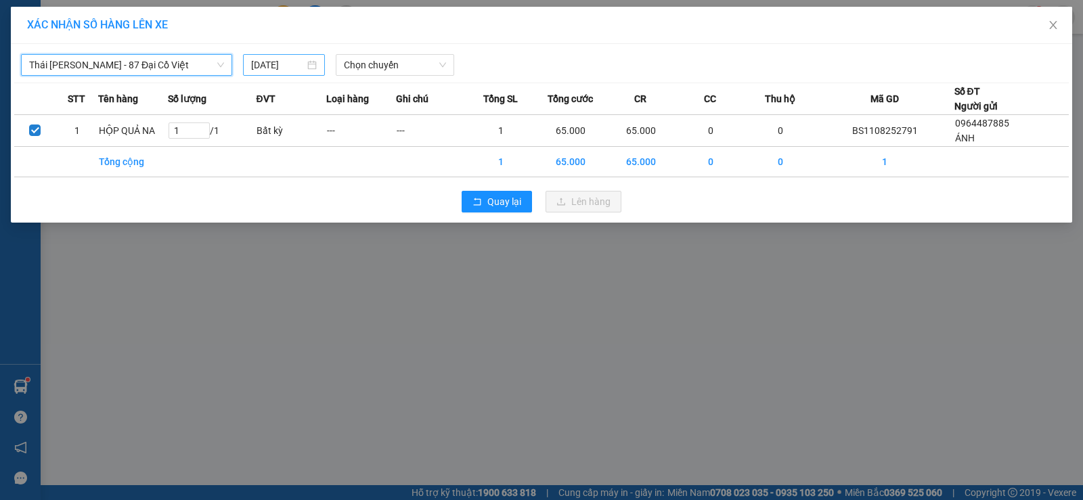
click at [290, 66] on input "11/08/2025" at bounding box center [277, 65] width 53 height 15
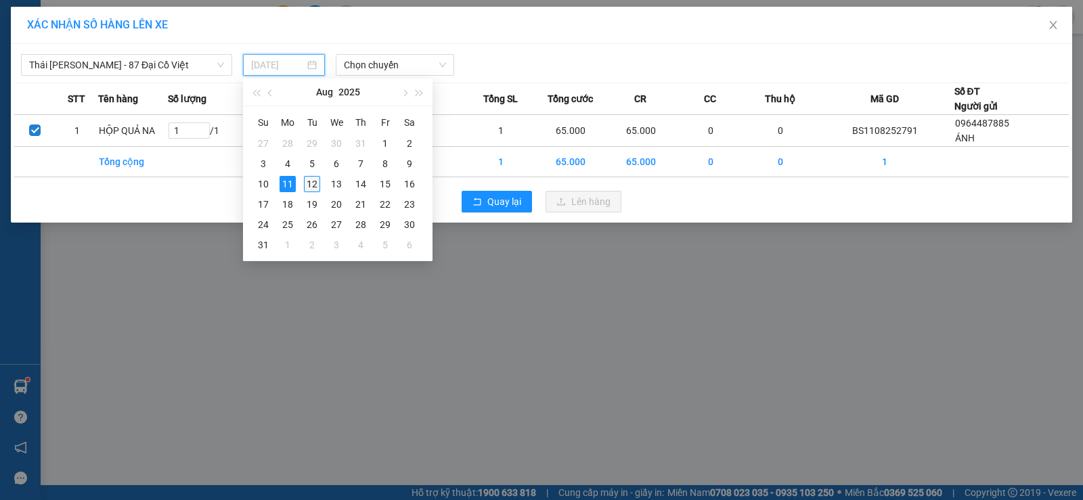
click at [315, 182] on div "12" at bounding box center [312, 184] width 16 height 16
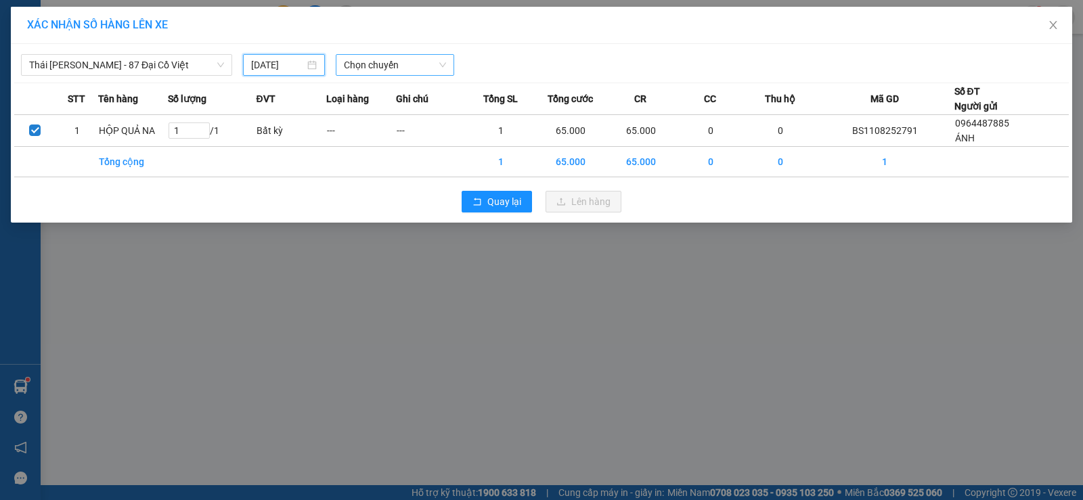
click at [347, 68] on span "Chọn chuyến" at bounding box center [395, 65] width 102 height 20
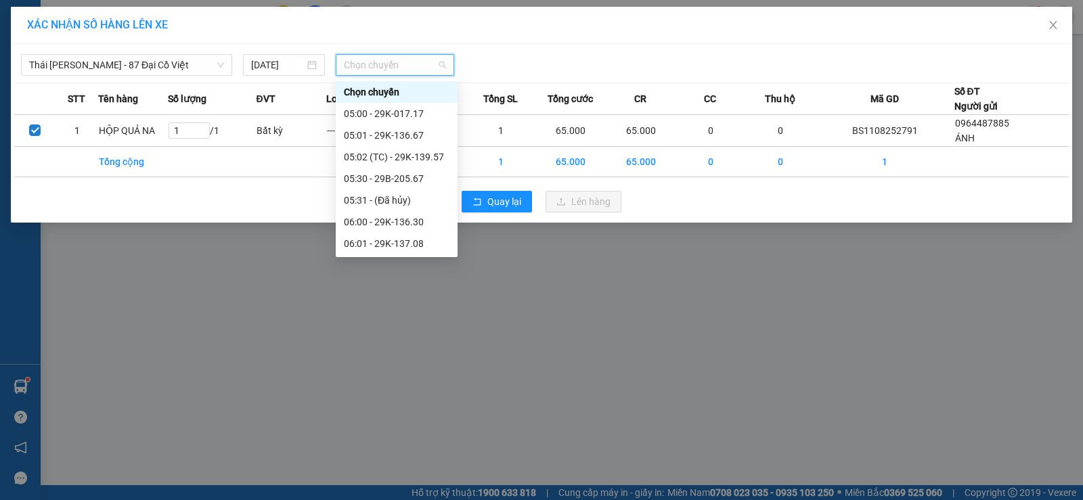
type input "12/08/2025"
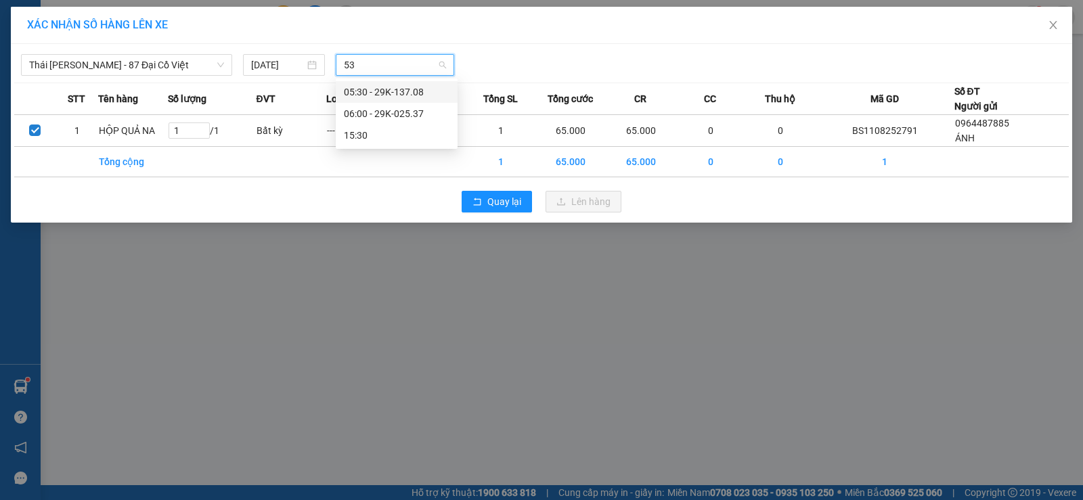
type input "537"
click at [355, 96] on div "06:00 - 29K-025.37" at bounding box center [397, 92] width 106 height 15
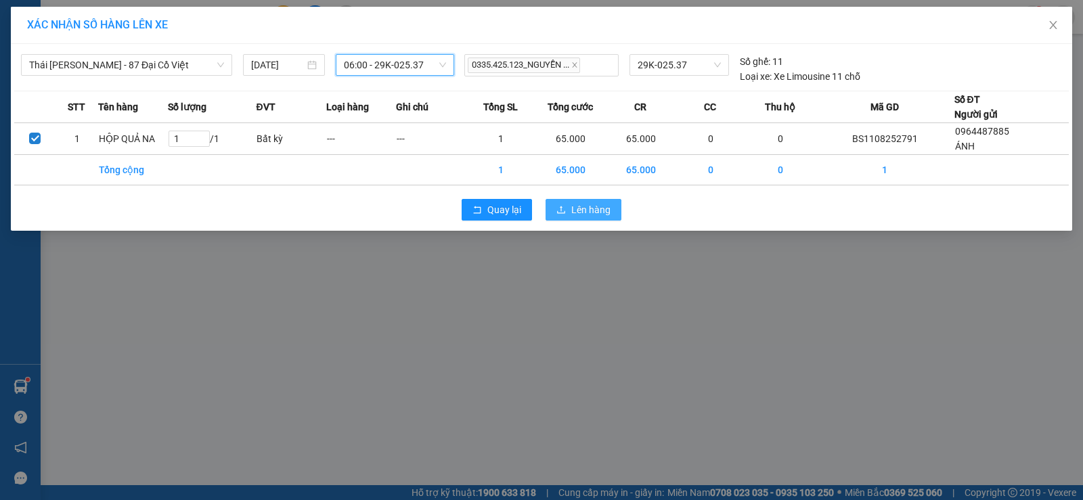
click at [579, 206] on span "Lên hàng" at bounding box center [590, 209] width 39 height 15
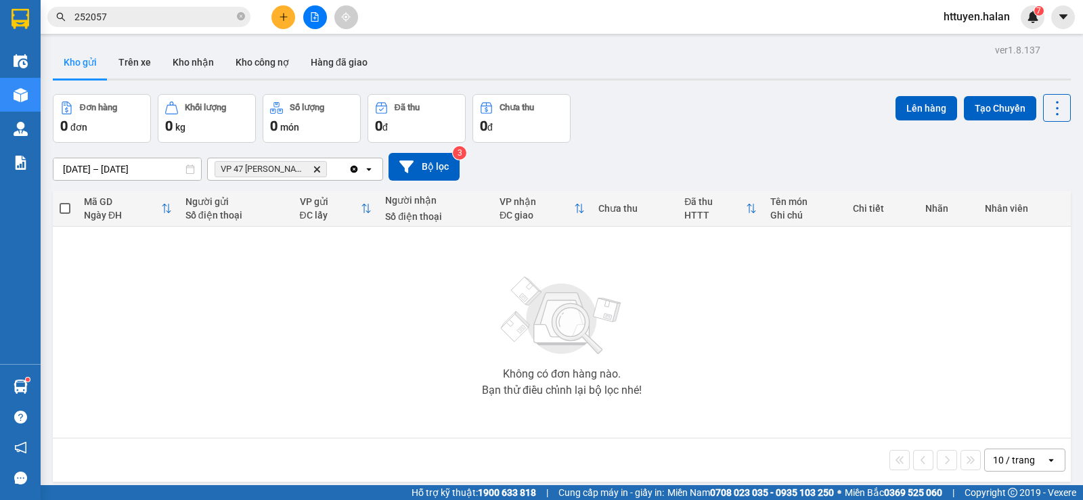
click at [126, 15] on input "252057" at bounding box center [154, 16] width 160 height 15
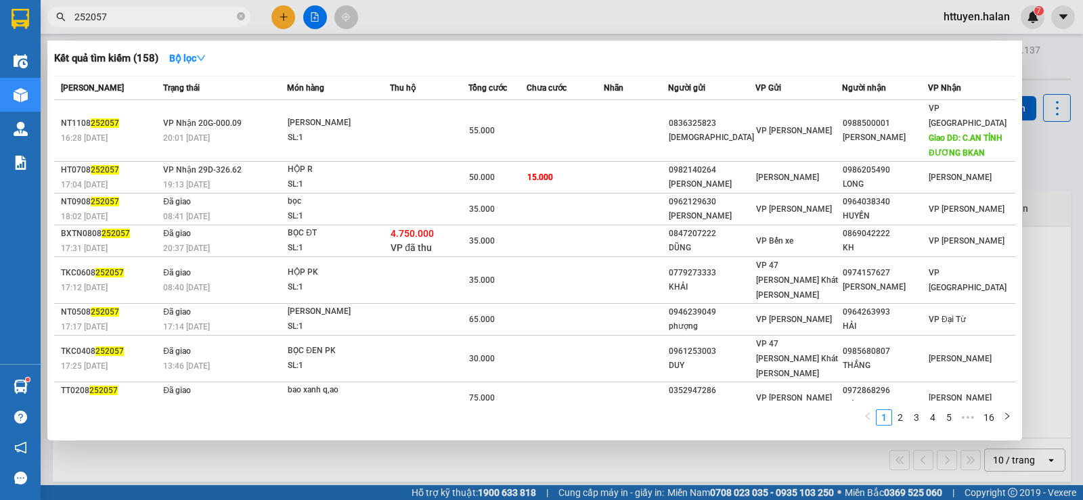
click at [126, 15] on input "252057" at bounding box center [154, 16] width 160 height 15
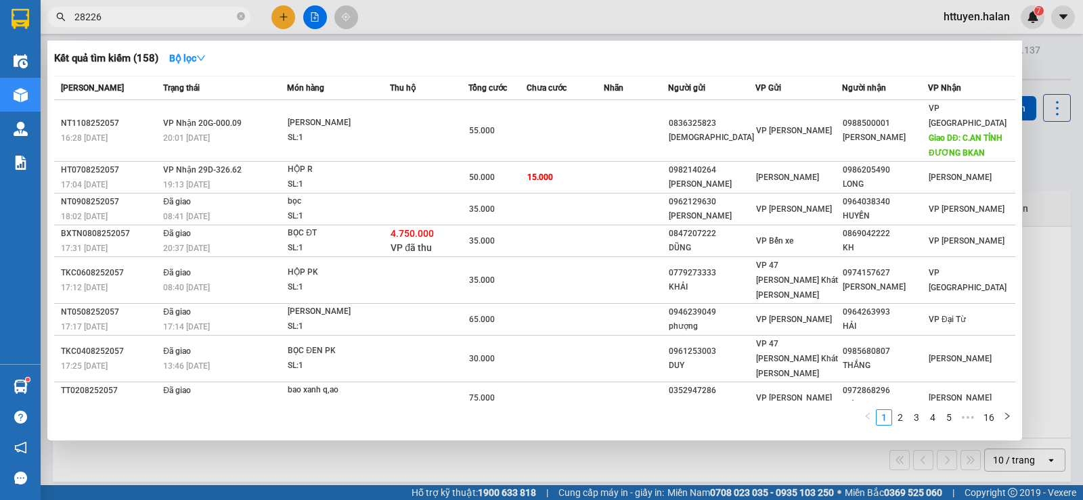
type input "282265"
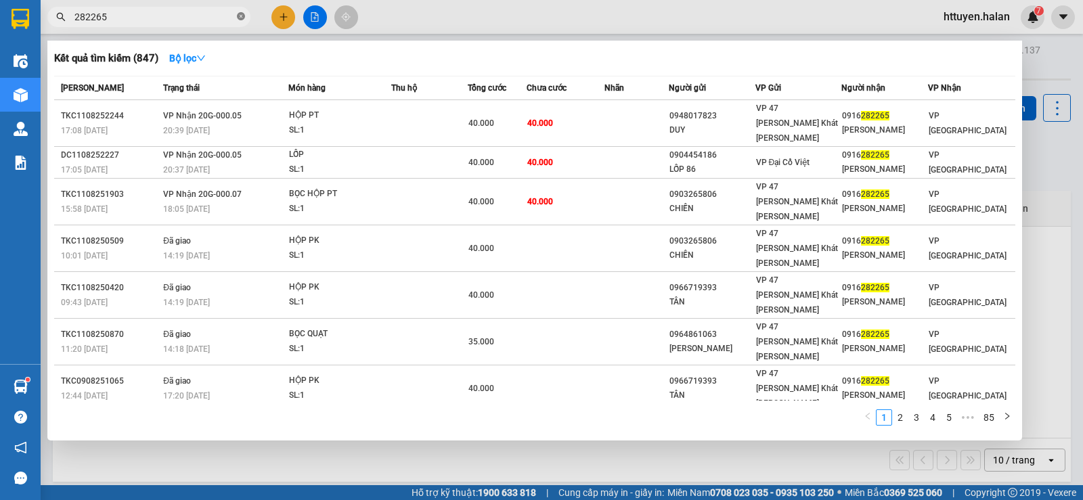
click at [240, 18] on icon "close-circle" at bounding box center [241, 16] width 8 height 8
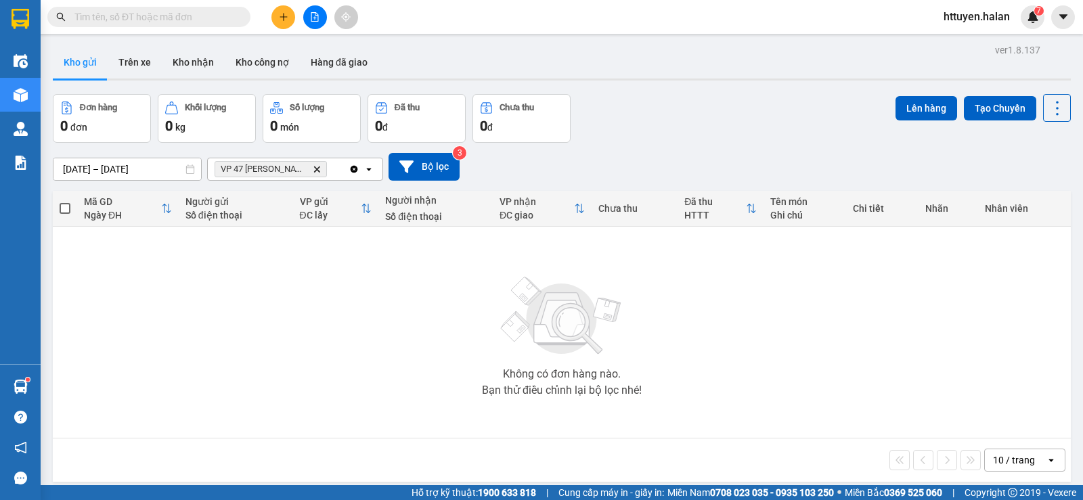
click at [167, 20] on input "text" at bounding box center [154, 16] width 160 height 15
click at [167, 19] on input "text" at bounding box center [154, 16] width 160 height 15
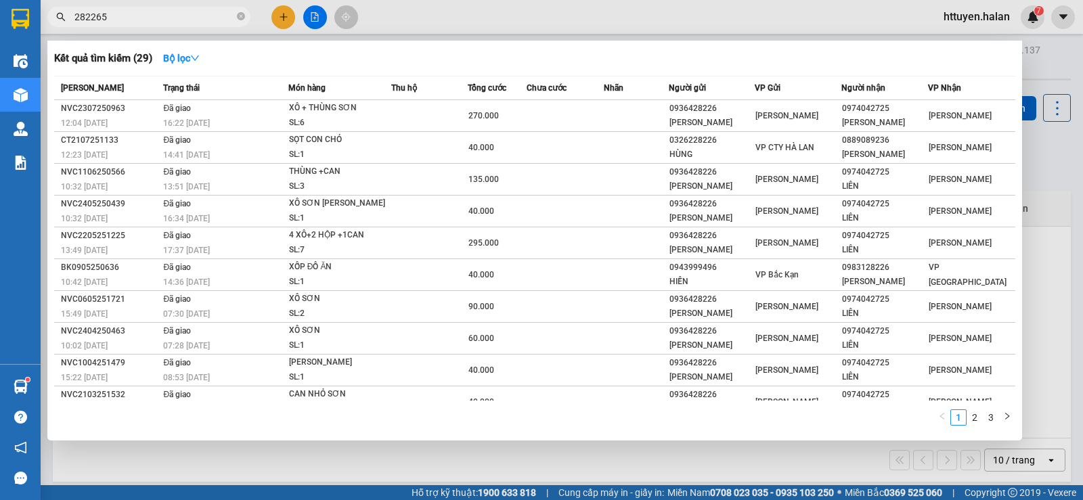
click at [212, 14] on input "282265" at bounding box center [154, 16] width 160 height 15
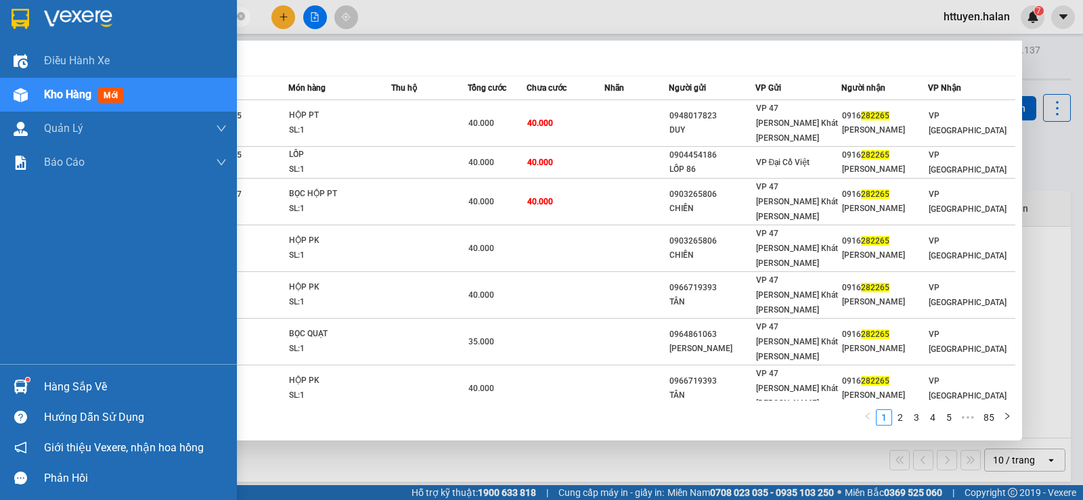
type input "282265"
drag, startPoint x: 50, startPoint y: 387, endPoint x: 124, endPoint y: 387, distance: 73.8
click at [51, 387] on div "Hàng sắp về" at bounding box center [135, 387] width 183 height 20
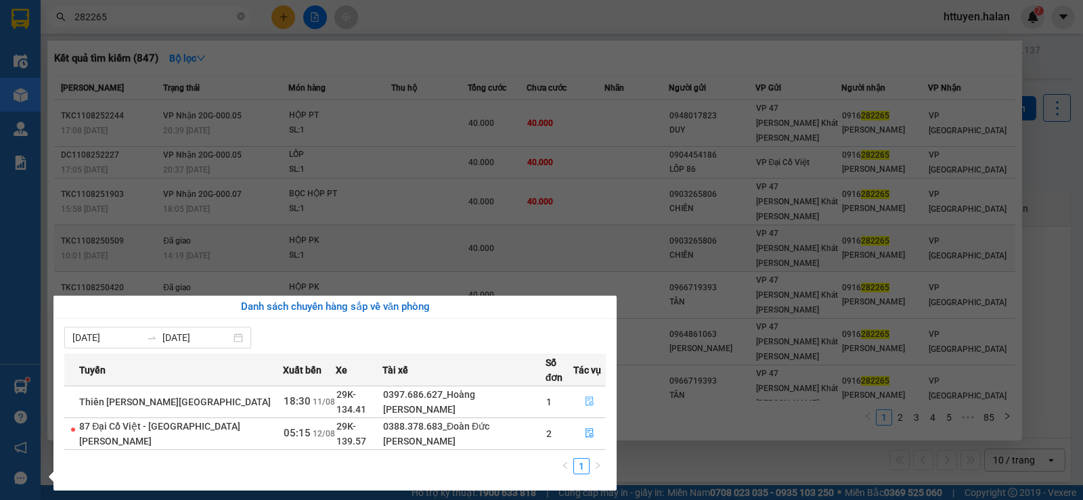
drag, startPoint x: 585, startPoint y: 387, endPoint x: 967, endPoint y: 221, distance: 416.9
click at [586, 397] on icon "file-done" at bounding box center [589, 401] width 9 height 9
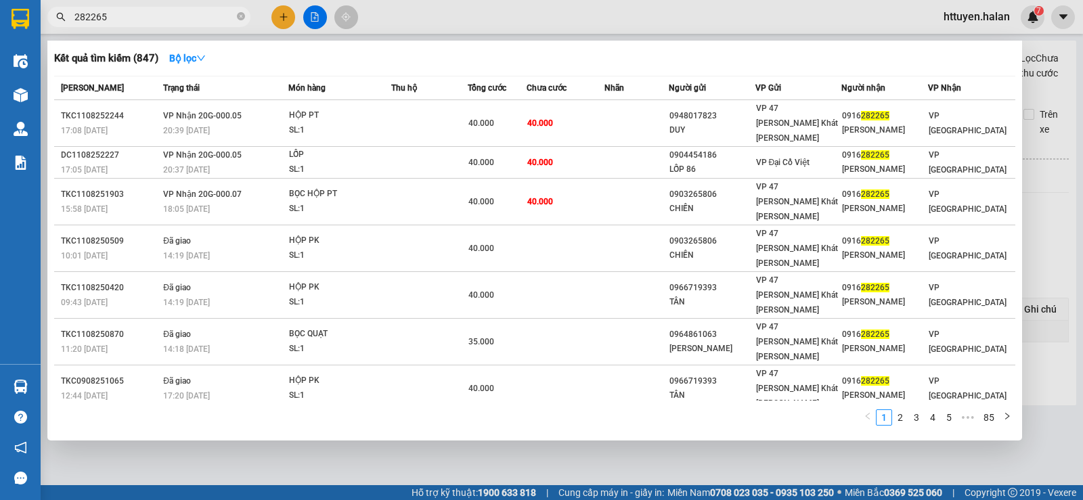
drag, startPoint x: 1051, startPoint y: 92, endPoint x: 1040, endPoint y: 107, distance: 18.8
click at [1051, 91] on div at bounding box center [541, 250] width 1083 height 500
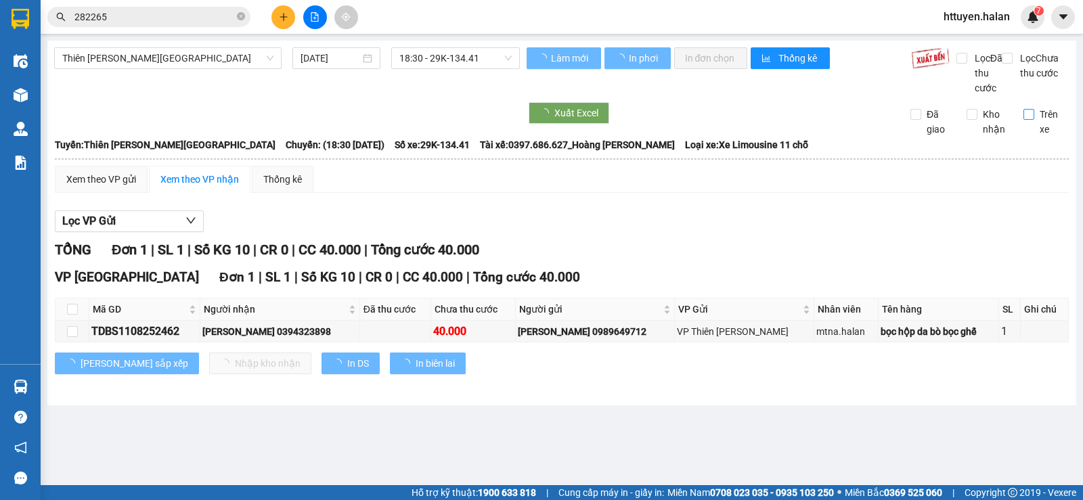
click at [1030, 120] on input "Trên xe" at bounding box center [1029, 114] width 11 height 11
checkbox input "true"
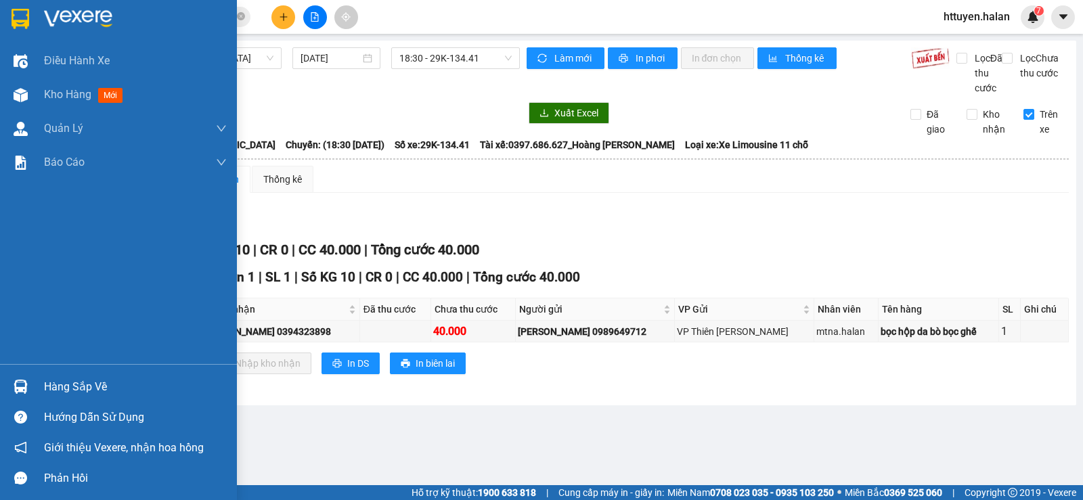
drag, startPoint x: 99, startPoint y: 382, endPoint x: 418, endPoint y: 307, distance: 327.6
click at [104, 383] on div "Hàng sắp về" at bounding box center [135, 387] width 183 height 20
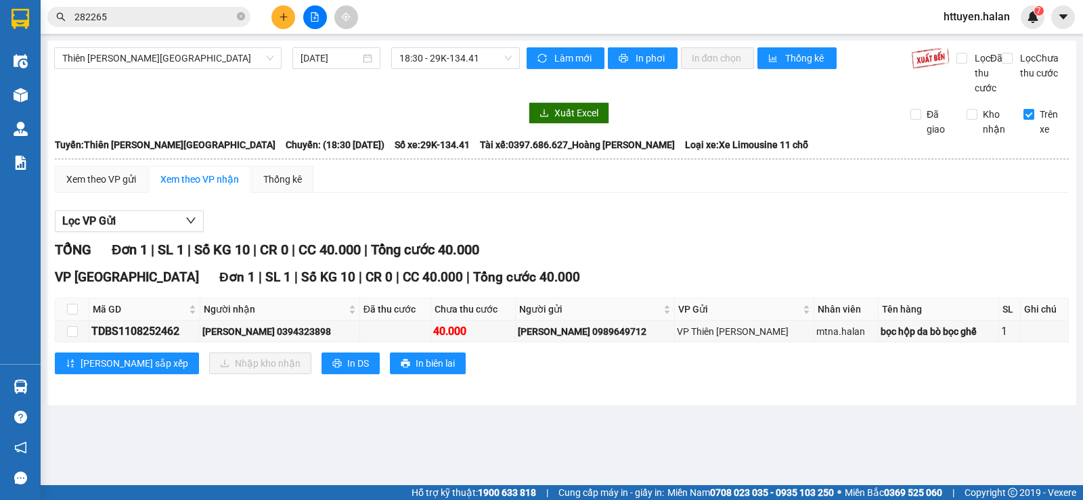
click at [840, 254] on section "Kết quả tìm kiếm ( 847 ) Bộ lọc Mã ĐH Trạng thái Món hàng Thu hộ Tổng cước Chưa…" at bounding box center [541, 250] width 1083 height 500
click at [227, 12] on input "282265" at bounding box center [154, 16] width 160 height 15
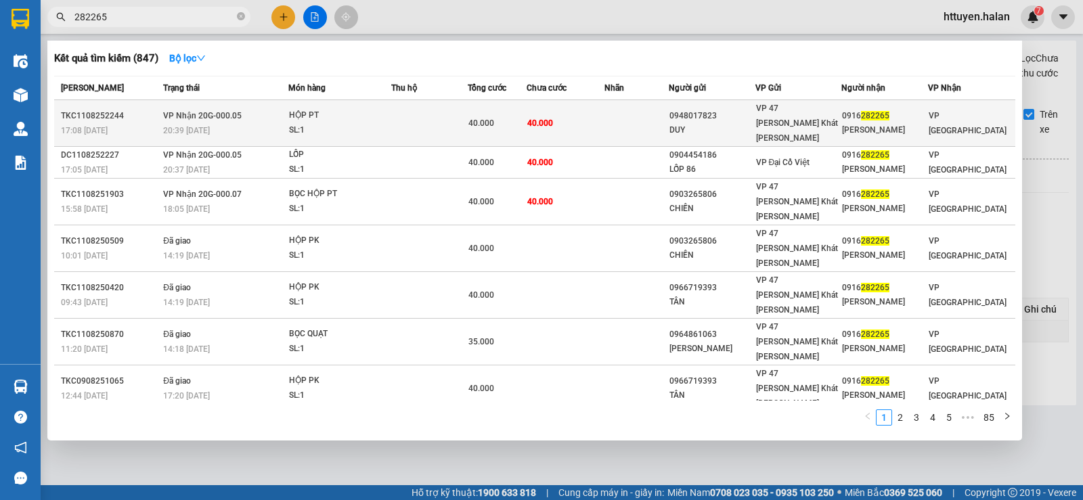
click at [338, 112] on div "HỘP PT" at bounding box center [340, 115] width 102 height 15
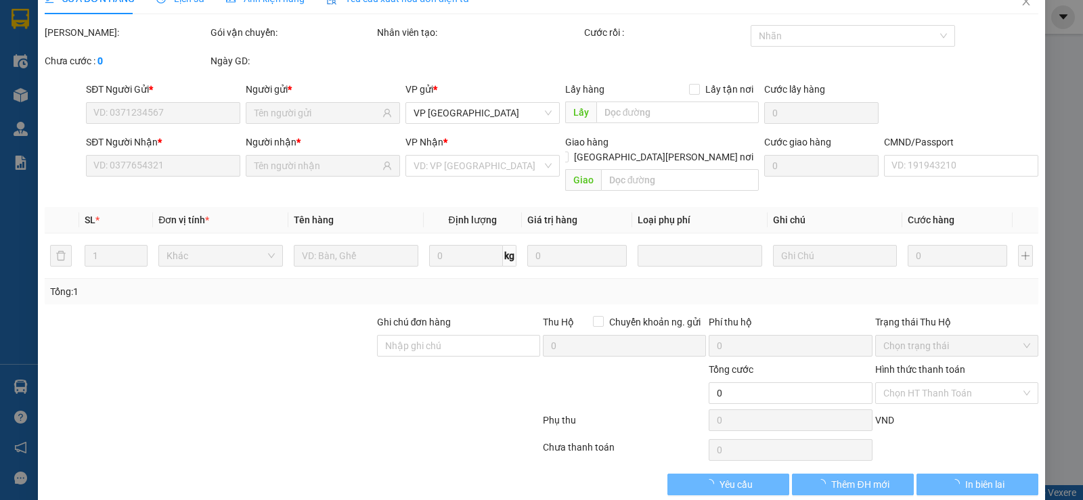
scroll to position [30, 0]
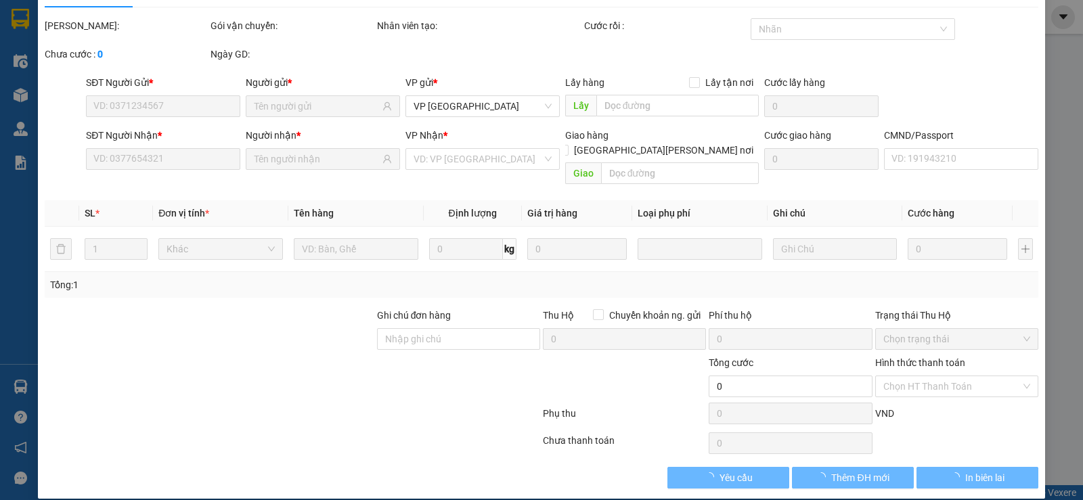
type input "0948017823"
type input "DUY"
type input "0916282265"
type input "TUẤN VŨ"
type input "40.000"
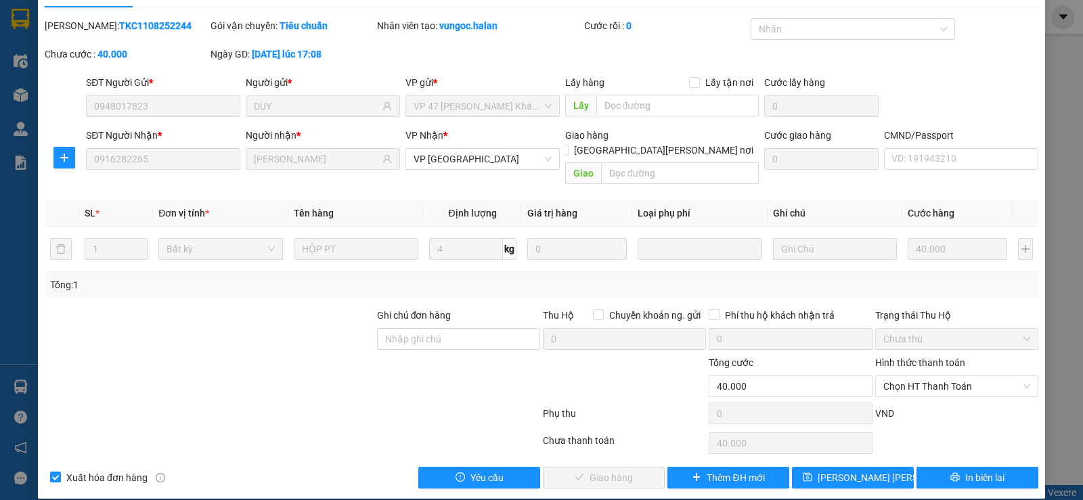
click at [920, 376] on span "Chọn HT Thanh Toán" at bounding box center [956, 386] width 147 height 20
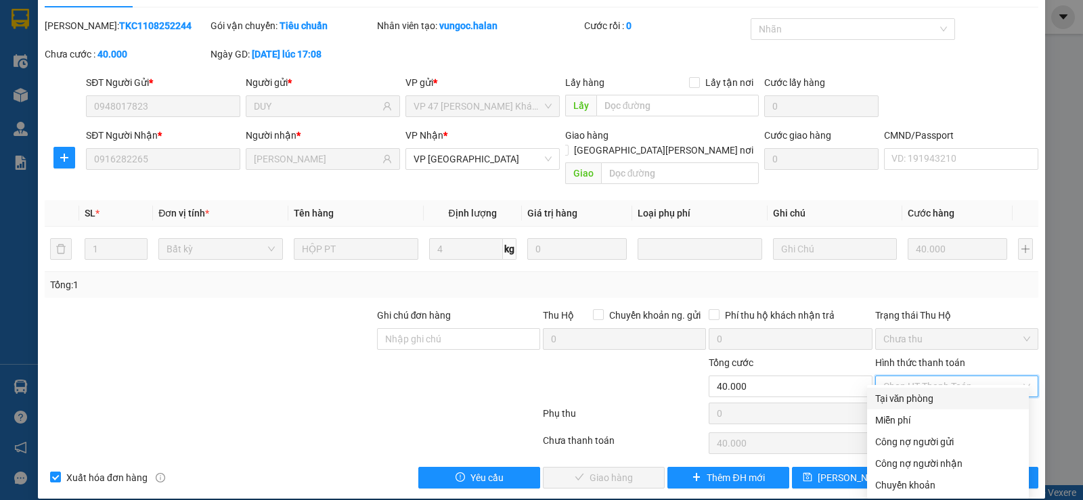
click at [902, 401] on div "Tại văn phòng" at bounding box center [948, 398] width 146 height 15
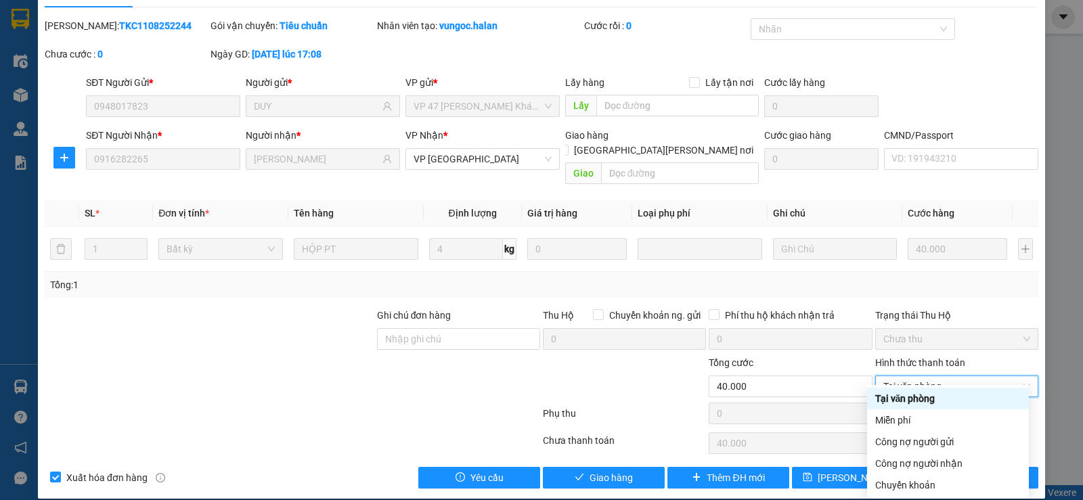
type input "0"
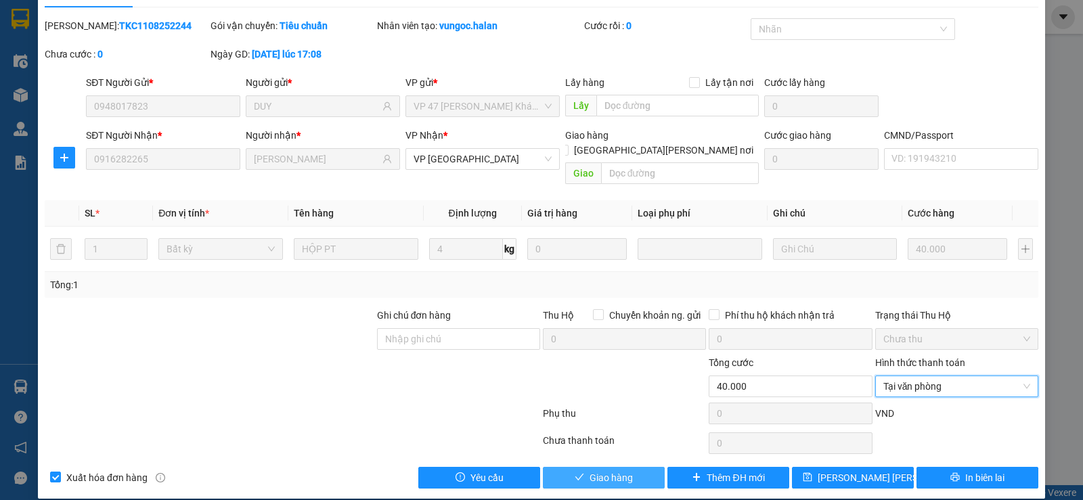
click at [623, 470] on span "Giao hàng" at bounding box center [611, 477] width 43 height 15
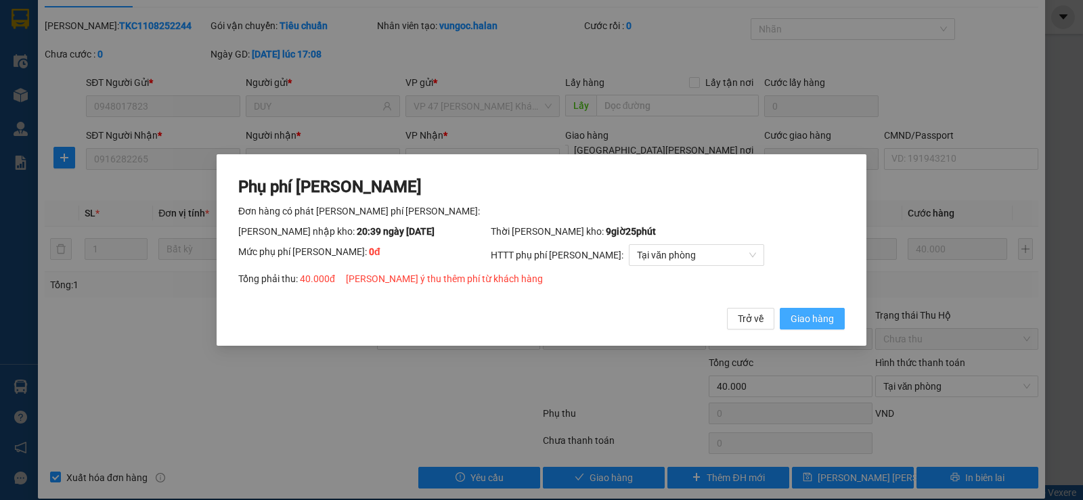
click at [799, 318] on span "Giao hàng" at bounding box center [812, 318] width 43 height 15
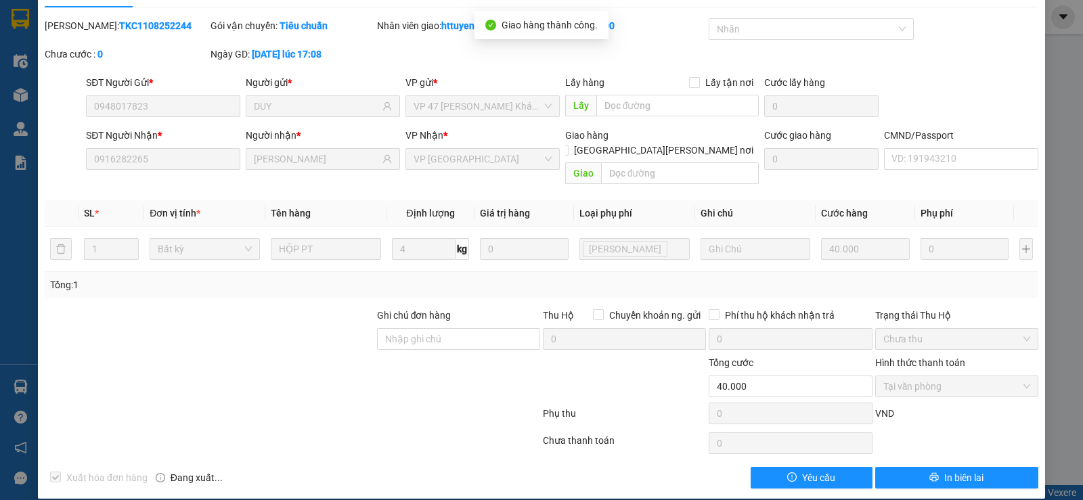
scroll to position [0, 0]
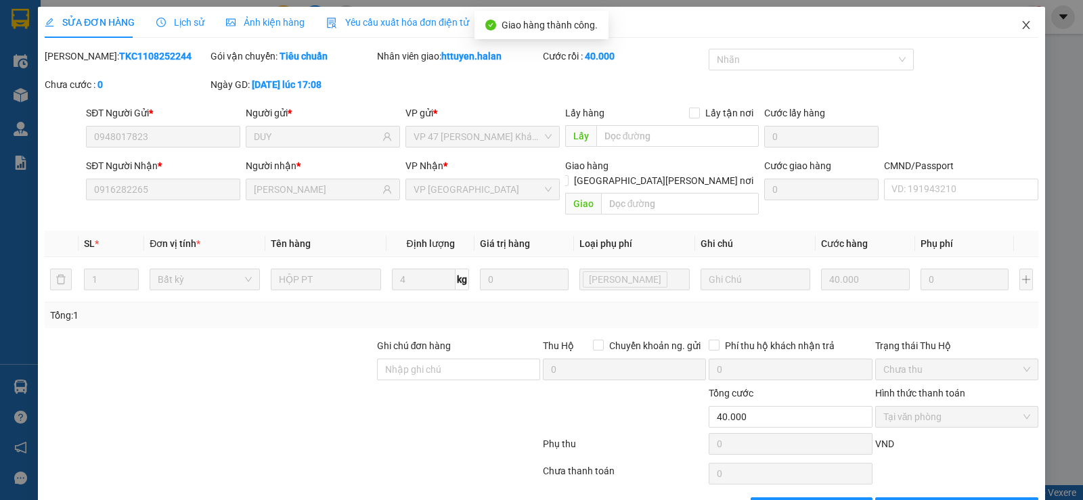
click at [1022, 26] on icon "close" at bounding box center [1025, 25] width 7 height 8
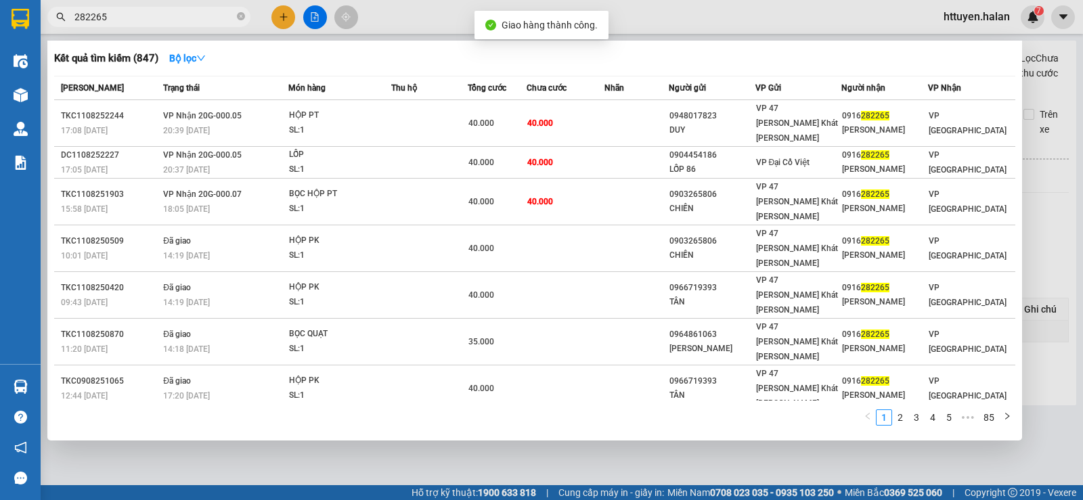
click at [225, 16] on input "282265" at bounding box center [154, 16] width 160 height 15
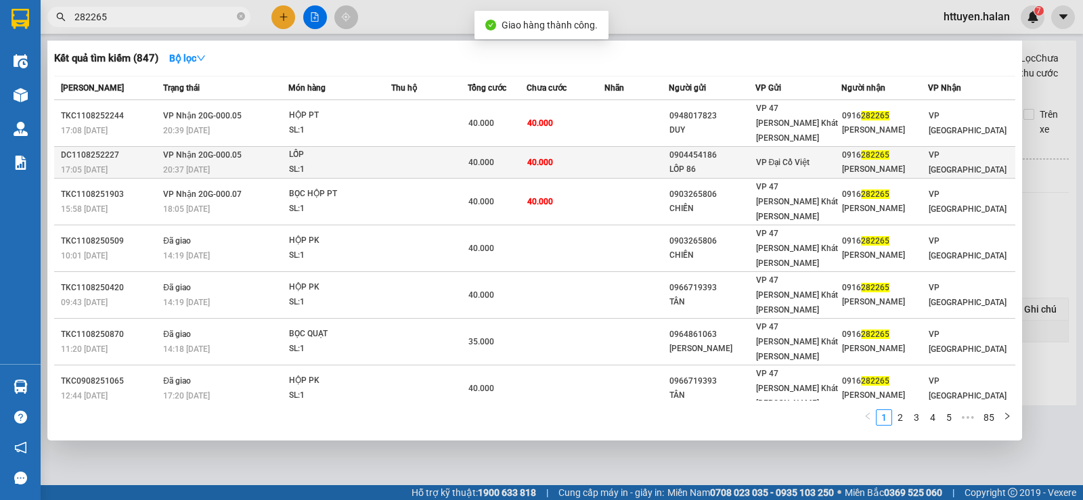
click at [219, 150] on span "VP Nhận 20G-000.05" at bounding box center [202, 154] width 79 height 9
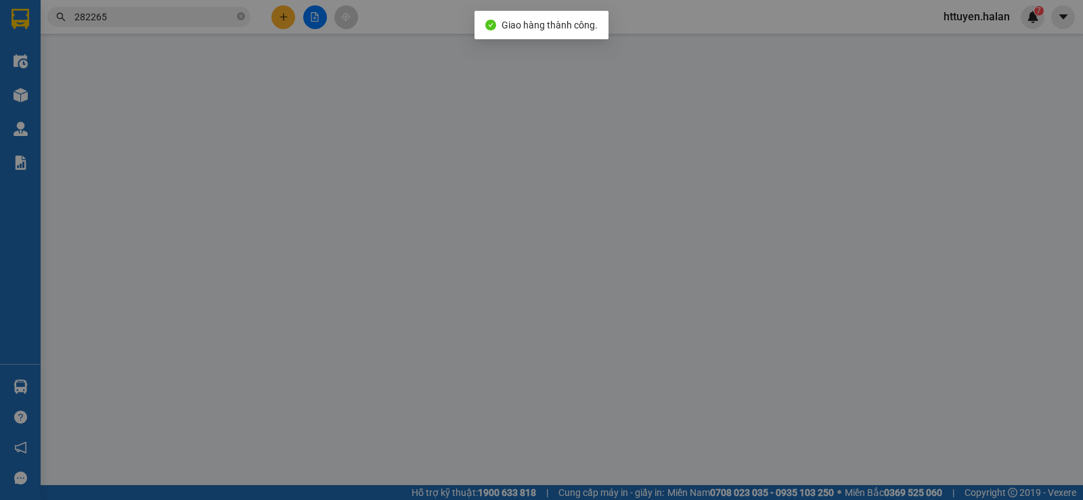
type input "0904454186"
type input "LỐP 86"
type input "0916282265"
type input "TUẤN VŨ"
type input "40.000"
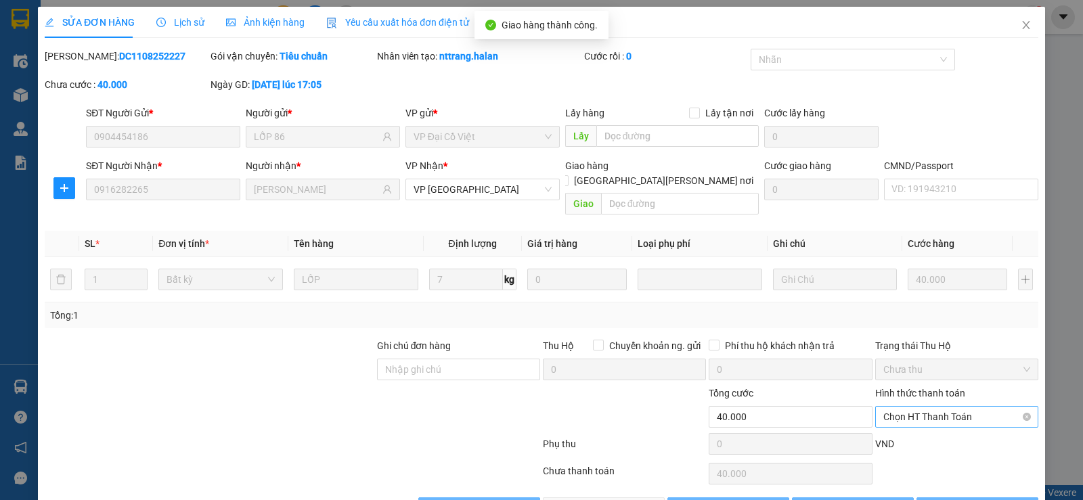
scroll to position [30, 0]
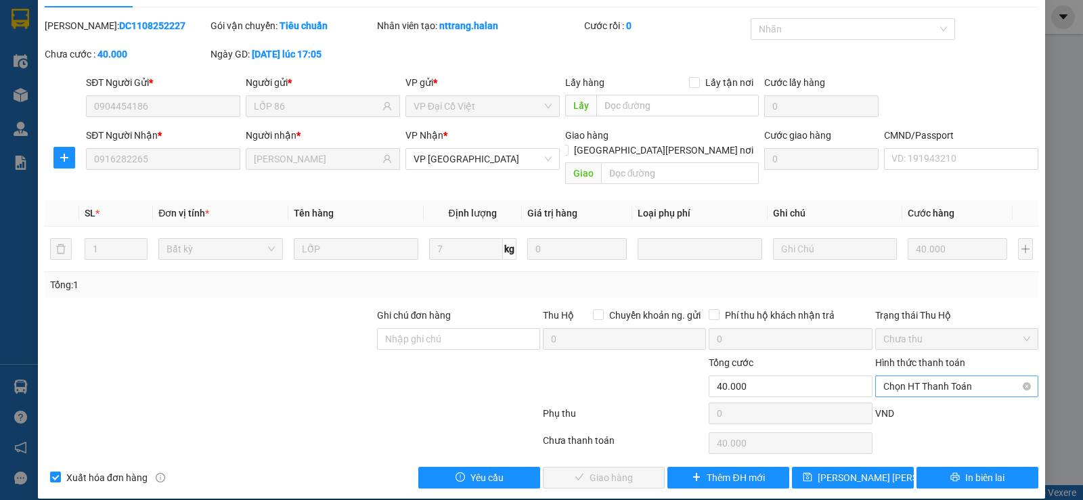
click at [913, 376] on span "Chọn HT Thanh Toán" at bounding box center [956, 386] width 147 height 20
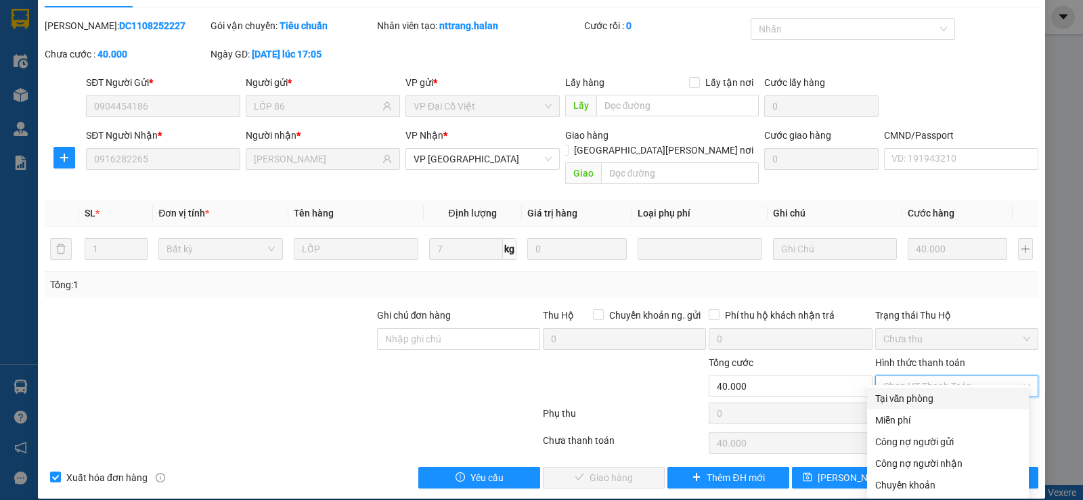
click at [906, 396] on div "Tại văn phòng" at bounding box center [948, 398] width 146 height 15
type input "0"
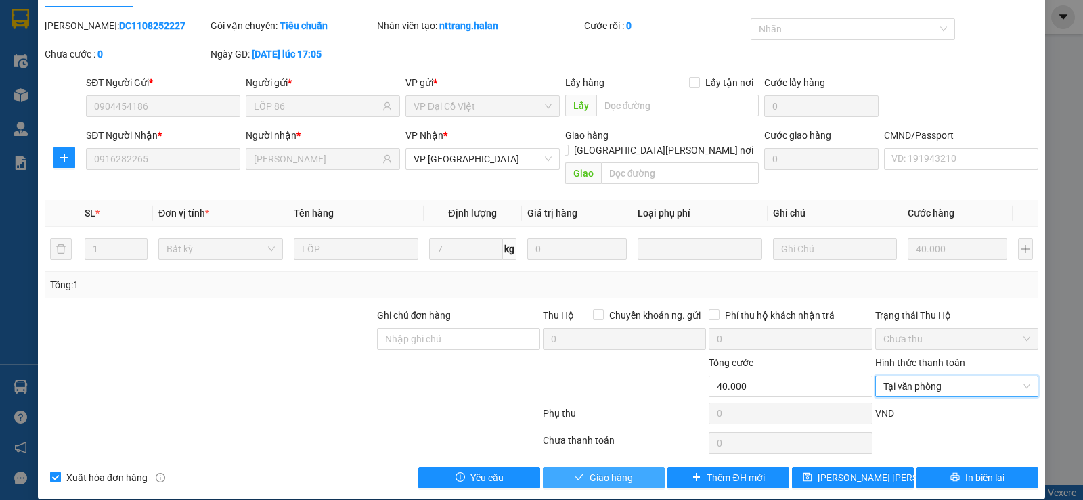
click at [615, 470] on span "Giao hàng" at bounding box center [611, 477] width 43 height 15
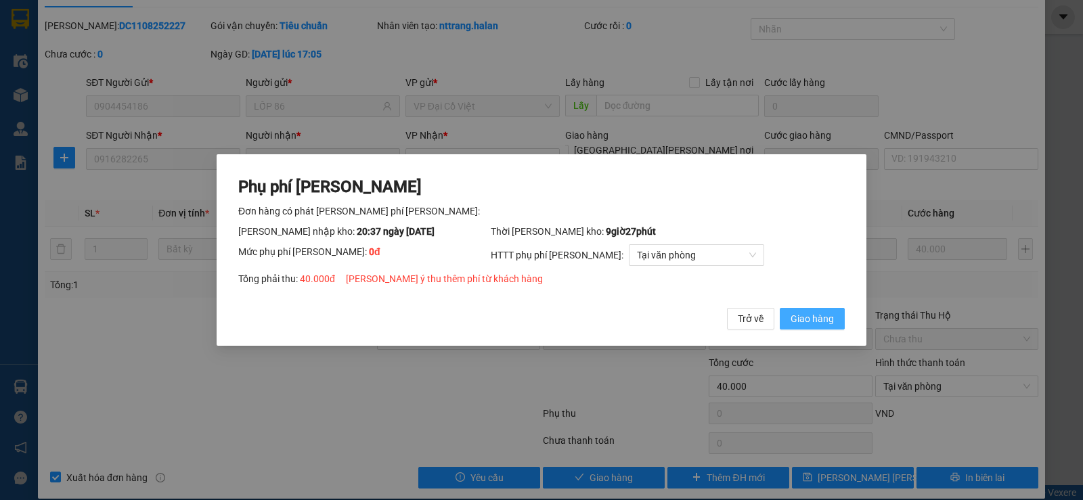
click at [796, 321] on span "Giao hàng" at bounding box center [812, 318] width 43 height 15
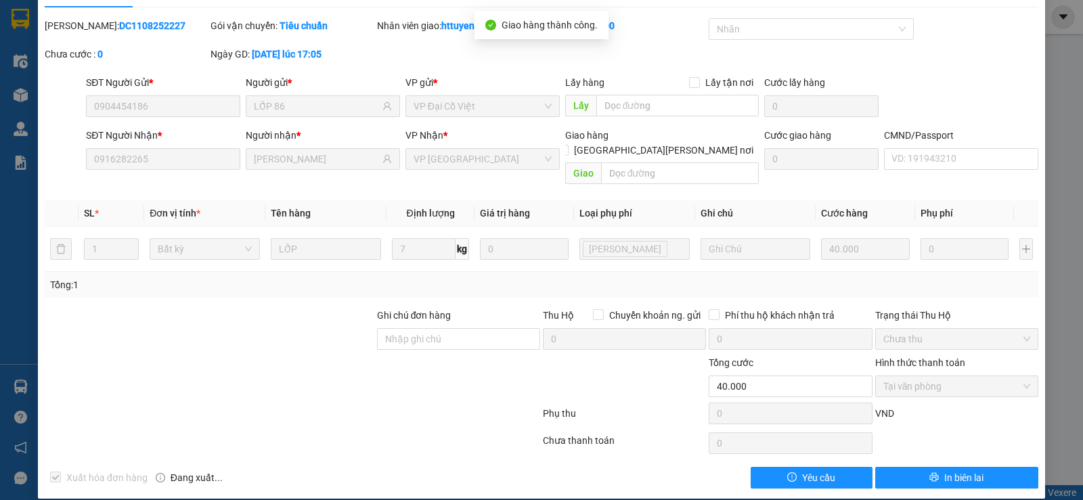
scroll to position [0, 0]
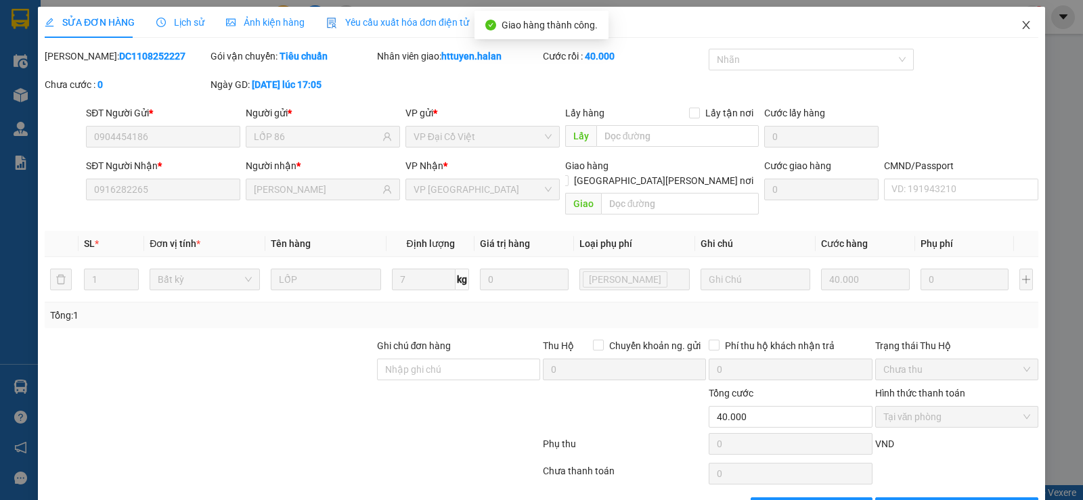
click at [1021, 22] on icon "close" at bounding box center [1026, 25] width 11 height 11
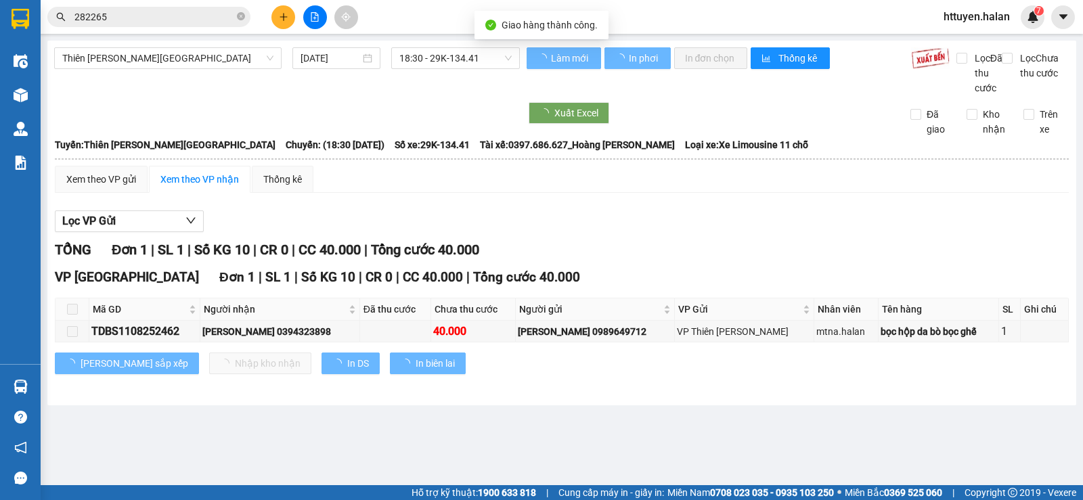
click at [154, 15] on input "282265" at bounding box center [154, 16] width 160 height 15
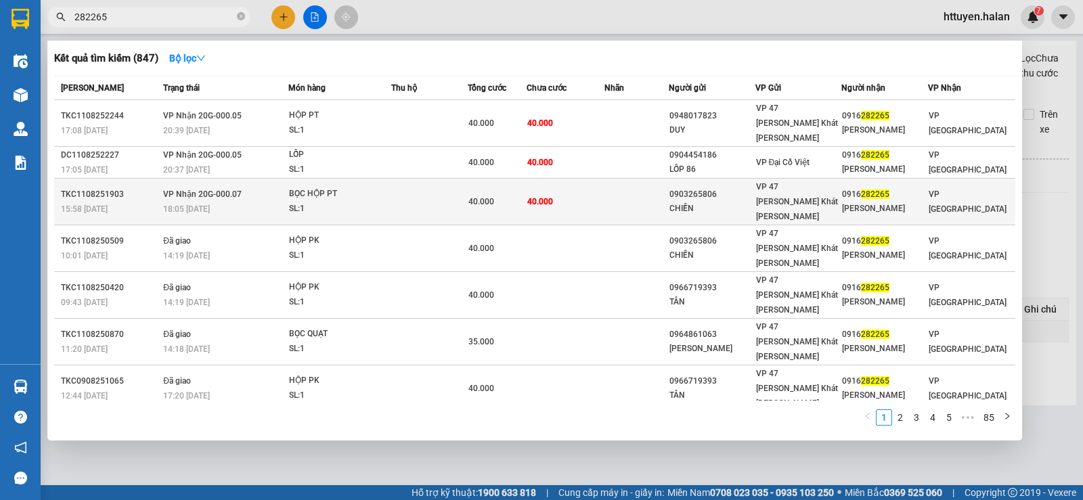
click at [223, 202] on div "18:05 - 11/08" at bounding box center [225, 209] width 124 height 15
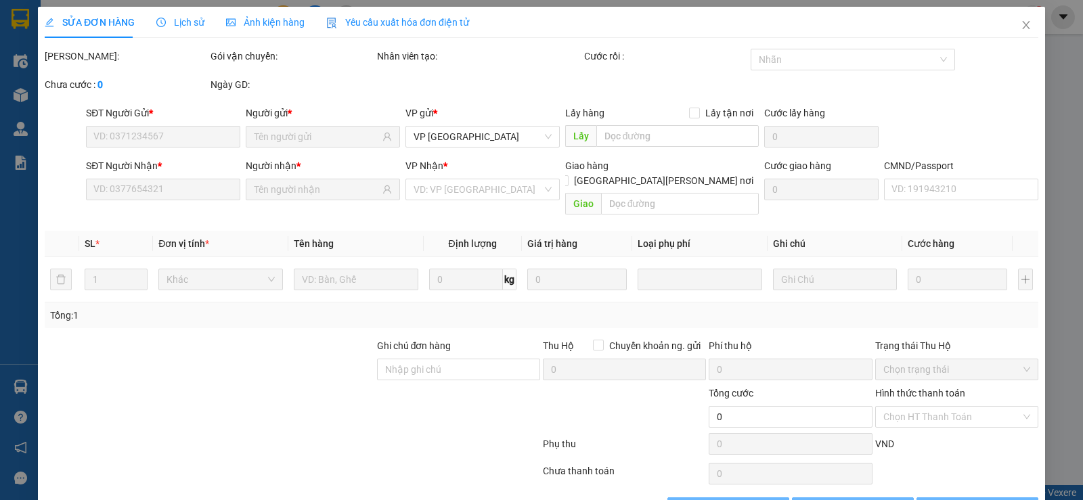
scroll to position [30, 0]
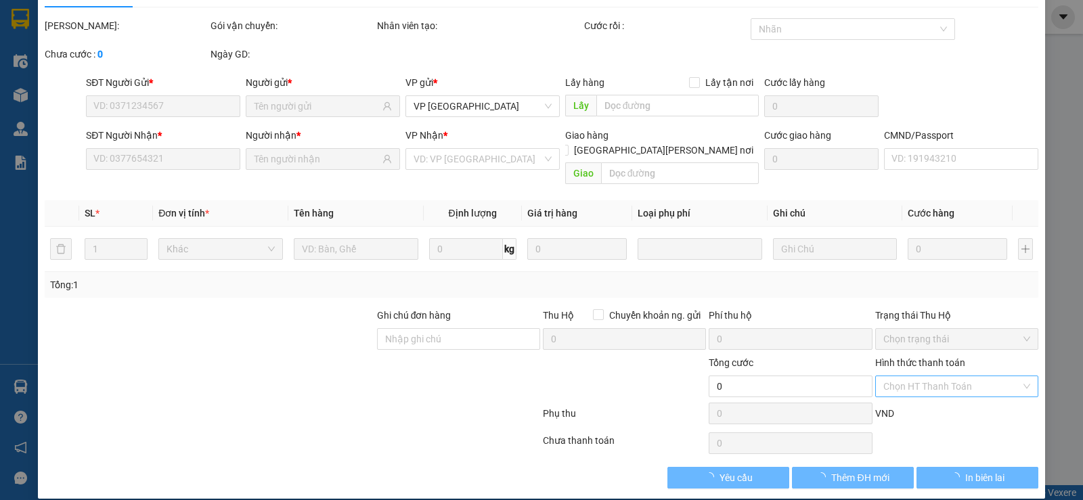
type input "0903265806"
type input "CHIẾN"
type input "0916282265"
type input "TUẤN VŨ"
type input "40.000"
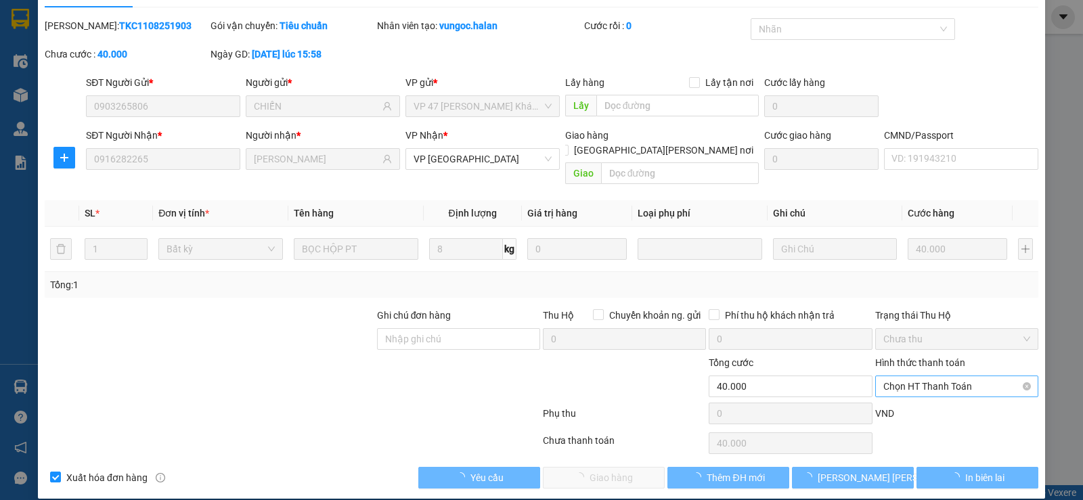
click at [918, 376] on span "Chọn HT Thanh Toán" at bounding box center [956, 386] width 147 height 20
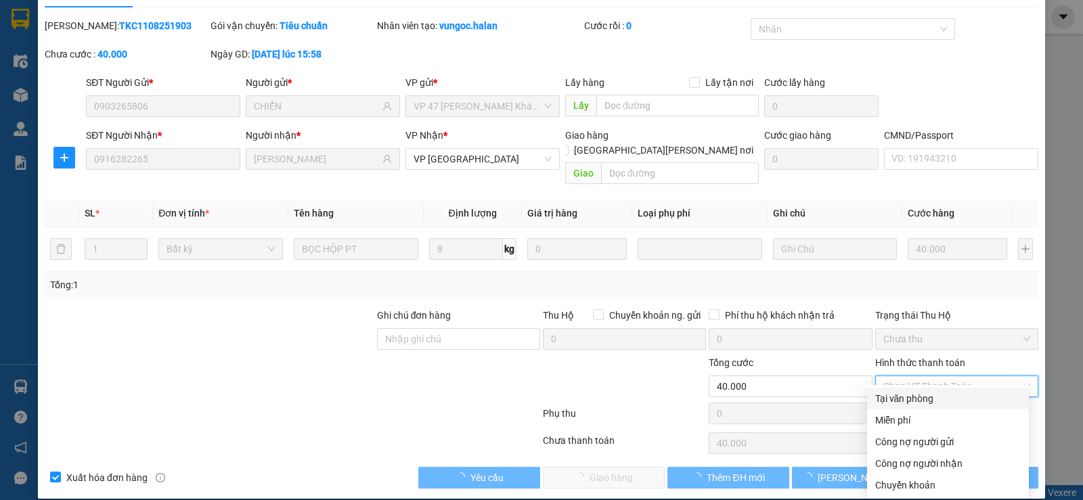
click at [902, 397] on div "Tại văn phòng" at bounding box center [948, 398] width 146 height 15
type input "0"
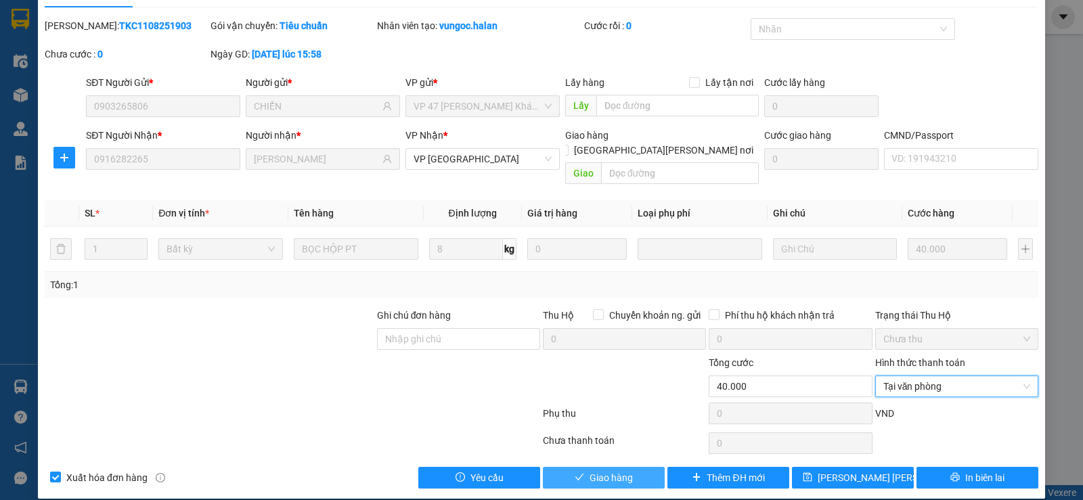
click at [633, 467] on button "Giao hàng" at bounding box center [604, 478] width 122 height 22
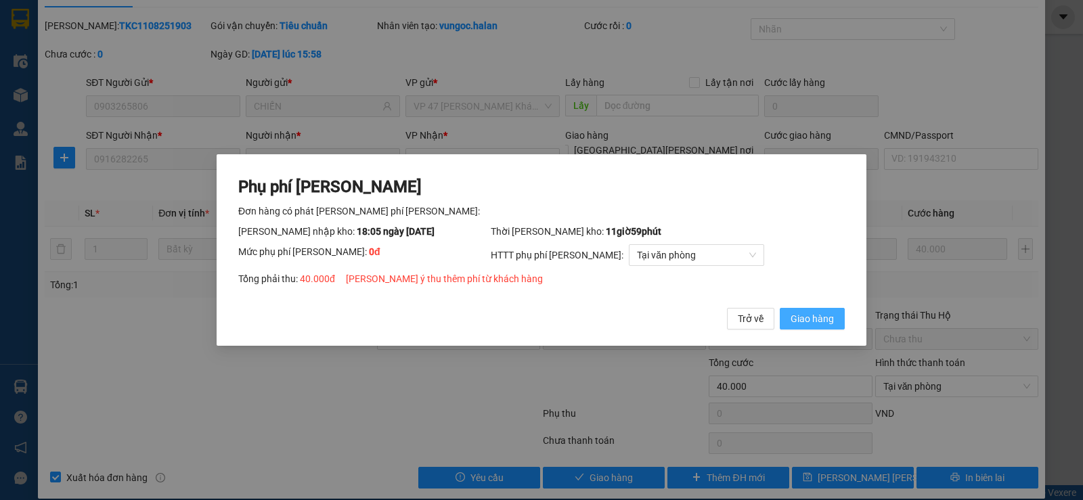
click at [804, 321] on span "Giao hàng" at bounding box center [812, 318] width 43 height 15
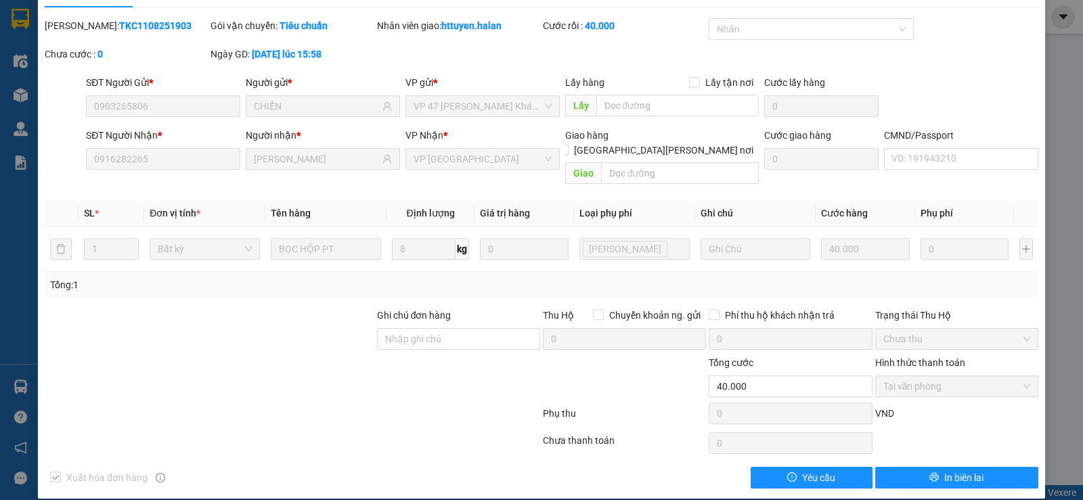
scroll to position [0, 0]
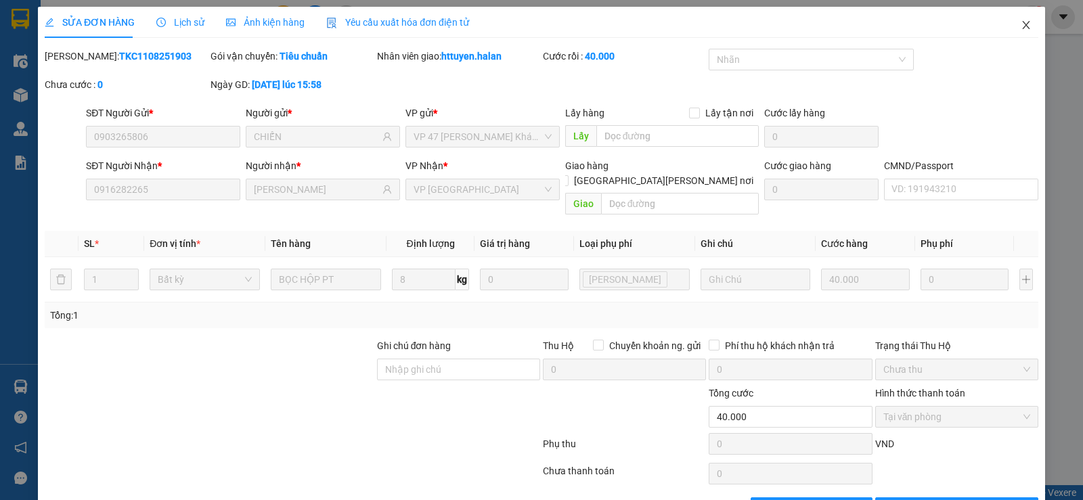
click at [1021, 28] on icon "close" at bounding box center [1026, 25] width 11 height 11
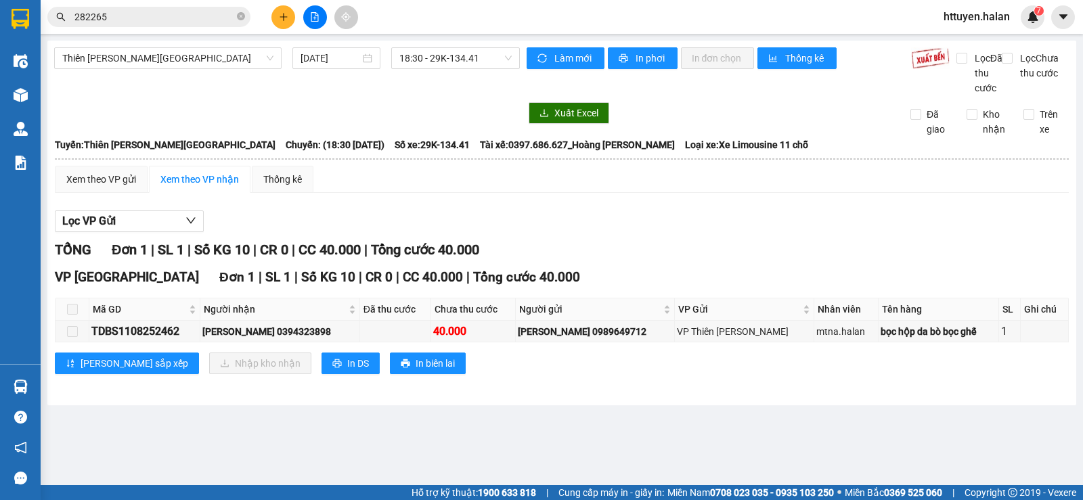
click at [107, 93] on div "Thiên Đường Bảo Sơn - Thái Nguyên 11/08/2025 18:30 - 29K-134.41" at bounding box center [287, 71] width 466 height 48
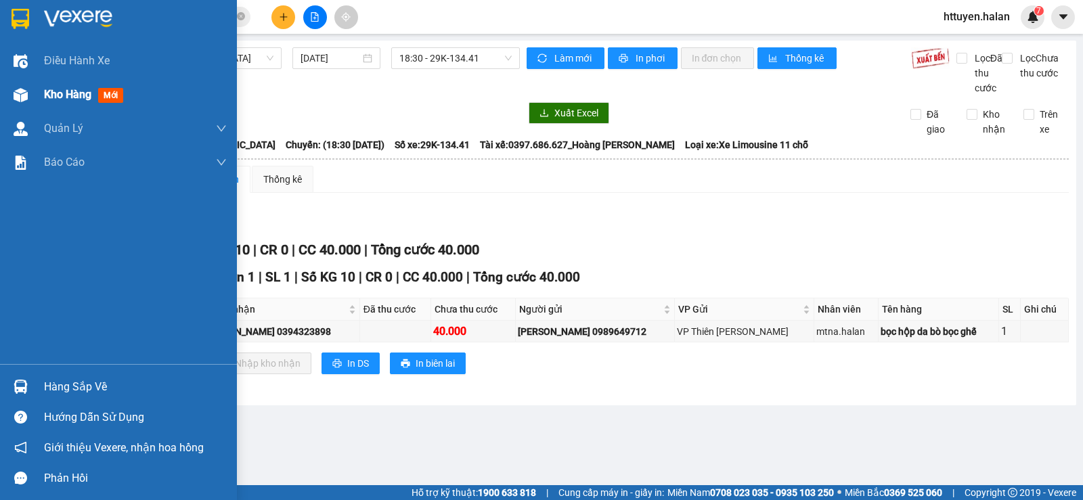
click at [115, 96] on span "mới" at bounding box center [110, 95] width 25 height 15
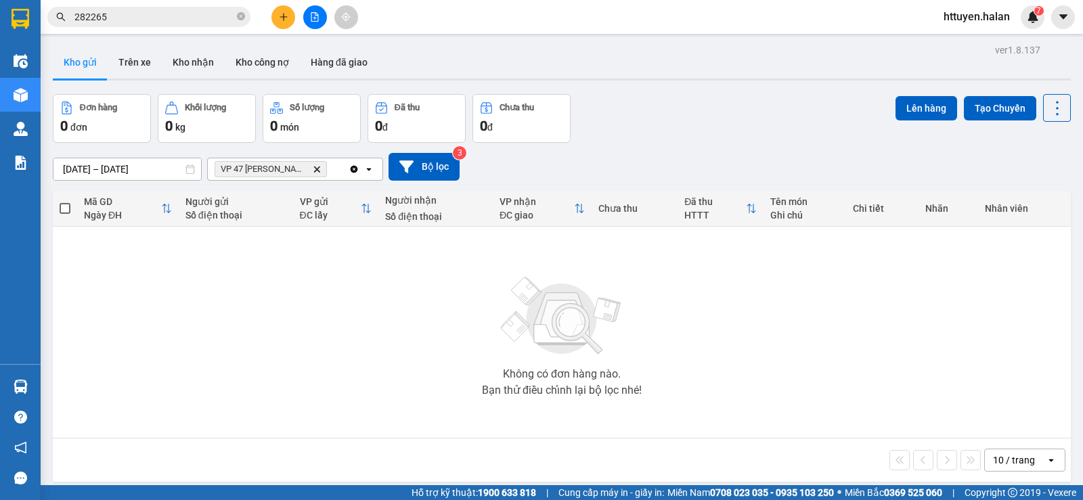
click at [320, 170] on icon "Delete" at bounding box center [317, 169] width 8 height 8
click at [307, 170] on div "Chọn văn phòng nhận" at bounding box center [262, 169] width 93 height 14
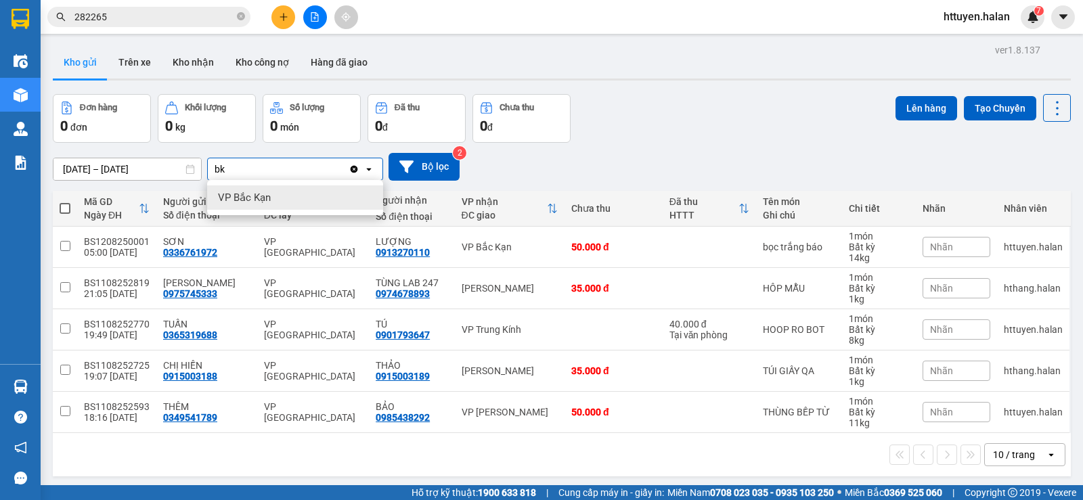
type input "bk"
click at [268, 195] on span "VP Bắc Kạn" at bounding box center [244, 198] width 53 height 14
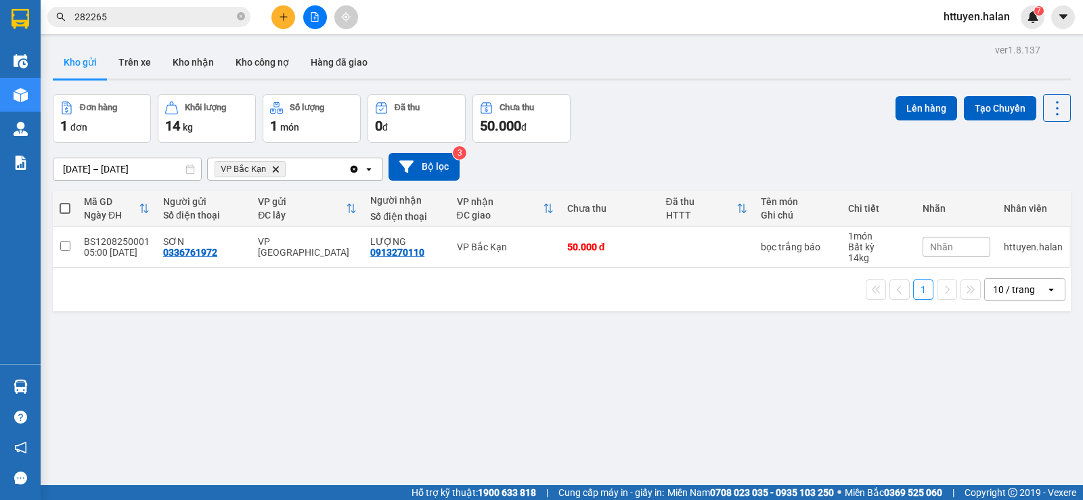
click at [67, 206] on span at bounding box center [65, 208] width 11 height 11
click at [65, 202] on input "checkbox" at bounding box center [65, 202] width 0 height 0
checkbox input "true"
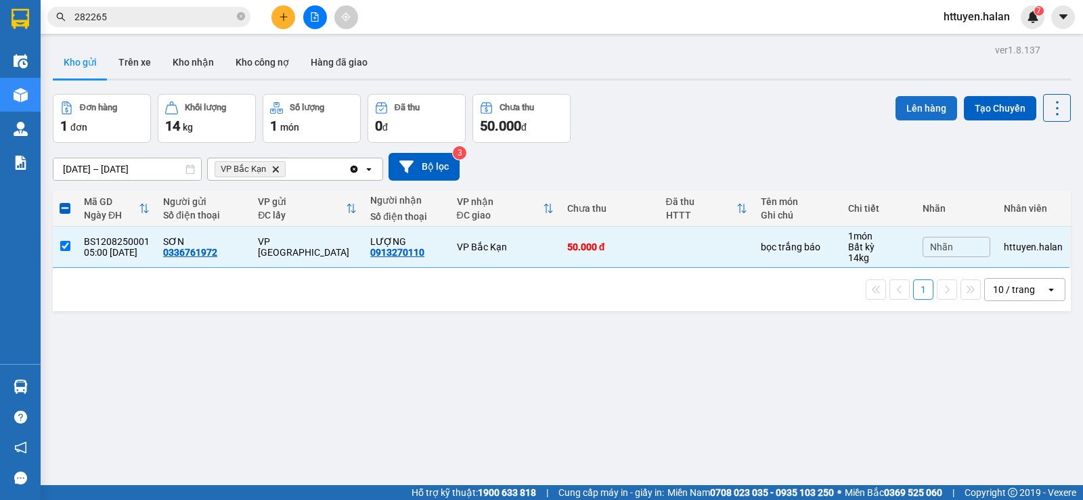
click at [911, 108] on button "Lên hàng" at bounding box center [927, 108] width 62 height 24
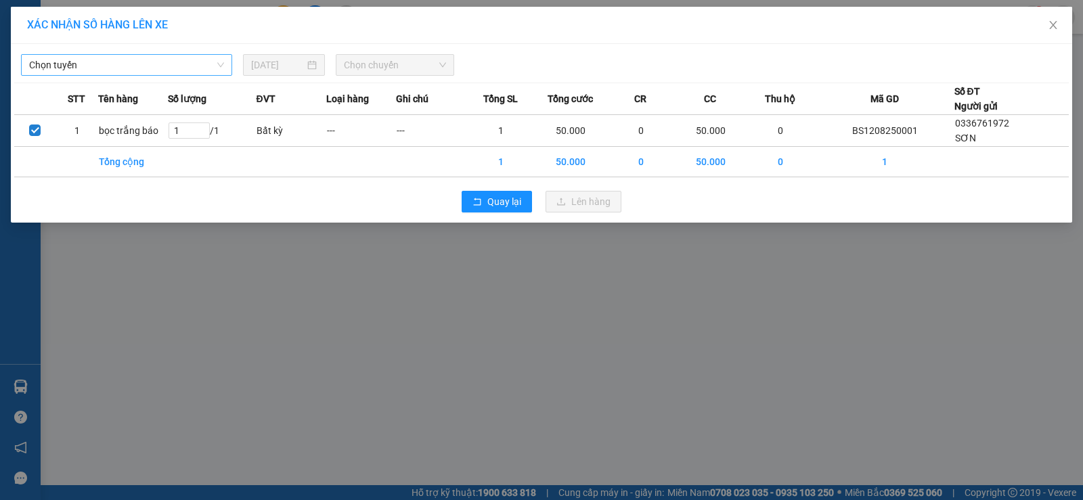
click at [204, 65] on span "Chọn tuyến" at bounding box center [126, 65] width 195 height 20
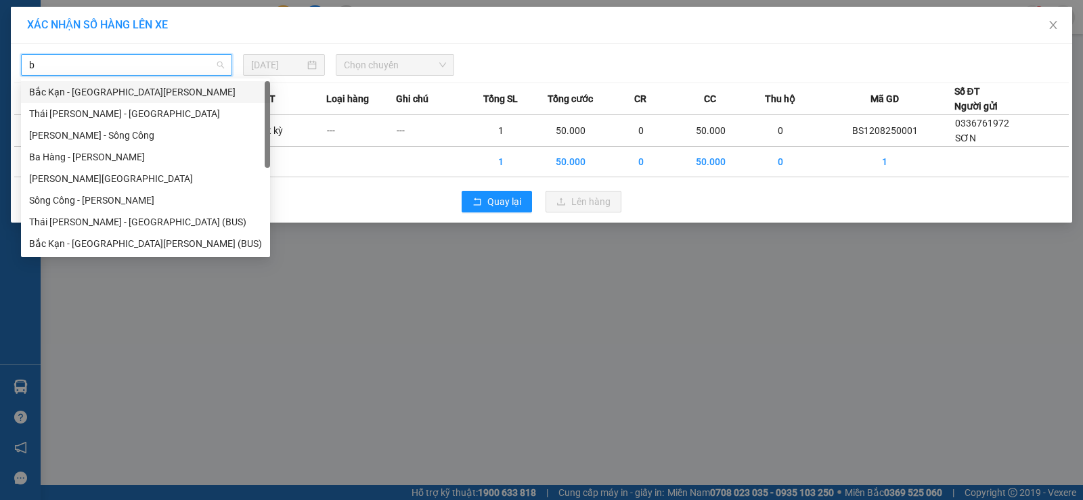
type input "bk"
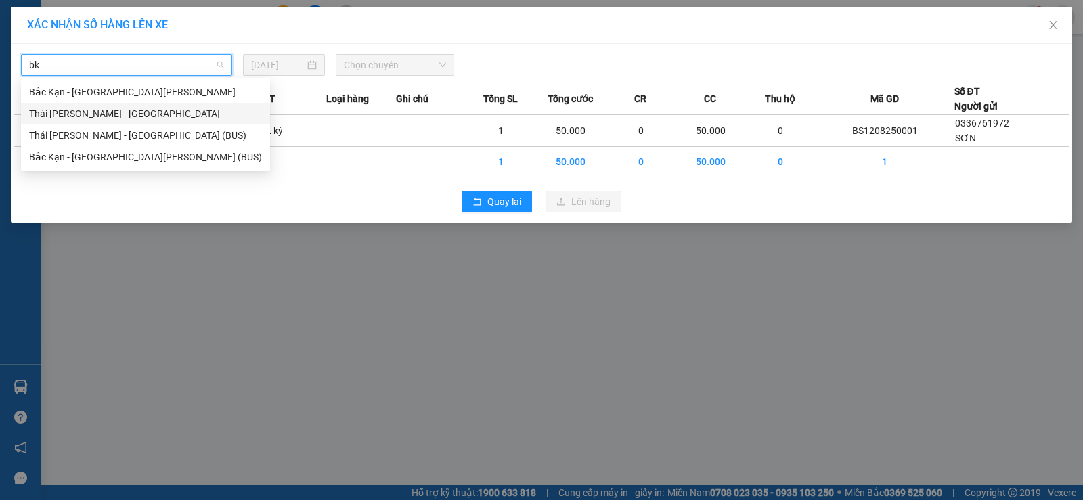
click at [154, 116] on div "Thái Nguyên - Bắc Kạn" at bounding box center [145, 113] width 233 height 15
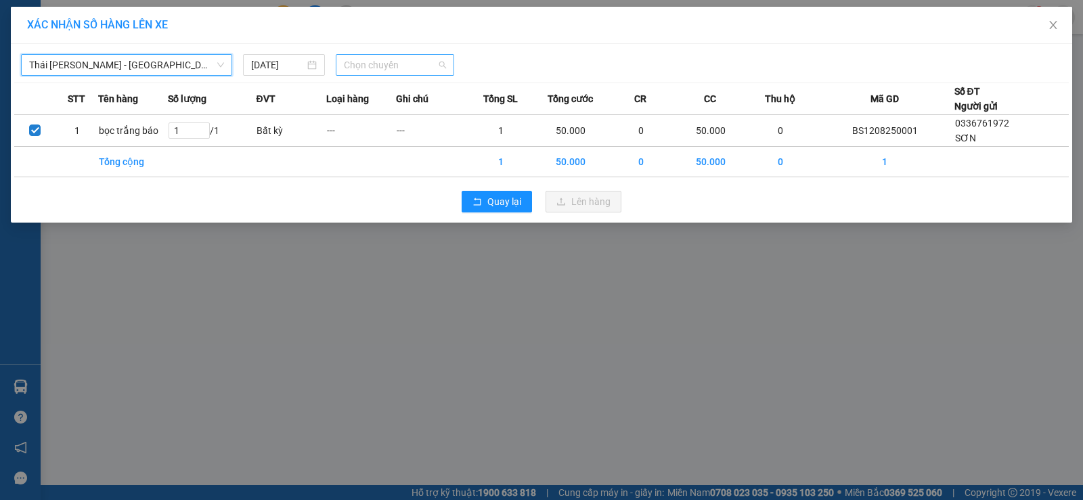
click at [345, 63] on span "Chọn chuyến" at bounding box center [395, 65] width 102 height 20
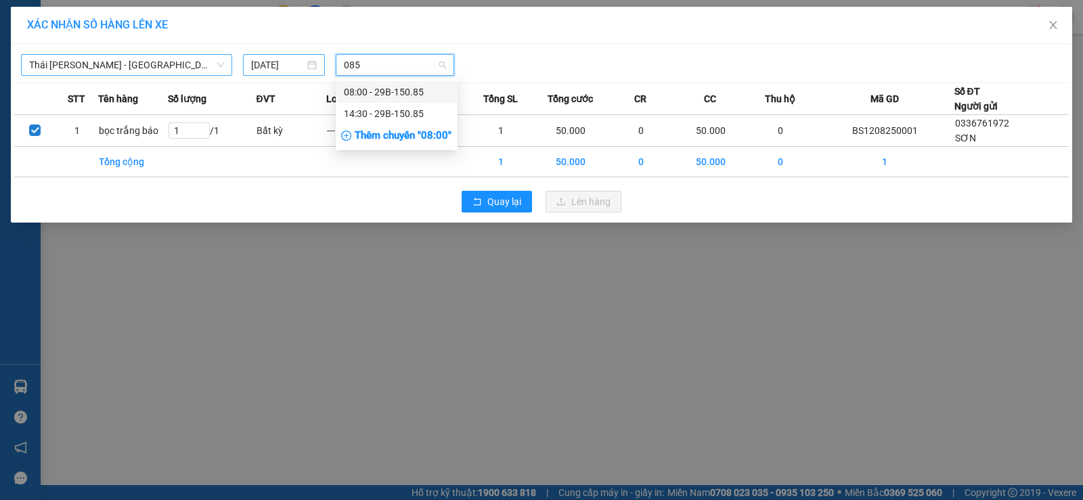
type input "085"
click at [286, 64] on input "11/08/2025" at bounding box center [277, 65] width 53 height 15
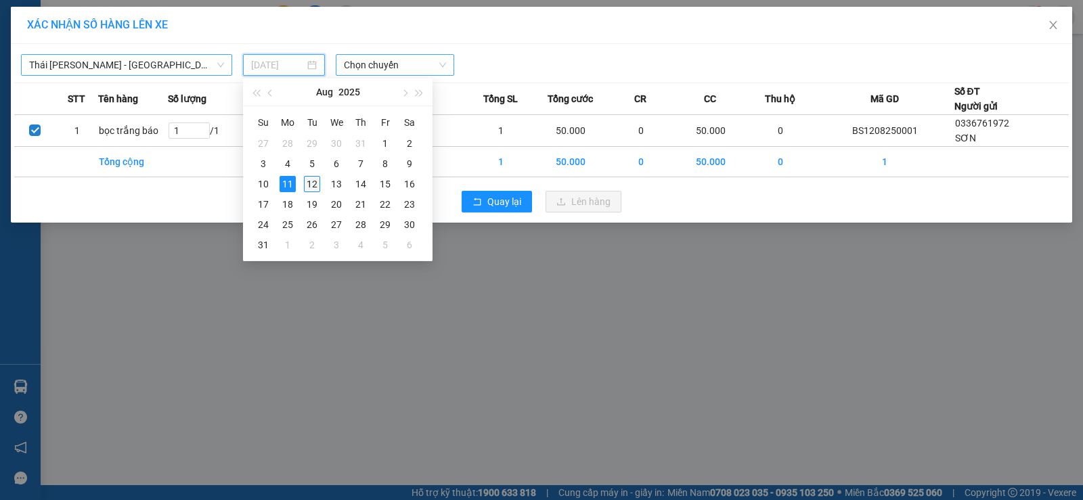
click at [317, 177] on div "12" at bounding box center [312, 184] width 16 height 16
type input "12/08/2025"
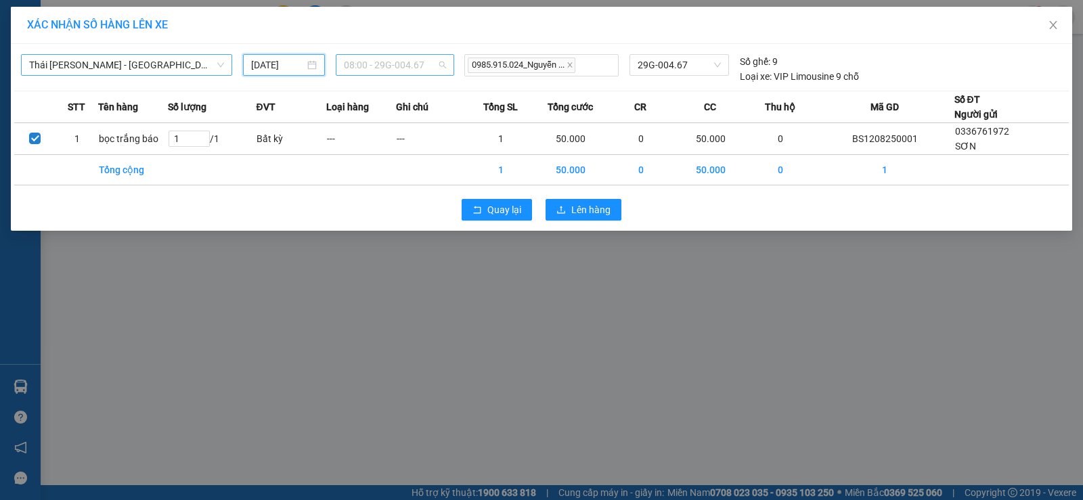
click at [363, 66] on span "08:00 - 29G-004.67" at bounding box center [395, 65] width 102 height 20
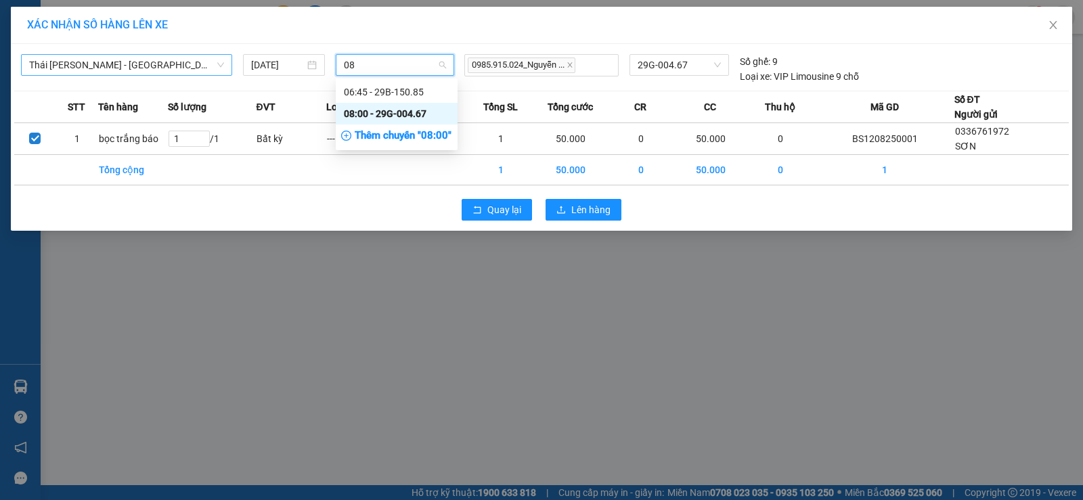
type input "085"
click at [365, 88] on div "06:45 - 29B-150.85" at bounding box center [397, 92] width 106 height 15
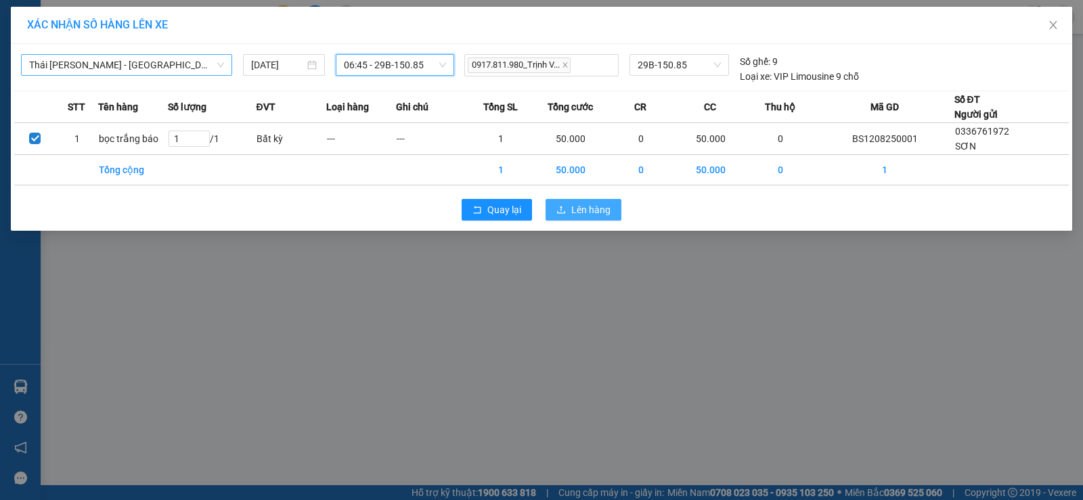
click at [590, 207] on span "Lên hàng" at bounding box center [590, 209] width 39 height 15
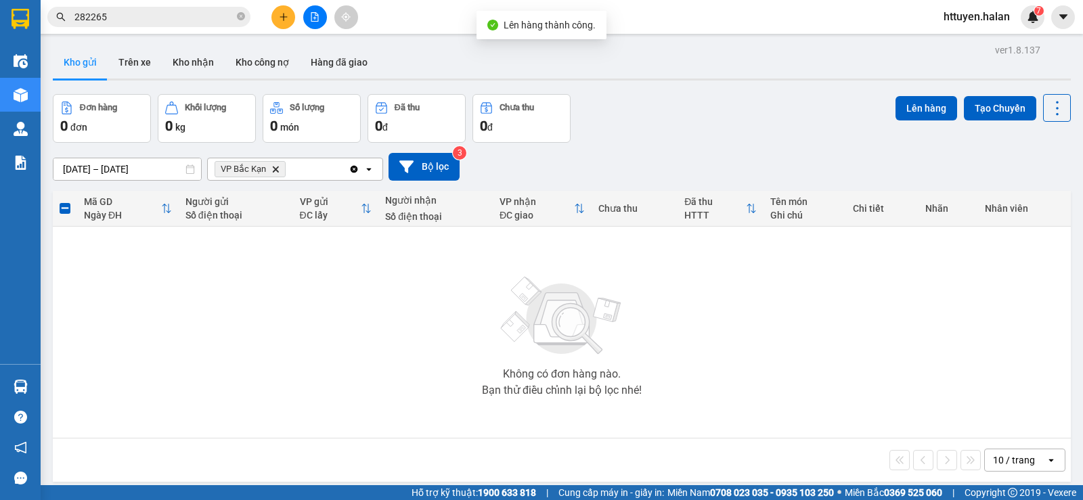
click at [355, 167] on icon "Clear all" at bounding box center [354, 168] width 7 height 7
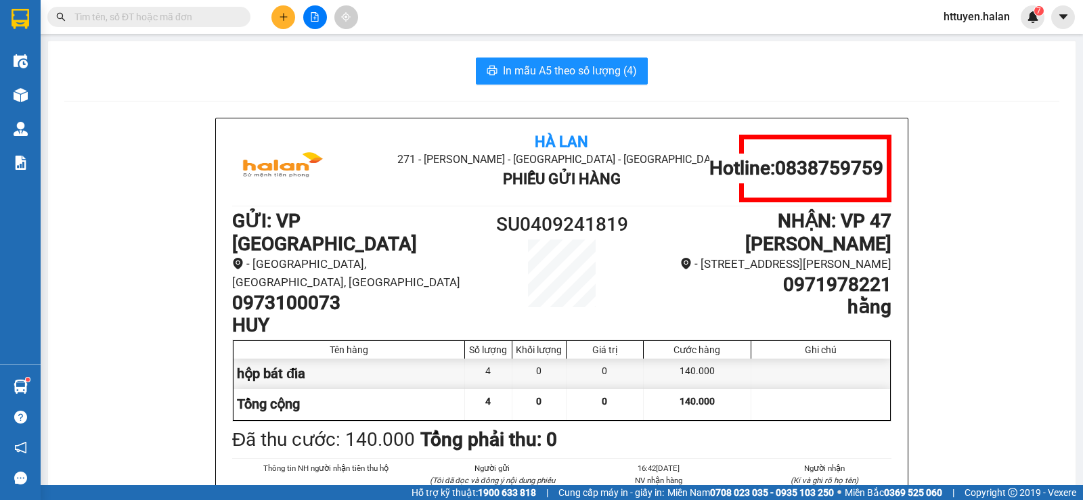
click at [206, 16] on input "text" at bounding box center [154, 16] width 160 height 15
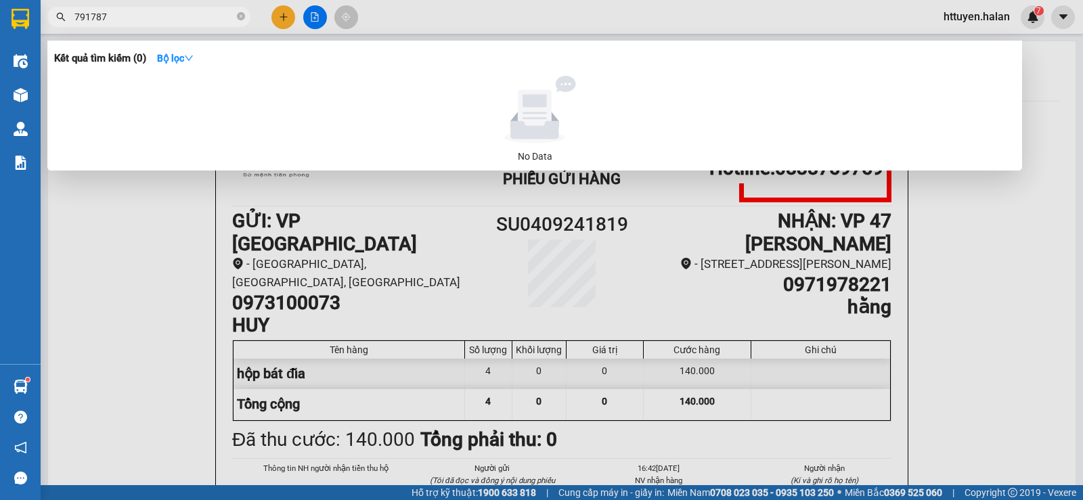
type input "791787"
click at [155, 203] on div at bounding box center [541, 250] width 1083 height 500
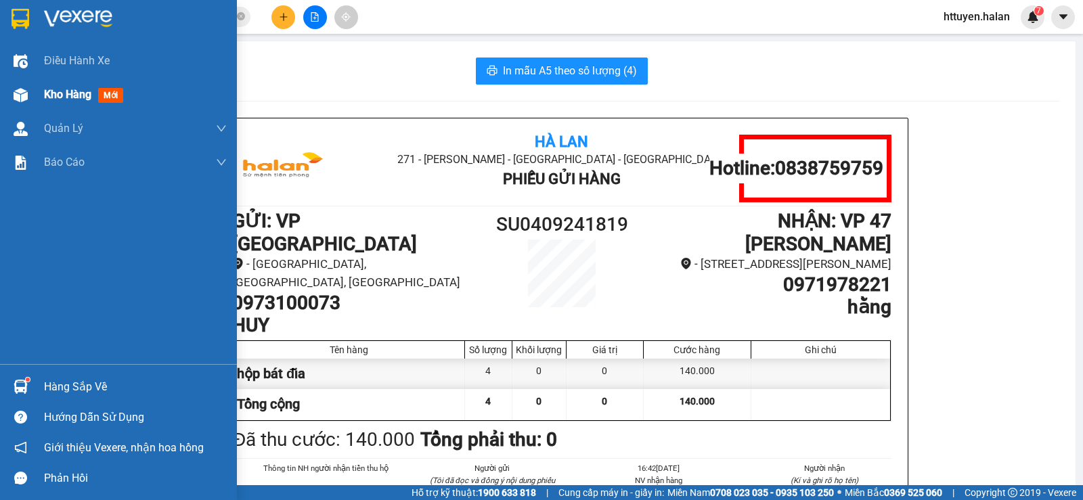
click at [108, 95] on span "mới" at bounding box center [110, 95] width 25 height 15
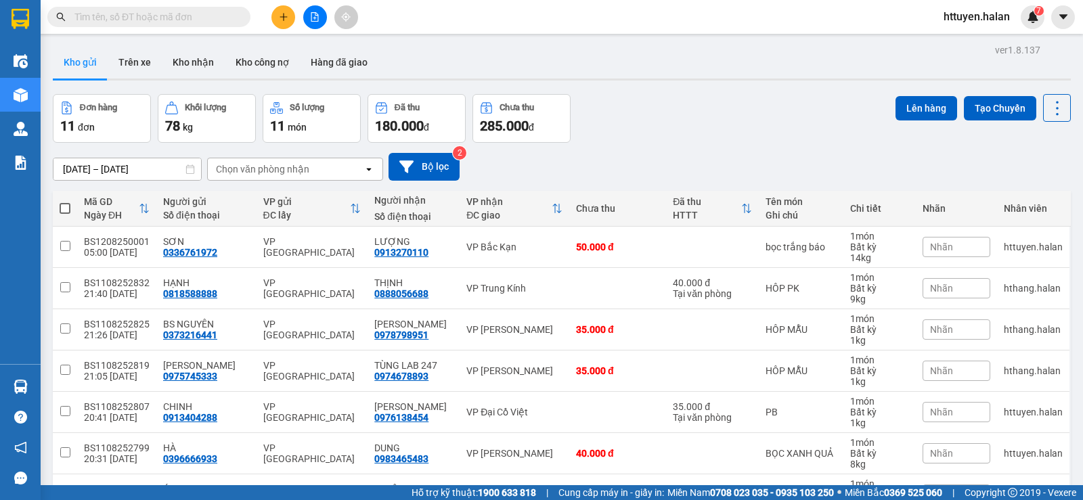
click at [313, 167] on div "Chọn văn phòng nhận" at bounding box center [286, 169] width 156 height 22
type input "bk"
click at [271, 205] on div "VP Bắc Kạn" at bounding box center [295, 197] width 176 height 24
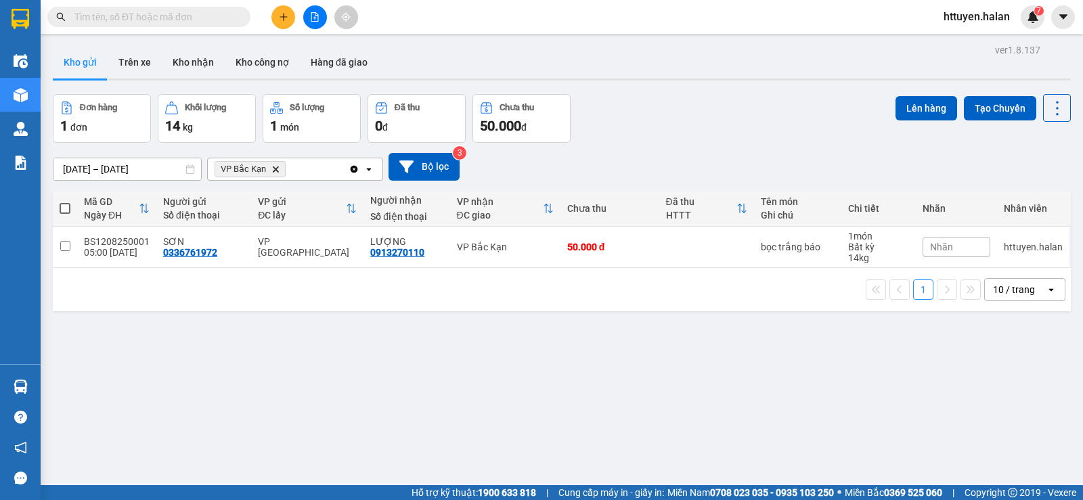
click at [353, 170] on icon "Clear all" at bounding box center [354, 168] width 7 height 7
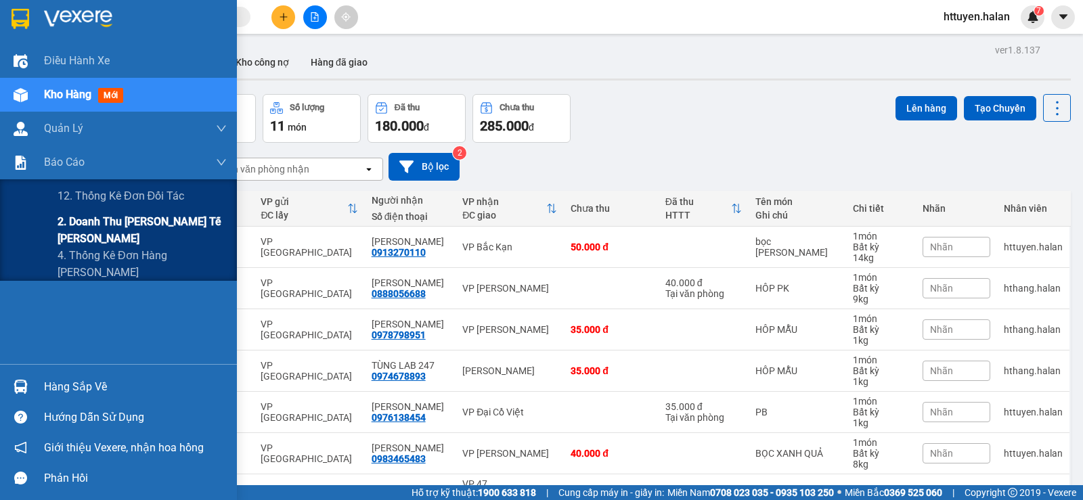
click at [78, 221] on span "2. Doanh thu thực tế theo từng văn phòng" at bounding box center [142, 230] width 169 height 34
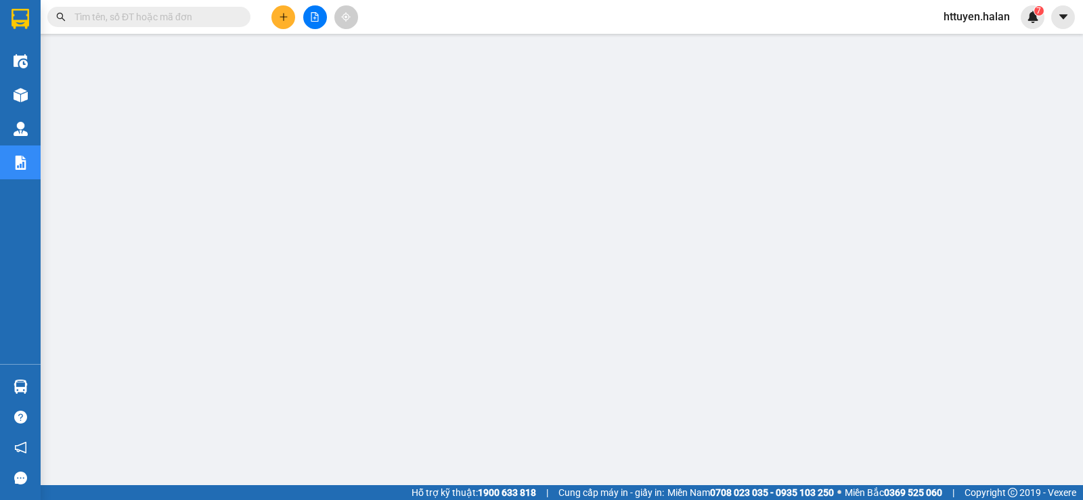
click at [198, 16] on input "text" at bounding box center [154, 16] width 160 height 15
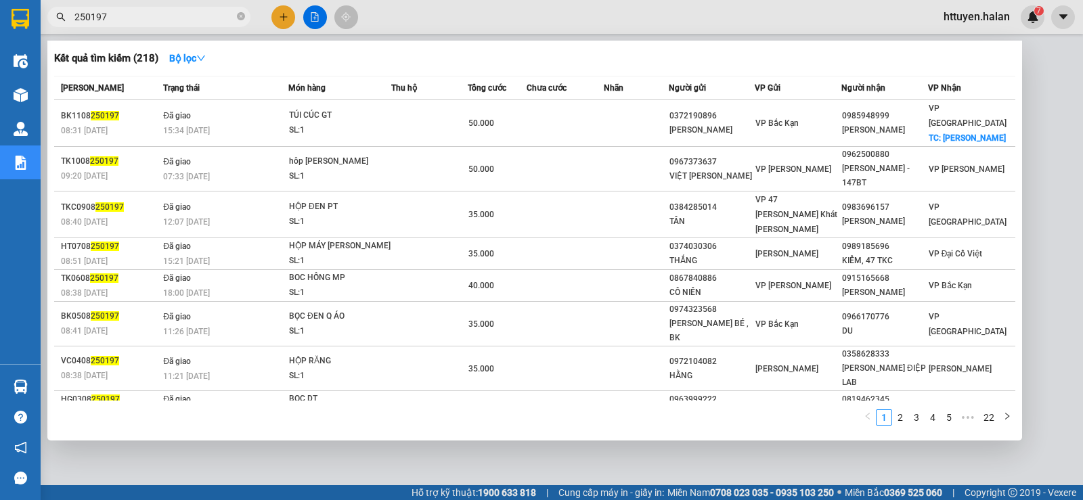
click at [131, 23] on input "250197" at bounding box center [154, 16] width 160 height 15
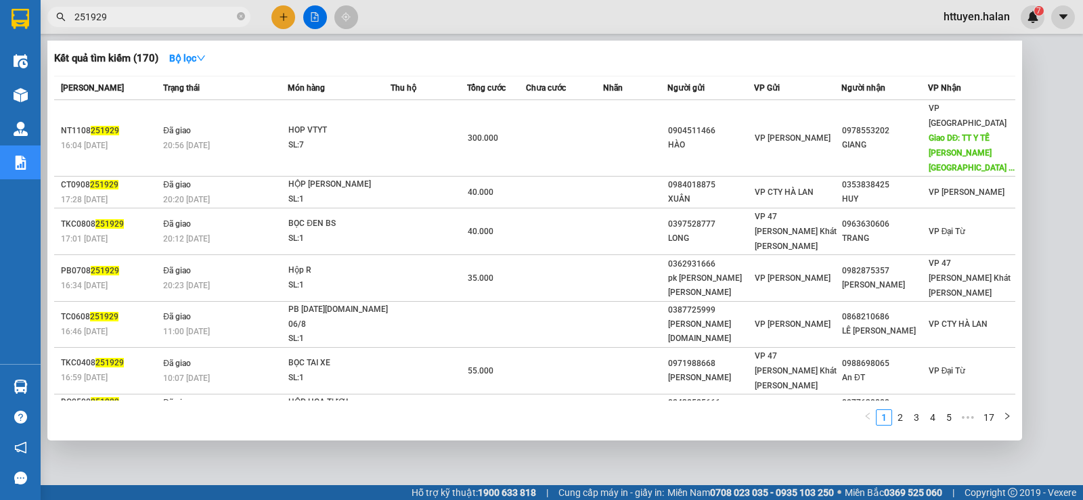
click at [1046, 46] on div at bounding box center [541, 250] width 1083 height 500
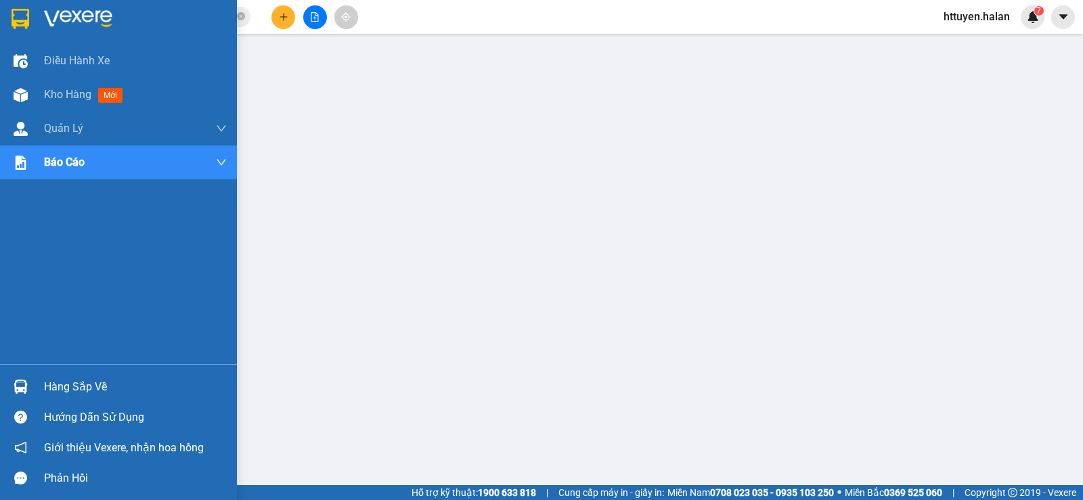
drag, startPoint x: 56, startPoint y: 378, endPoint x: 475, endPoint y: 234, distance: 442.5
click at [58, 378] on div "Hàng sắp về" at bounding box center [135, 387] width 183 height 20
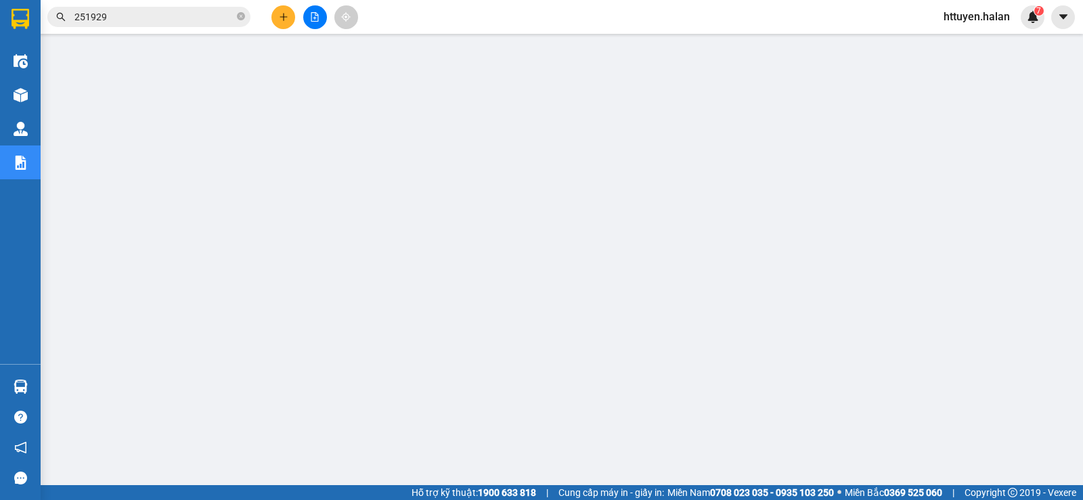
click at [216, 20] on input "251929" at bounding box center [154, 16] width 160 height 15
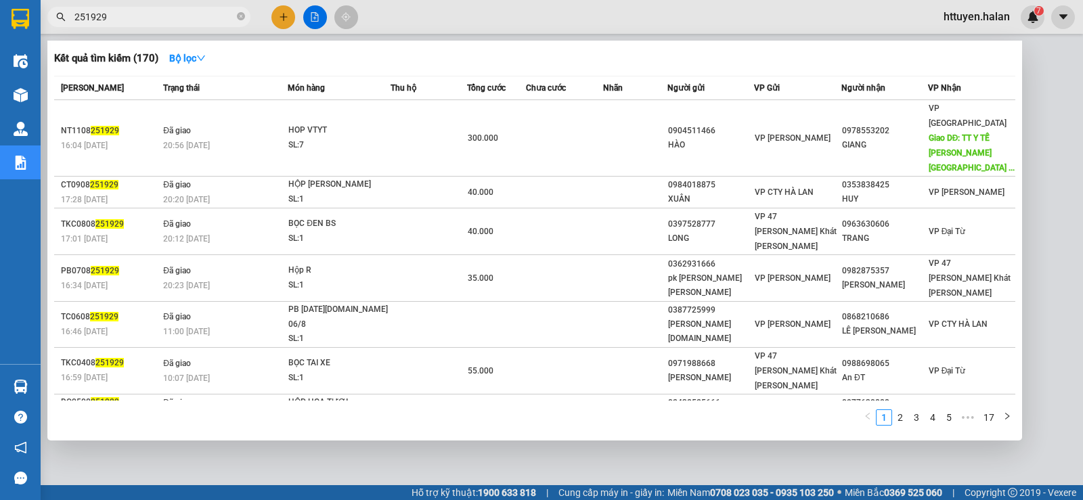
click at [216, 20] on input "251929" at bounding box center [154, 16] width 160 height 15
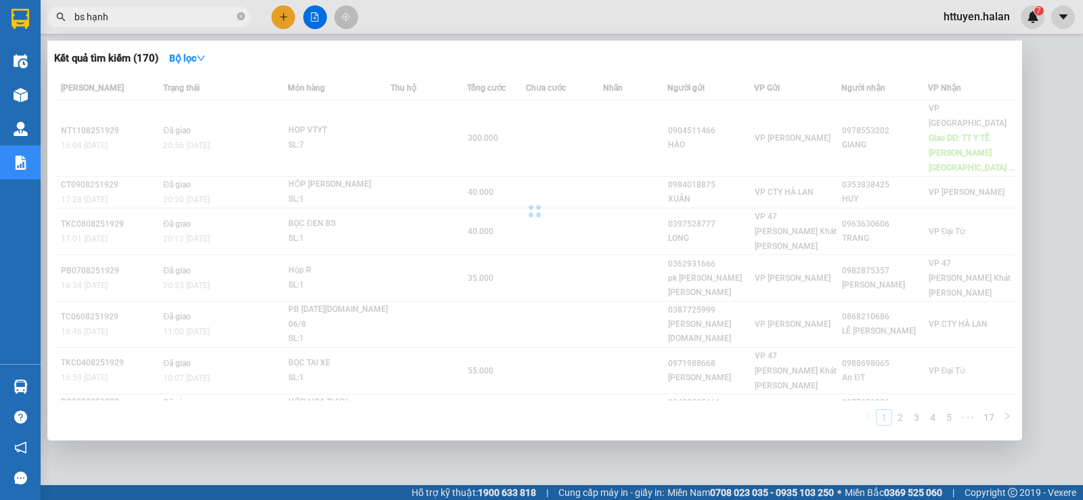
type input "bs hạnh"
